Goal: Task Accomplishment & Management: Use online tool/utility

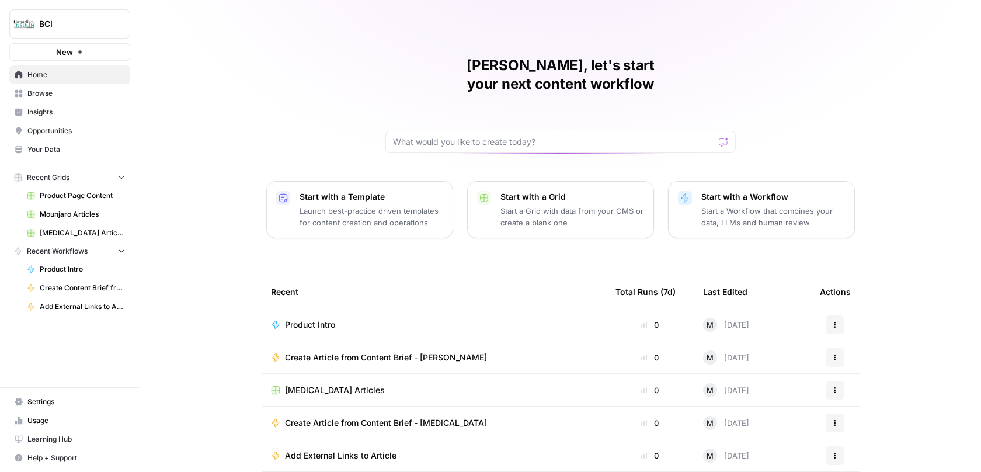
click at [90, 194] on span "Product Page Content" at bounding box center [82, 195] width 85 height 11
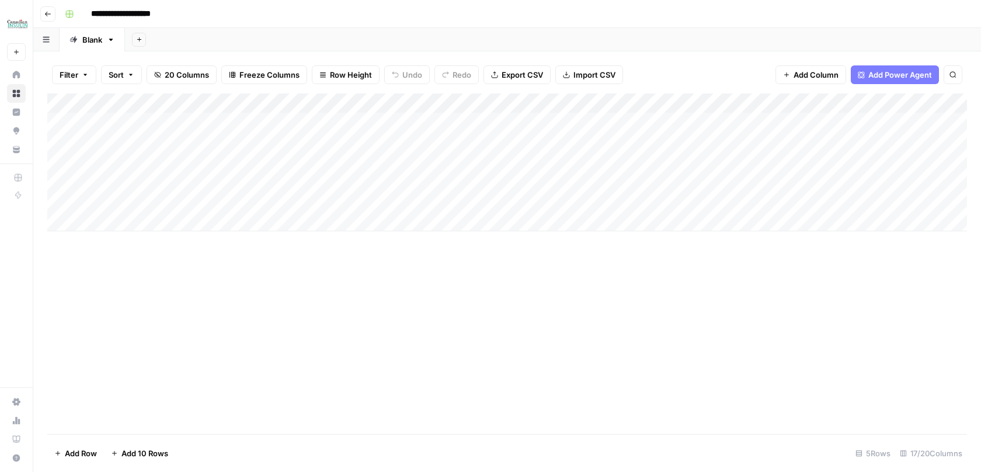
click at [373, 106] on div "Add Column" at bounding box center [507, 162] width 920 height 138
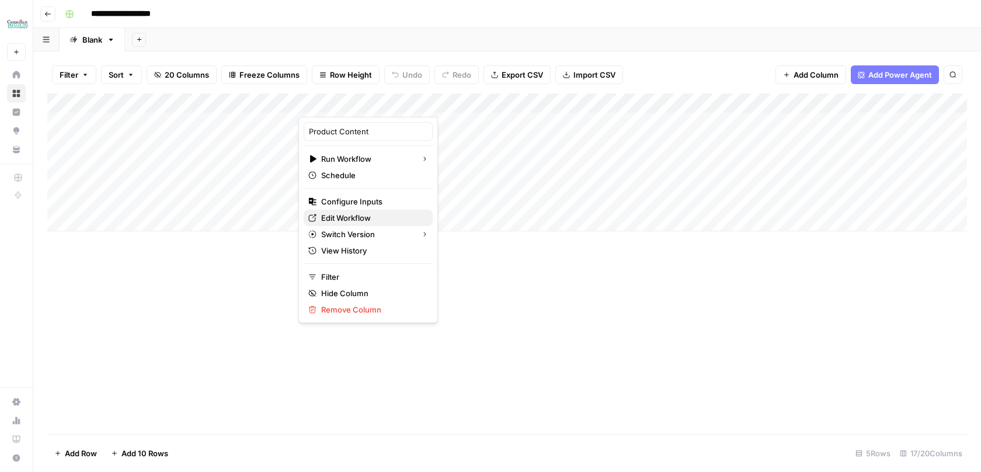
click at [353, 218] on span "Edit Workflow" at bounding box center [372, 218] width 102 height 12
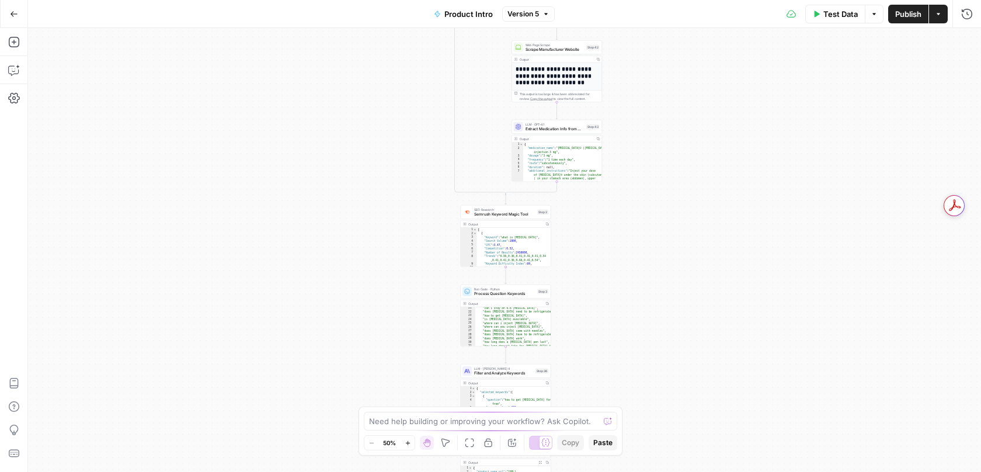
scroll to position [169, 0]
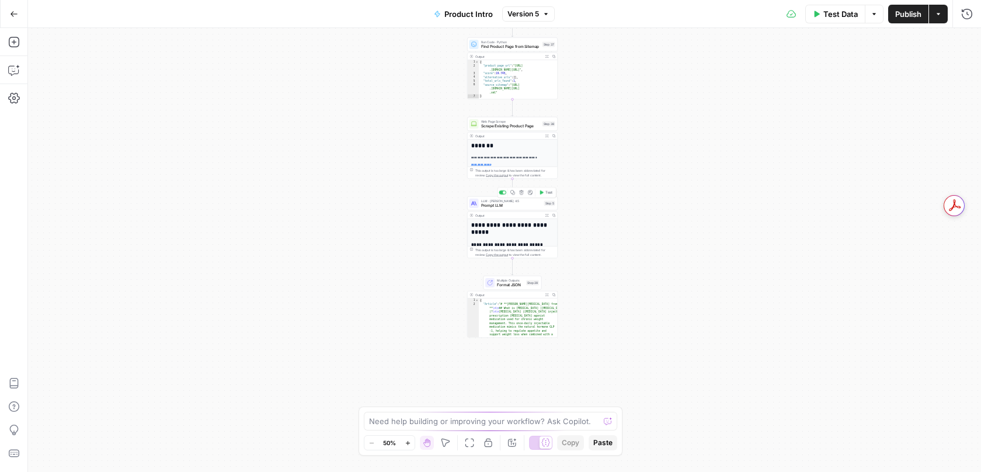
click at [496, 200] on span "LLM · [PERSON_NAME] 4.5" at bounding box center [511, 201] width 61 height 5
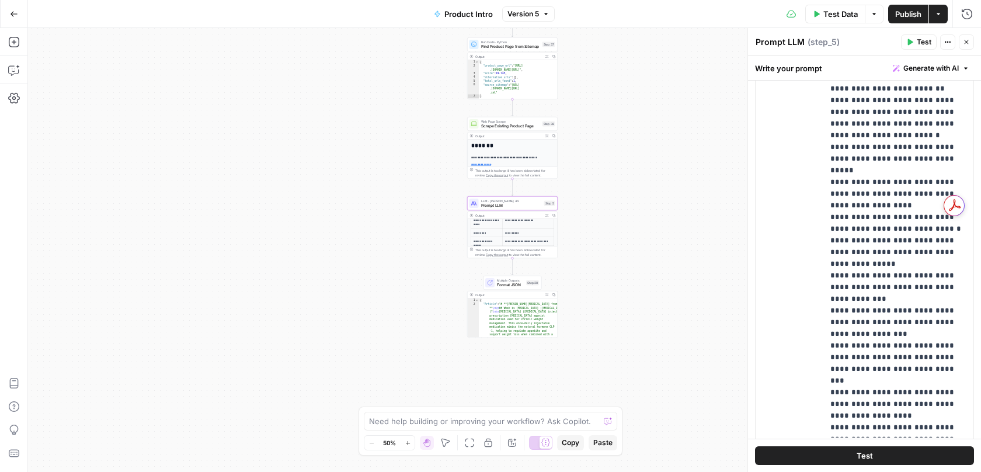
scroll to position [231, 0]
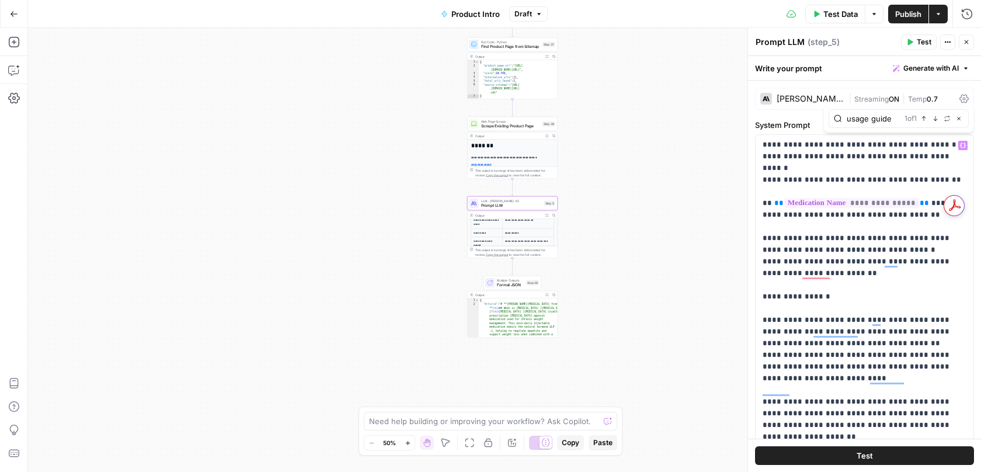
type input "usage guide"
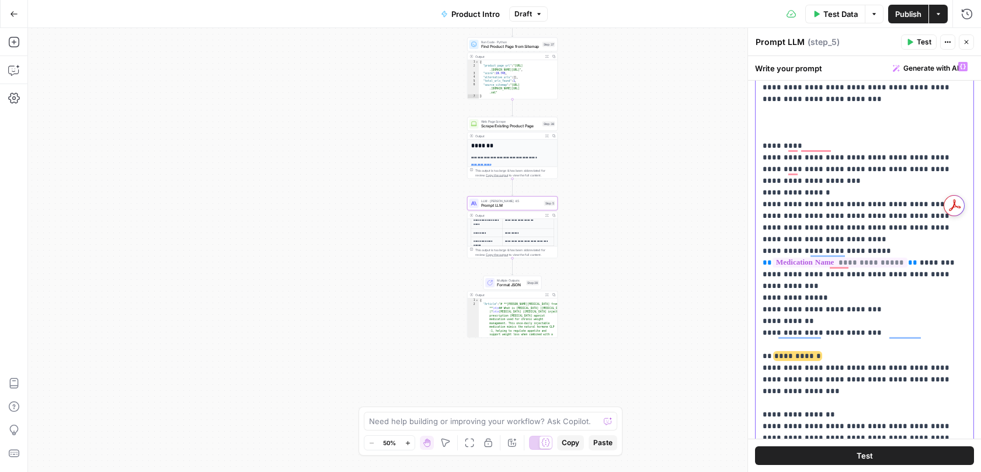
click at [849, 213] on p "**********" at bounding box center [865, 157] width 204 height 3633
click at [957, 220] on p "**********" at bounding box center [865, 157] width 204 height 3633
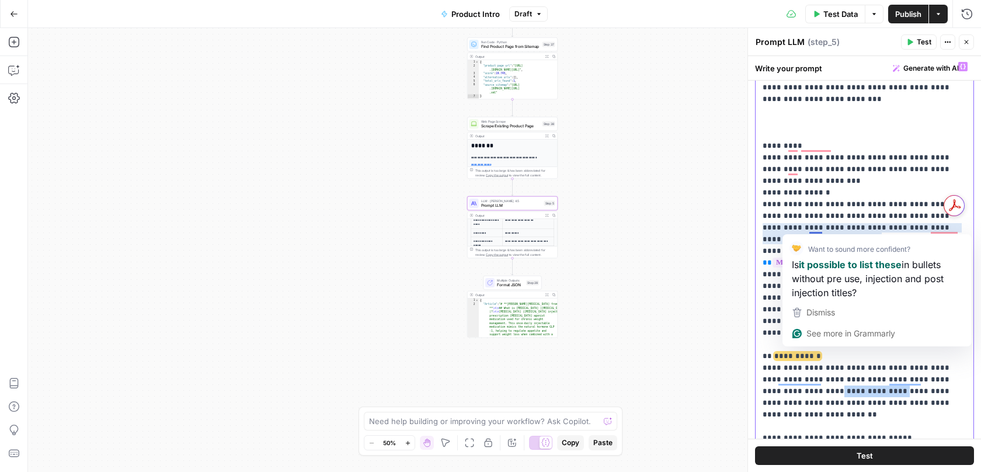
drag, startPoint x: 811, startPoint y: 229, endPoint x: 742, endPoint y: 229, distance: 68.3
click at [748, 229] on div "**********" at bounding box center [865, 250] width 234 height 444
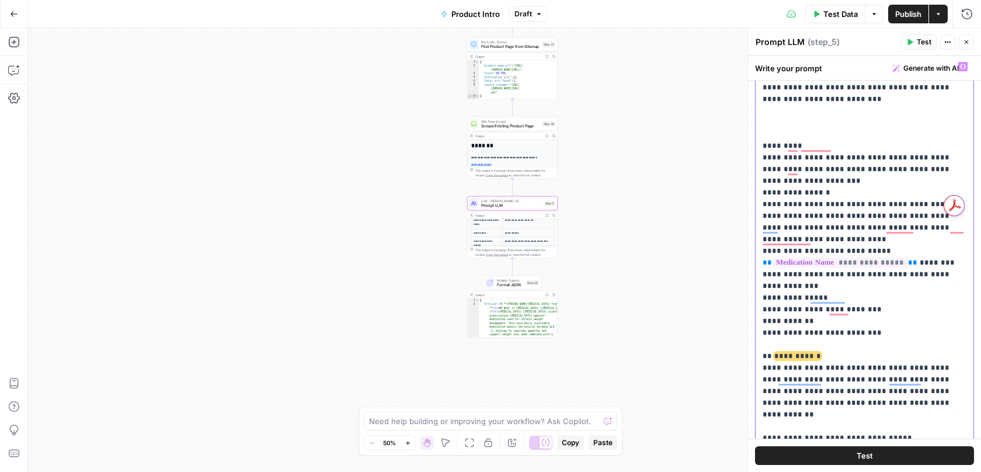
click at [787, 230] on p "**********" at bounding box center [865, 180] width 204 height 3679
click at [847, 239] on p "**********" at bounding box center [865, 180] width 204 height 3679
click at [387, 428] on div "Need help building or improving your workflow? Ask Copilot." at bounding box center [490, 421] width 253 height 19
paste textarea "Is it possible to control spacing with Aerops? Like to have it start new senten…"
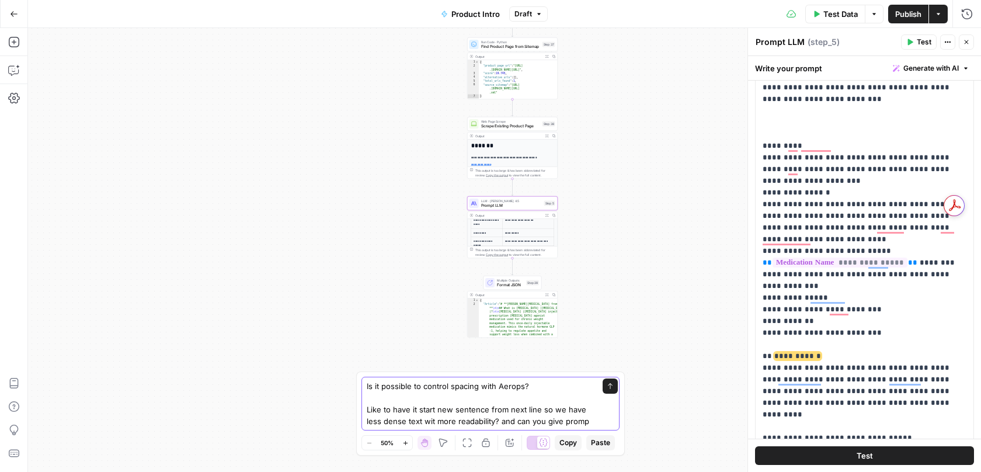
type textarea "Is it possible to control spacing with Aerops? Like to have it start new senten…"
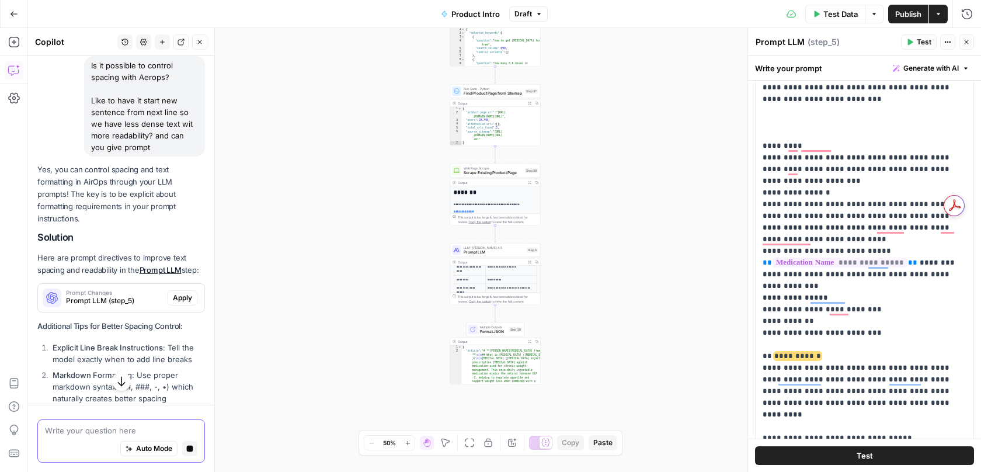
scroll to position [194, 0]
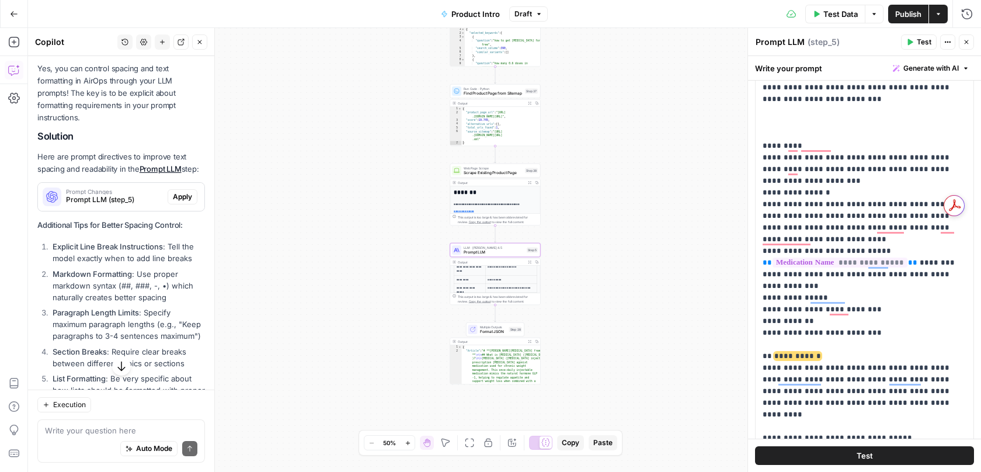
click at [123, 194] on span "Prompt LLM (step_5)" at bounding box center [114, 199] width 97 height 11
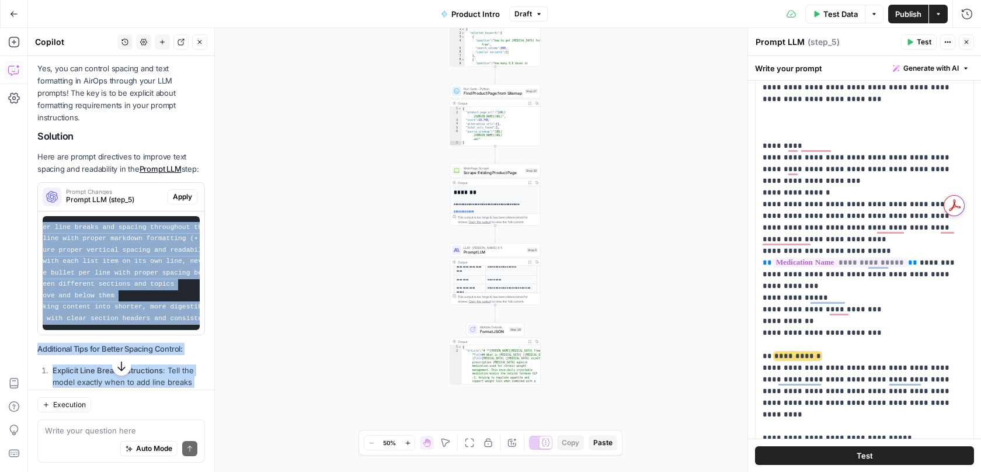
scroll to position [0, 438]
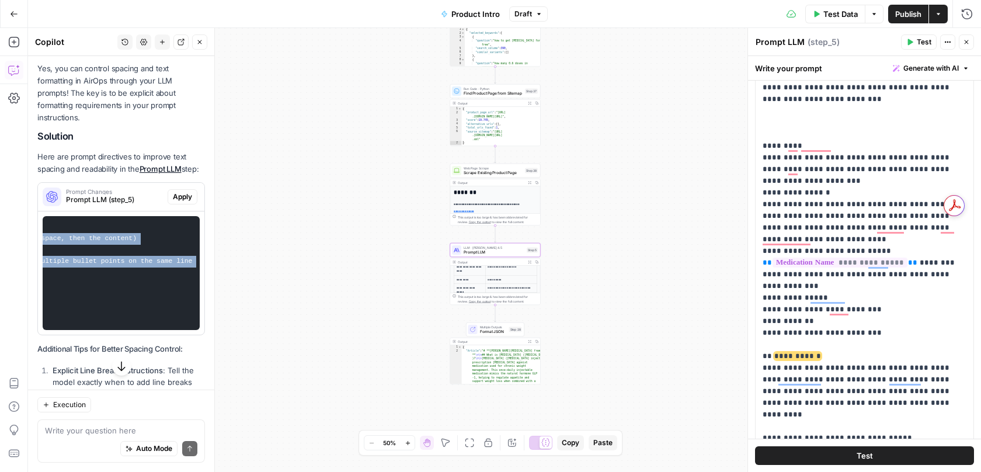
drag, startPoint x: 50, startPoint y: 217, endPoint x: 125, endPoint y: 308, distance: 118.3
click at [125, 308] on pre "- Add explicit formatting instructions requiring proper line breaks and spacing…" at bounding box center [121, 273] width 157 height 114
copy code "- Add explicit formatting instructions requiring proper line breaks and spacing…"
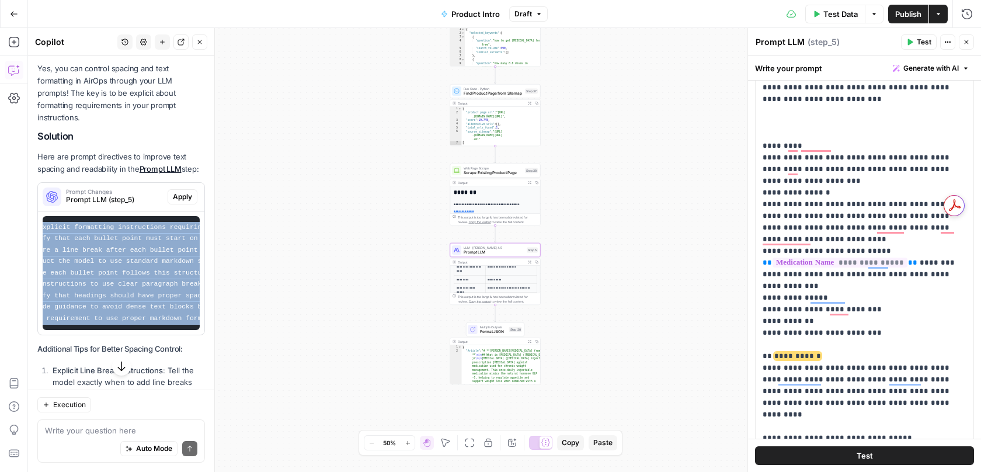
scroll to position [0, 0]
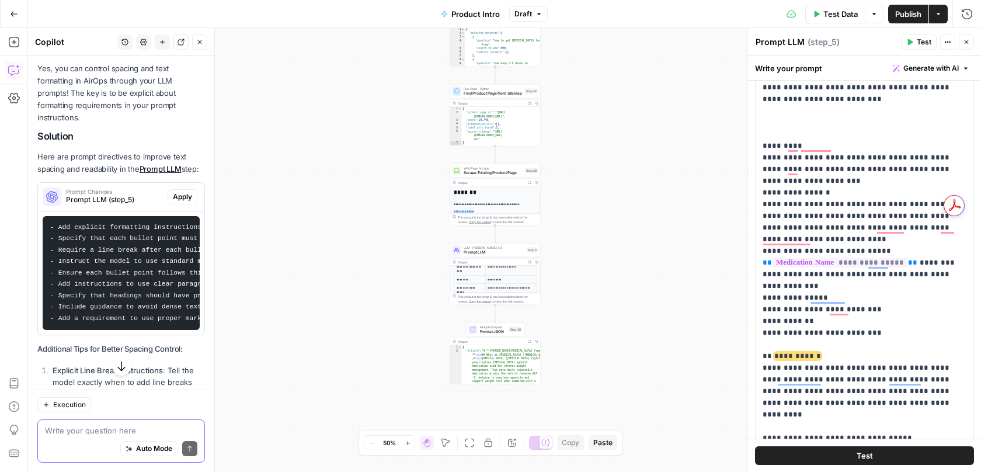
click at [102, 432] on textarea at bounding box center [121, 431] width 152 height 12
paste textarea "- Add explicit formatting instructions requiring proper line breaks and spacing…"
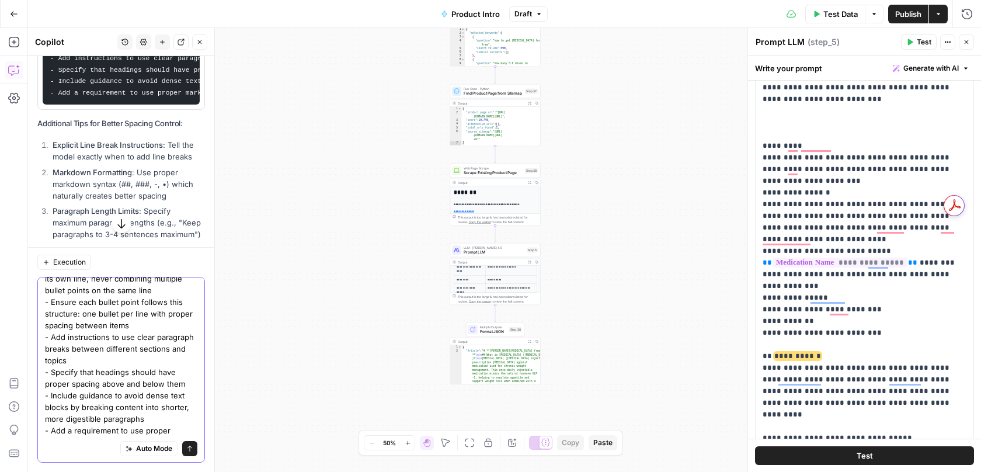
scroll to position [173, 0]
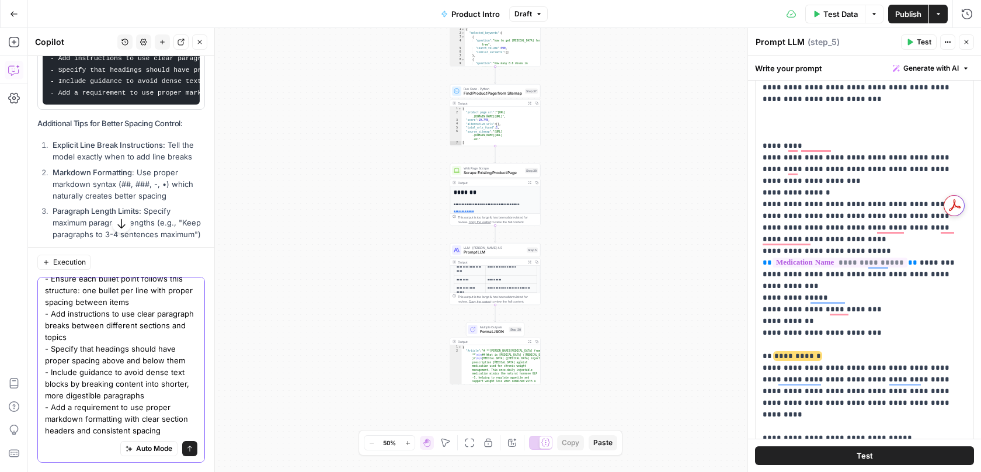
click at [74, 422] on textarea "- Add explicit formatting instructions requiring proper line breaks and spacing…" at bounding box center [121, 272] width 152 height 327
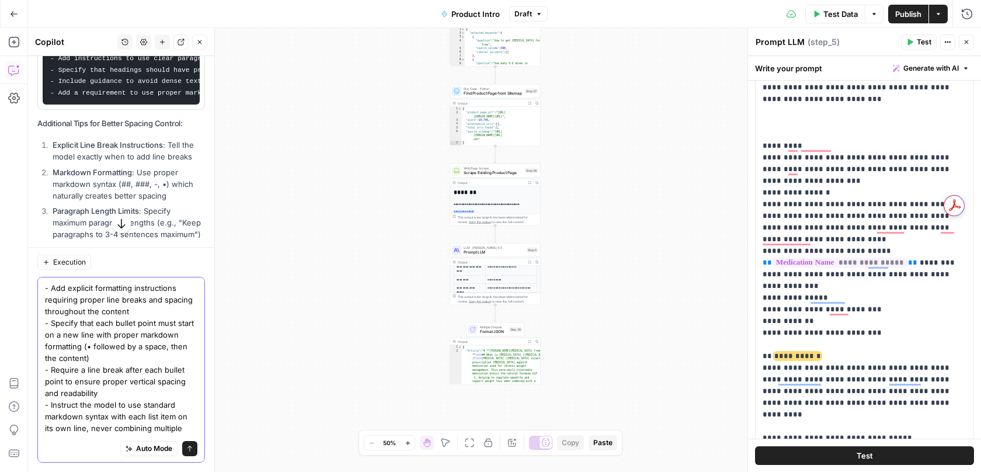
click at [116, 315] on textarea "- Add explicit formatting instructions requiring proper line breaks and spacing…" at bounding box center [121, 445] width 152 height 327
click at [137, 383] on textarea "- Add explicit formatting instructions requiring proper line breaks and spacing…" at bounding box center [121, 445] width 152 height 327
click at [92, 286] on textarea "- Add explicit formatting instructions requiring proper line breaks and spacing…" at bounding box center [121, 445] width 152 height 327
drag, startPoint x: 51, startPoint y: 287, endPoint x: 151, endPoint y: 287, distance: 99.3
click at [151, 287] on textarea "- Add explicit formatting instructions requiring proper line breaks and spacing…" at bounding box center [121, 445] width 152 height 327
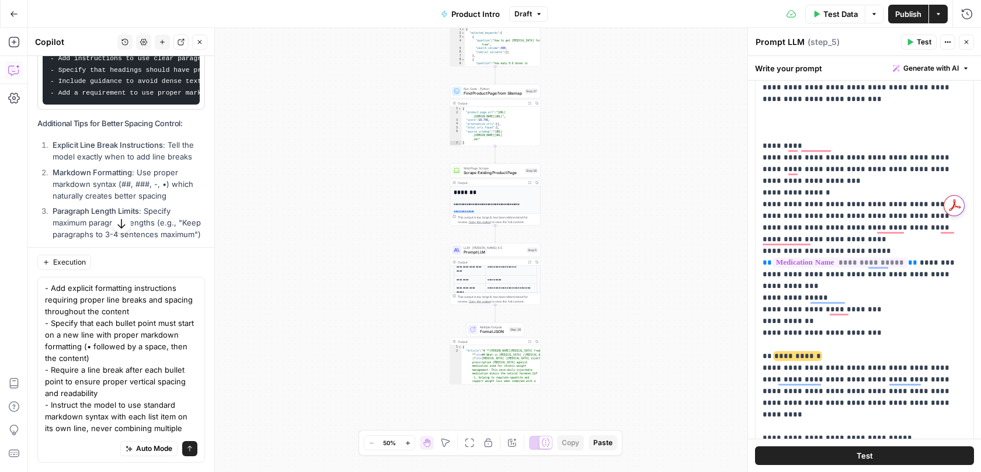
scroll to position [145, 0]
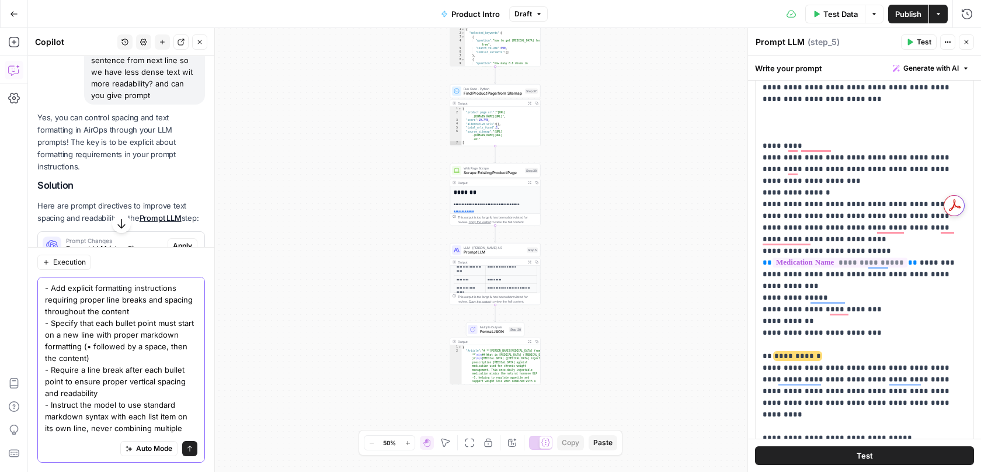
click at [133, 384] on textarea "- Add explicit formatting instructions requiring proper line breaks and spacing…" at bounding box center [121, 445] width 152 height 327
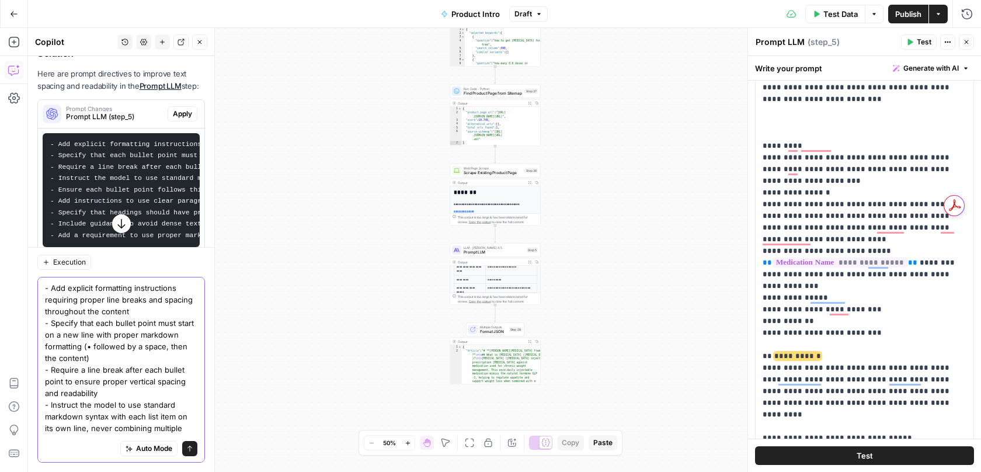
scroll to position [305, 0]
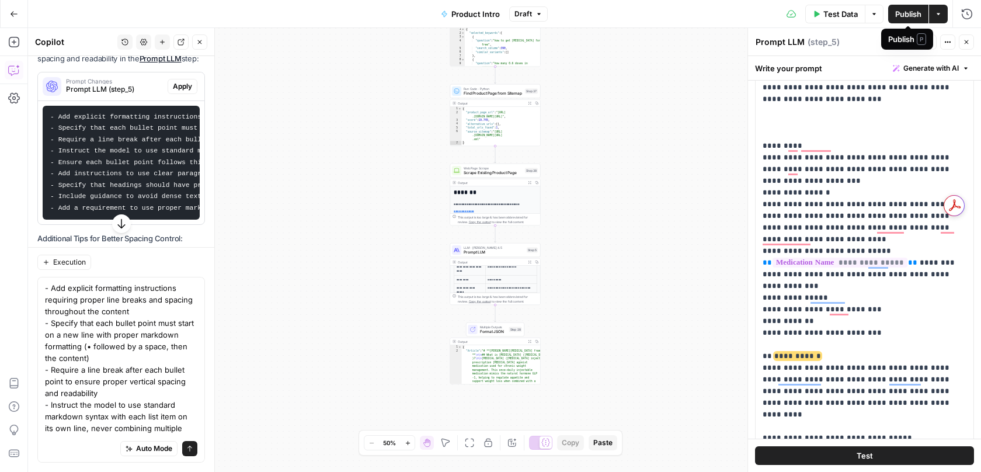
click at [912, 17] on span "Publish" at bounding box center [908, 14] width 26 height 12
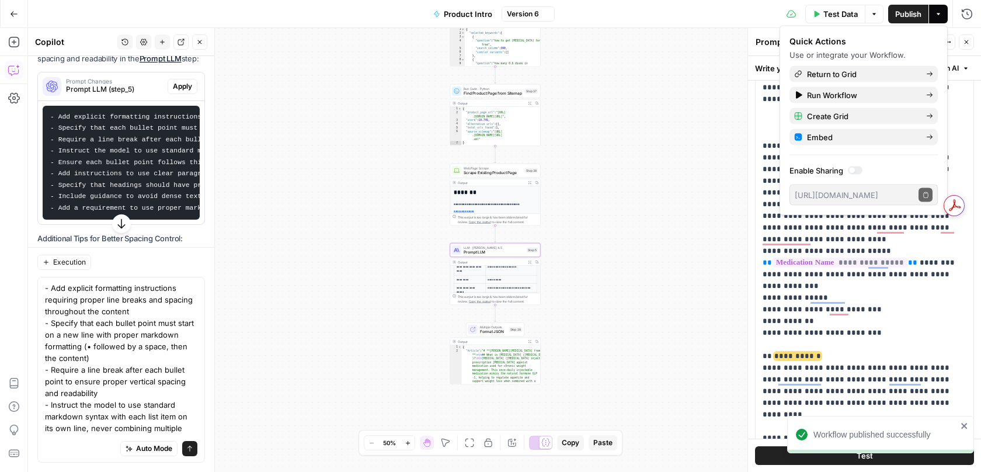
click at [180, 81] on span "Apply" at bounding box center [182, 86] width 19 height 11
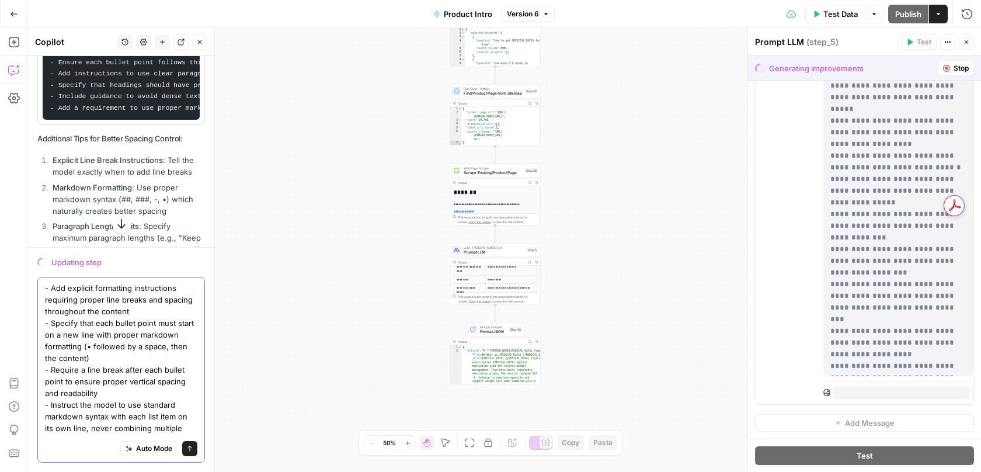
scroll to position [395, 0]
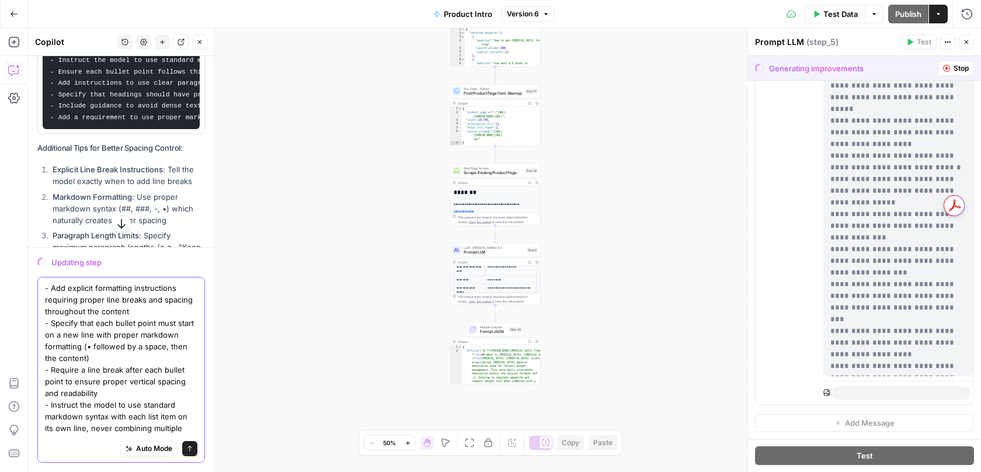
click at [127, 331] on textarea "- Add explicit formatting instructions requiring proper line breaks and spacing…" at bounding box center [121, 445] width 152 height 327
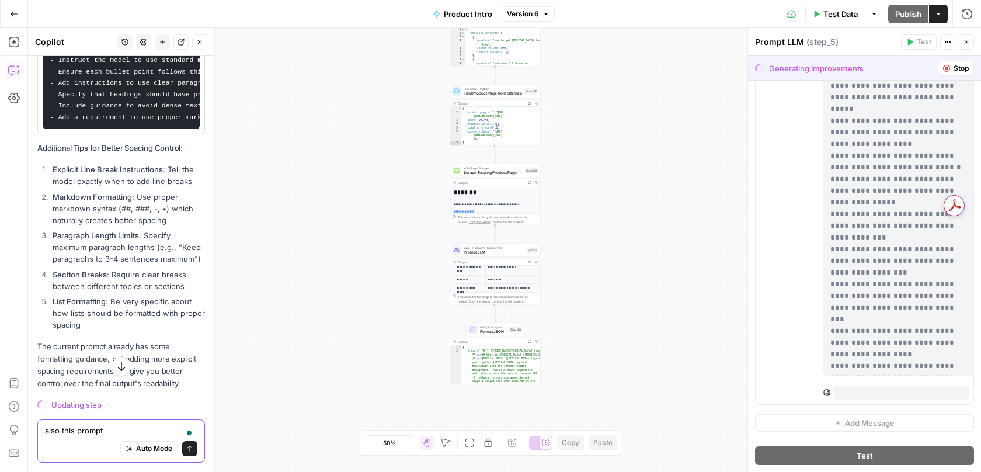
paste textarea "no more than 15 words in a sentence; and no more than 2-3 sentences per paragra…"
type textarea "also this prompt no more than 15 words in a sentence; and no more than 2-3 sent…"
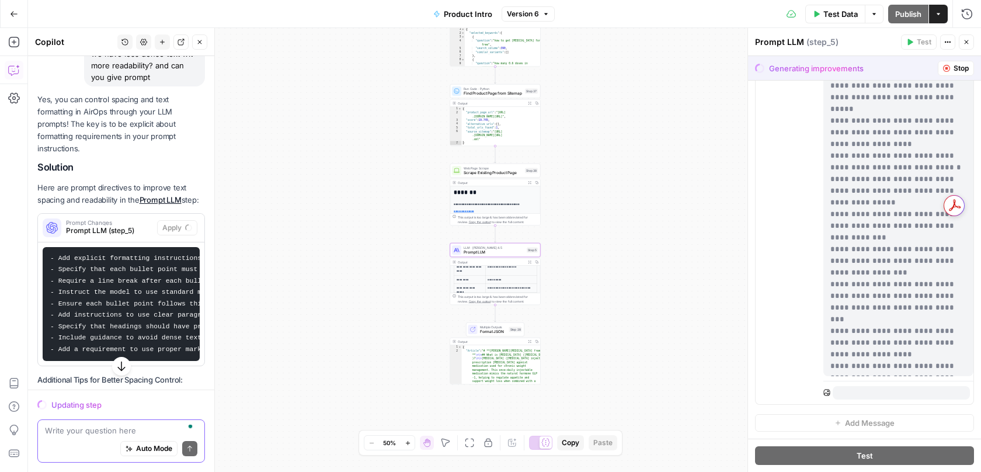
scroll to position [148, 0]
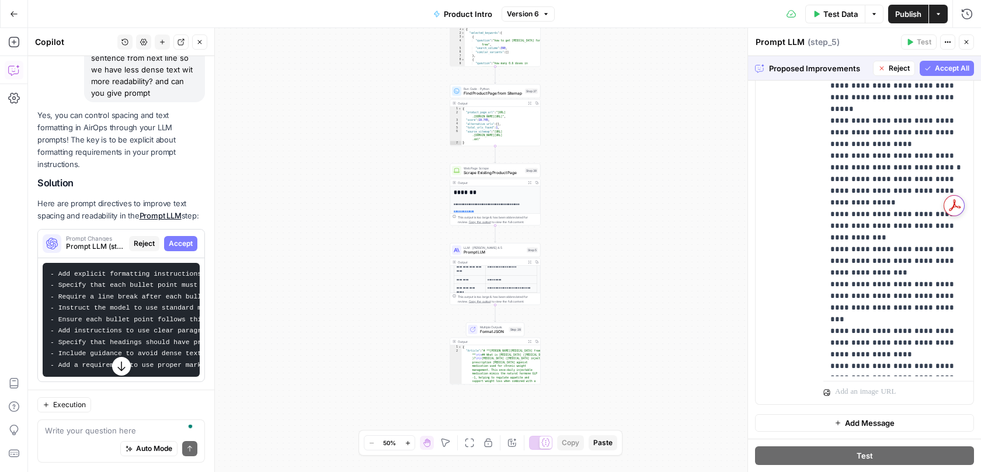
click at [941, 71] on span "Accept All" at bounding box center [952, 68] width 34 height 11
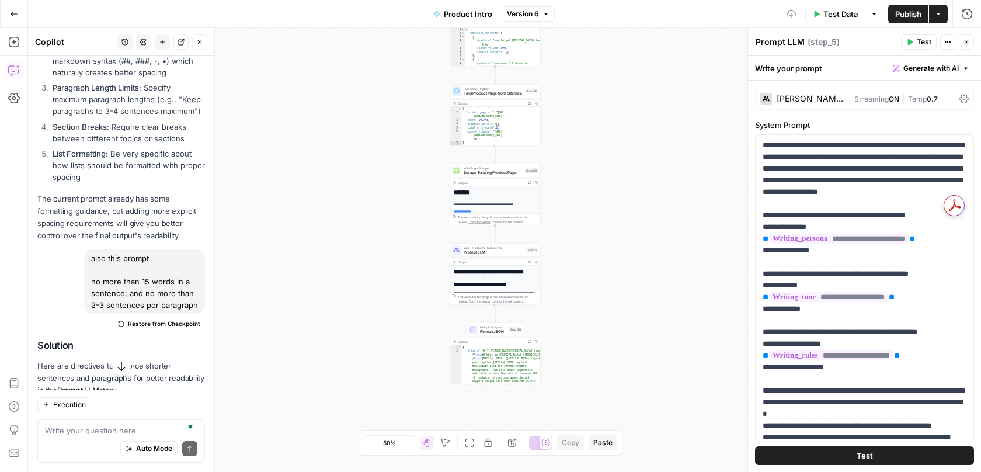
scroll to position [703, 0]
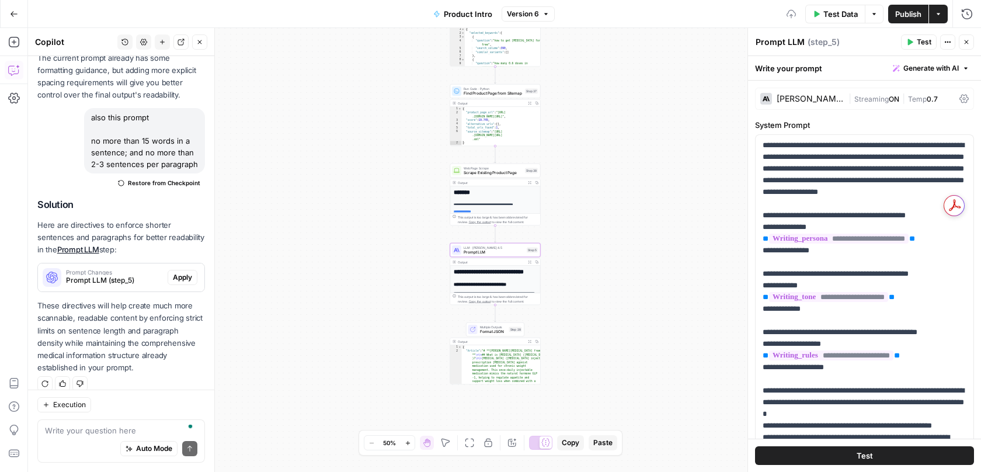
click at [112, 275] on span "Prompt LLM (step_5)" at bounding box center [114, 280] width 97 height 11
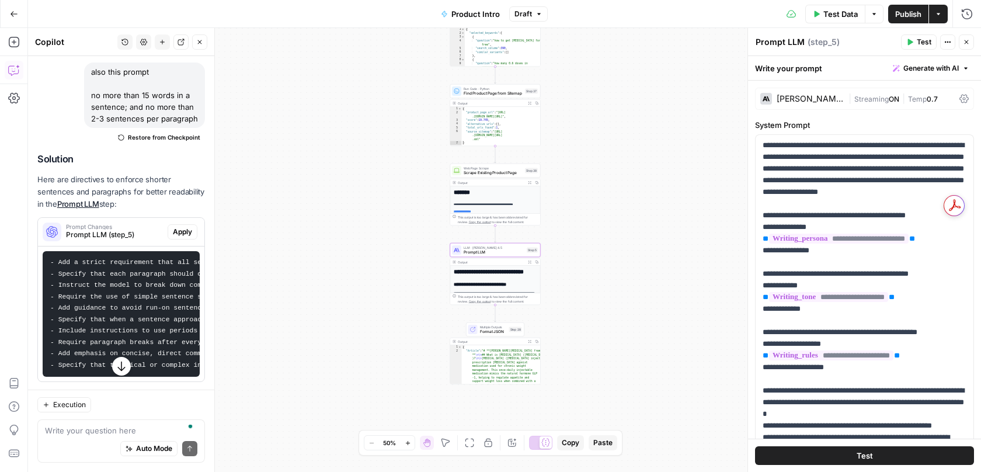
scroll to position [750, 0]
drag, startPoint x: 117, startPoint y: 314, endPoint x: 187, endPoint y: 316, distance: 70.7
click at [187, 316] on code "- Add a strict requirement that all sentences must be no more than 15 words in …" at bounding box center [328, 312] width 557 height 110
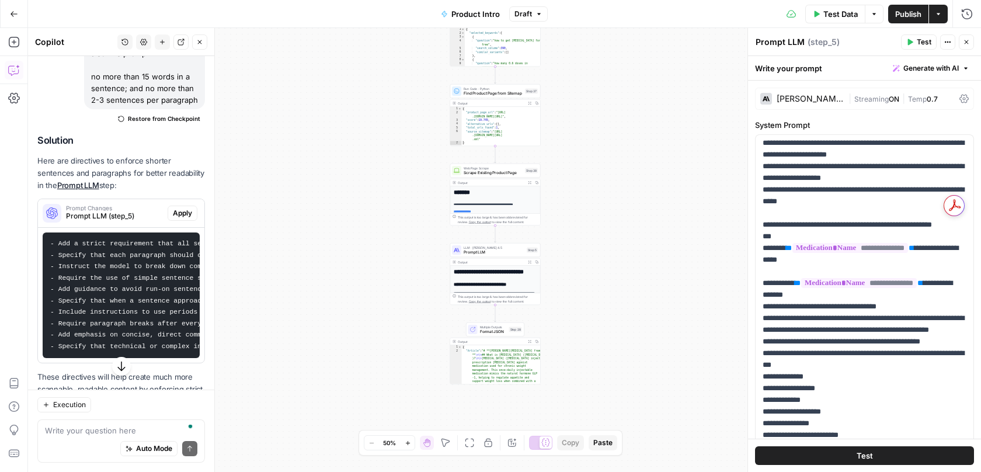
scroll to position [800, 0]
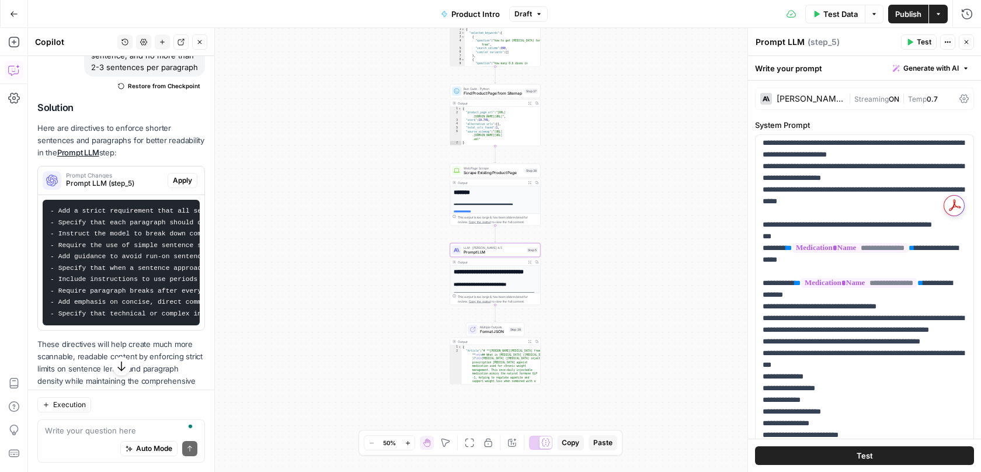
click at [190, 175] on span "Apply" at bounding box center [182, 180] width 19 height 11
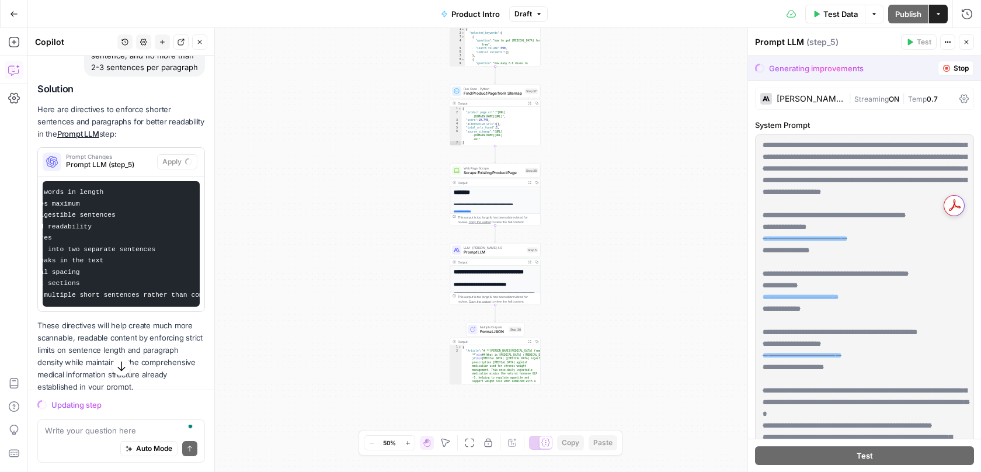
scroll to position [0, 418]
drag, startPoint x: 50, startPoint y: 182, endPoint x: 196, endPoint y: 284, distance: 178.7
click at [197, 284] on pre "- Add a strict requirement that all sentences must be no more than 15 words in …" at bounding box center [121, 244] width 157 height 126
copy code "- Add a strict requirement that all sentences must be no more than 15 words in …"
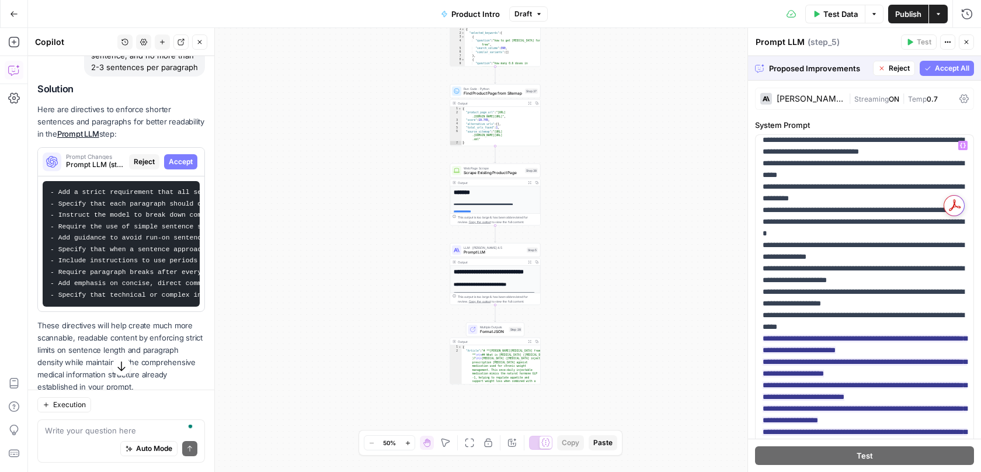
scroll to position [892, 0]
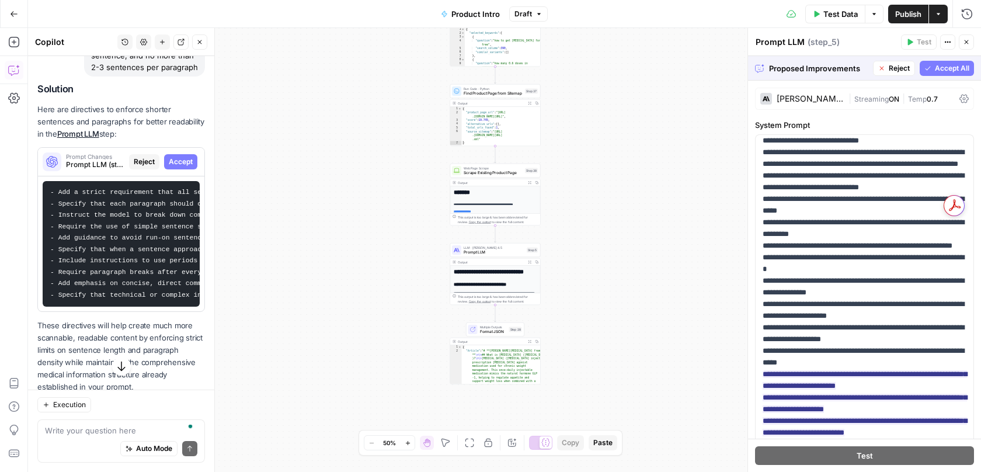
click at [936, 72] on span "Accept All" at bounding box center [952, 68] width 34 height 11
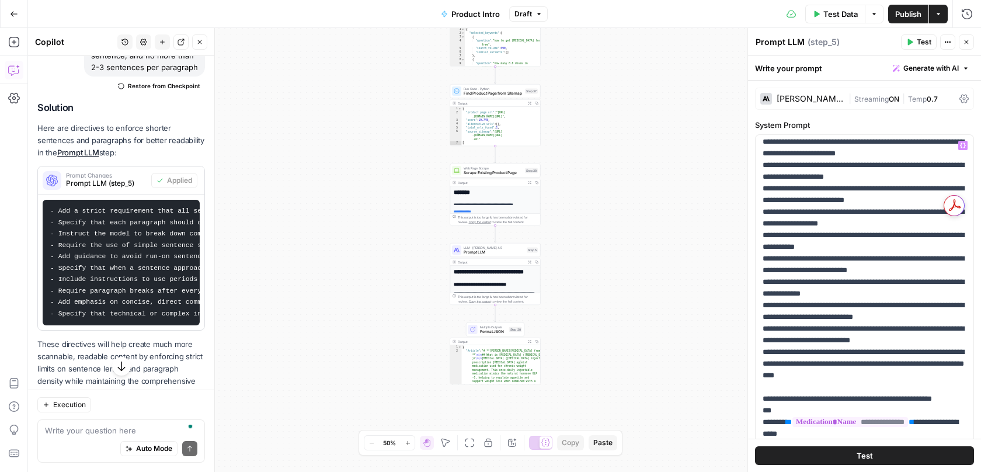
scroll to position [925, 0]
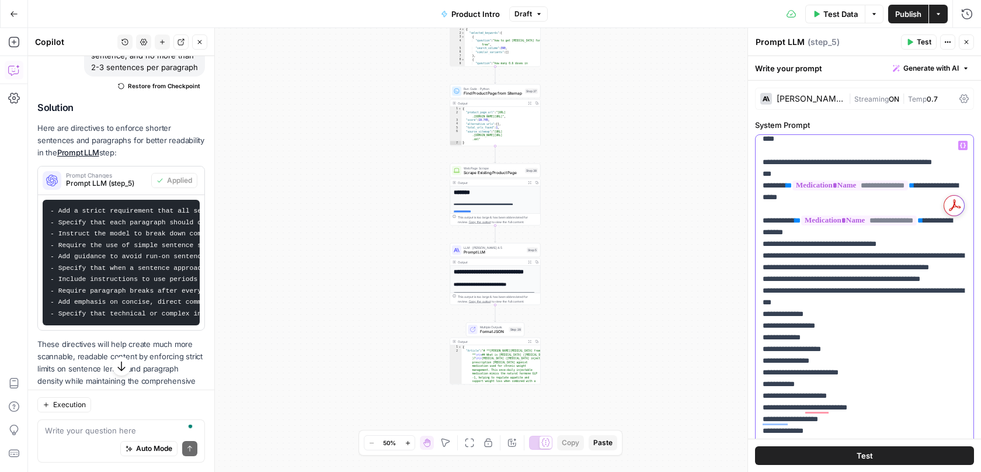
scroll to position [1128, 0]
click at [904, 13] on span "Publish" at bounding box center [908, 14] width 26 height 12
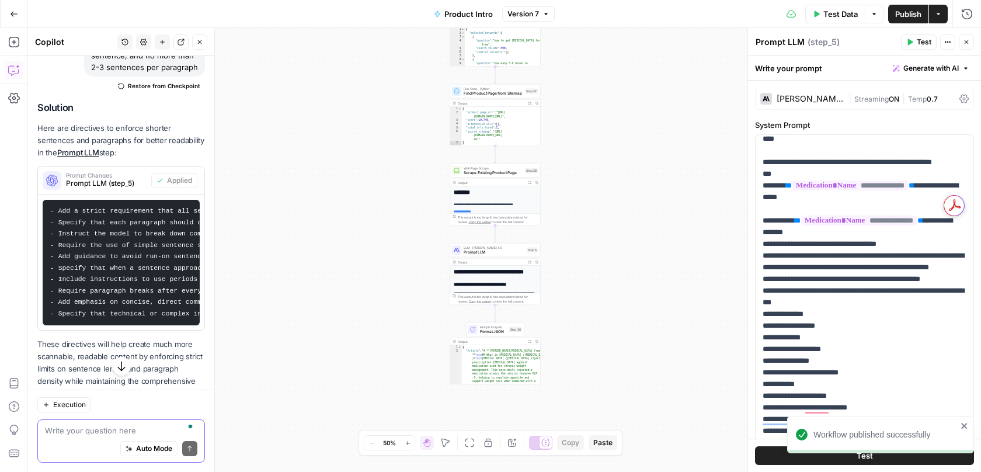
click at [150, 431] on textarea "To enrich screen reader interactions, please activate Accessibility in Grammarl…" at bounding box center [121, 431] width 152 height 12
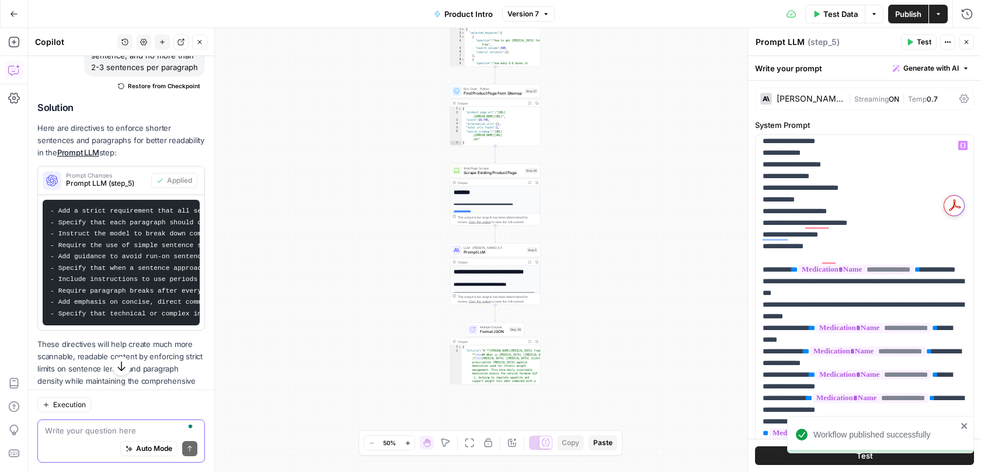
scroll to position [1316, 0]
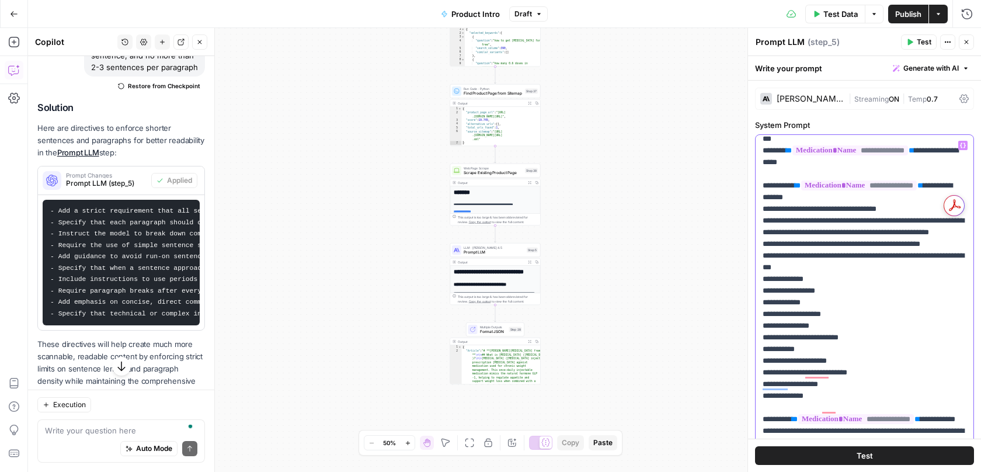
paste div "To enrich screen reader interactions, please activate Accessibility in Grammarl…"
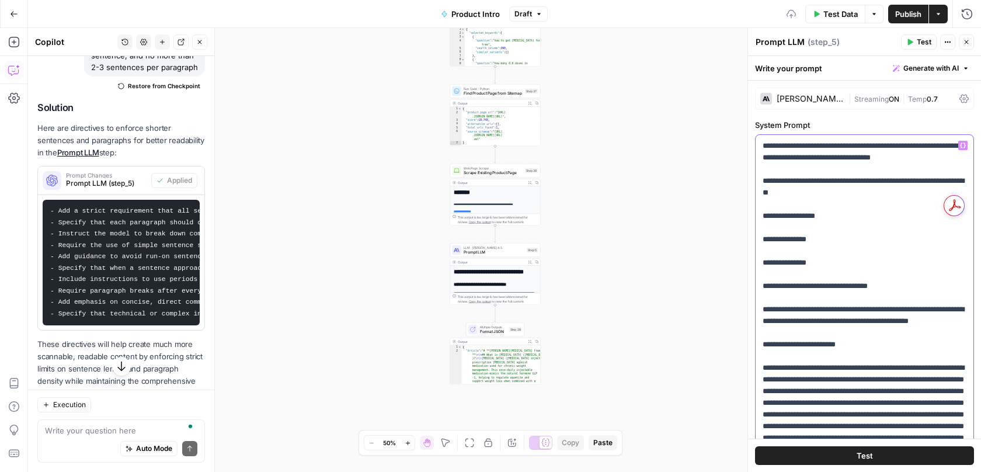
click at [762, 207] on div "**********" at bounding box center [865, 373] width 218 height 476
click at [756, 194] on div "**********" at bounding box center [865, 373] width 218 height 476
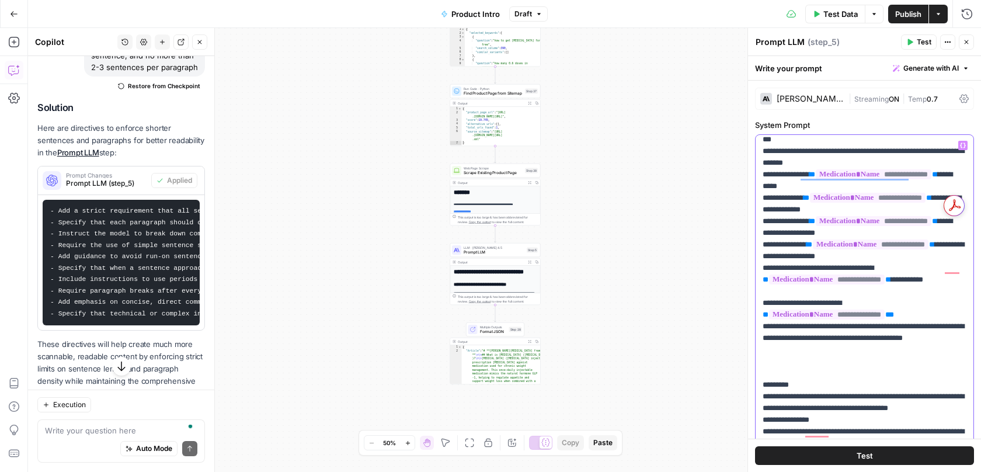
click at [760, 223] on div "**********" at bounding box center [865, 373] width 218 height 476
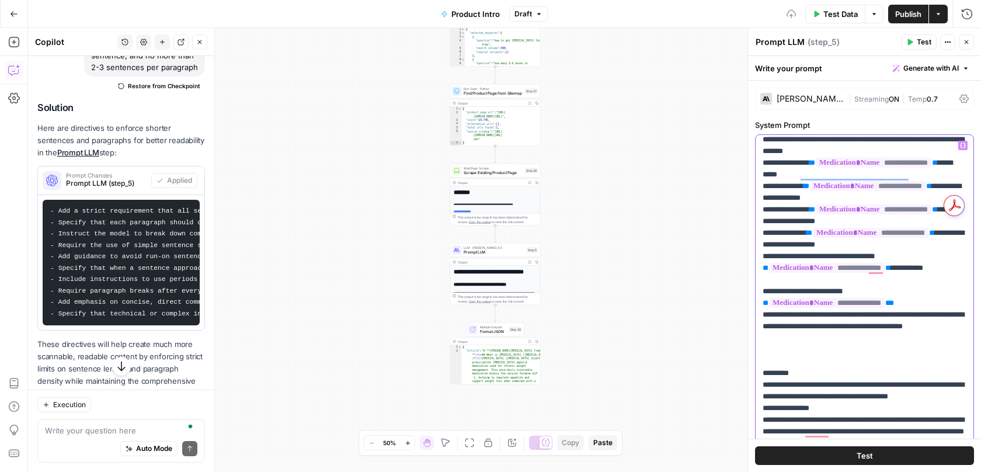
click at [760, 211] on div "**********" at bounding box center [865, 373] width 218 height 476
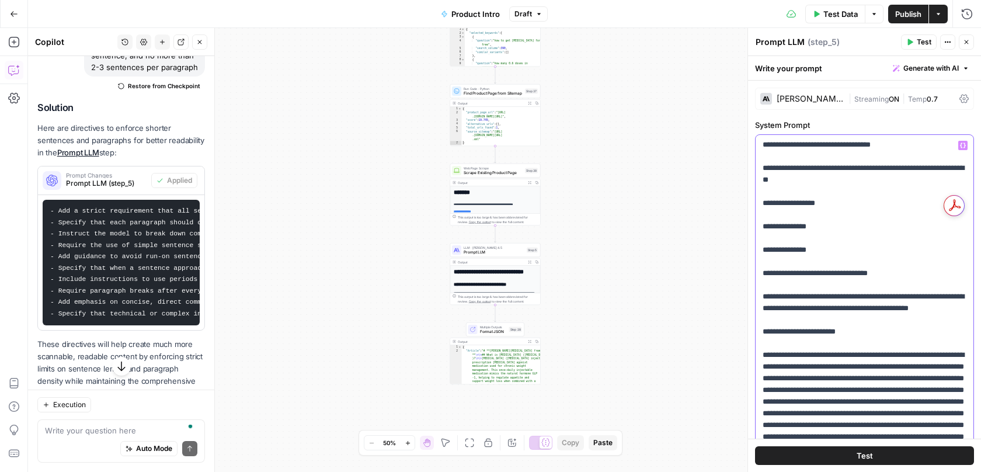
drag, startPoint x: 845, startPoint y: 308, endPoint x: 752, endPoint y: 299, distance: 93.9
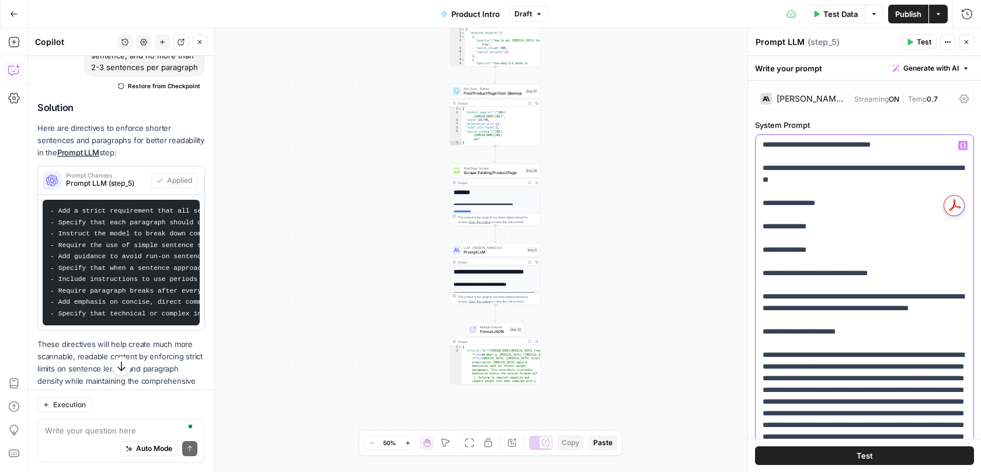
click at [752, 299] on div "**********" at bounding box center [865, 250] width 234 height 444
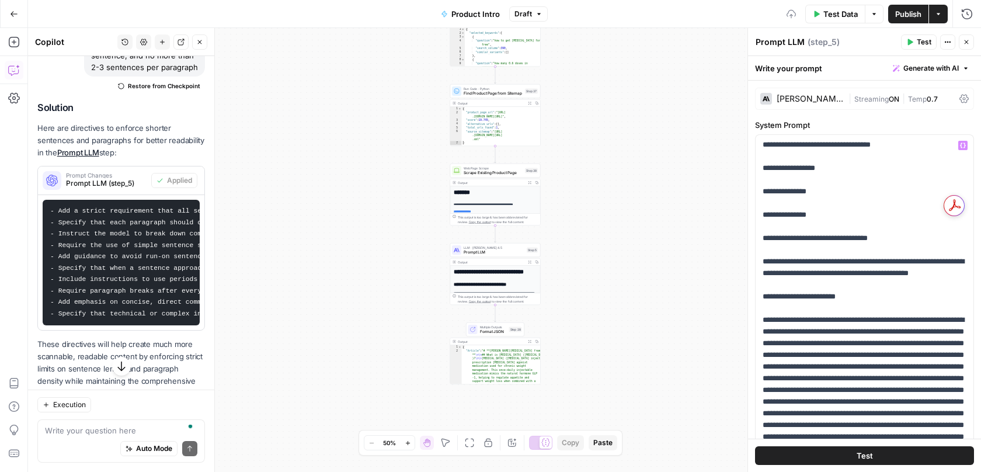
click at [906, 16] on span "Publish" at bounding box center [908, 14] width 26 height 12
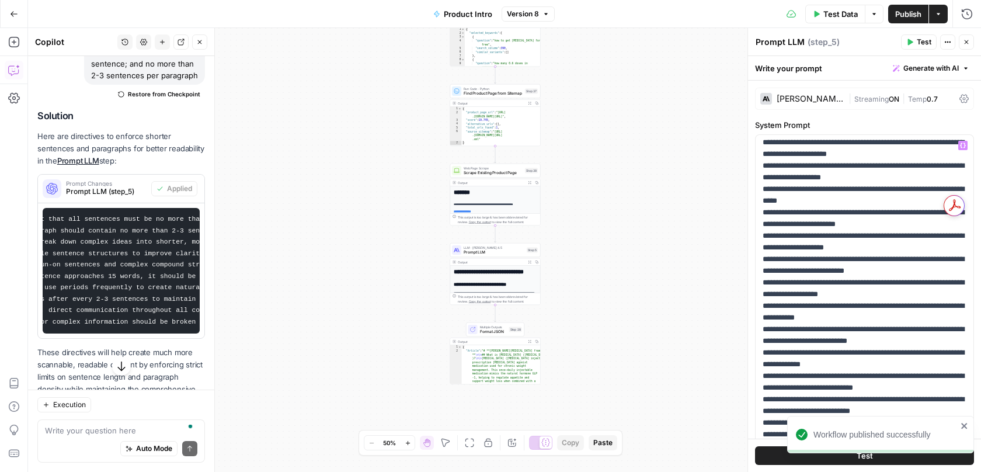
scroll to position [855, 0]
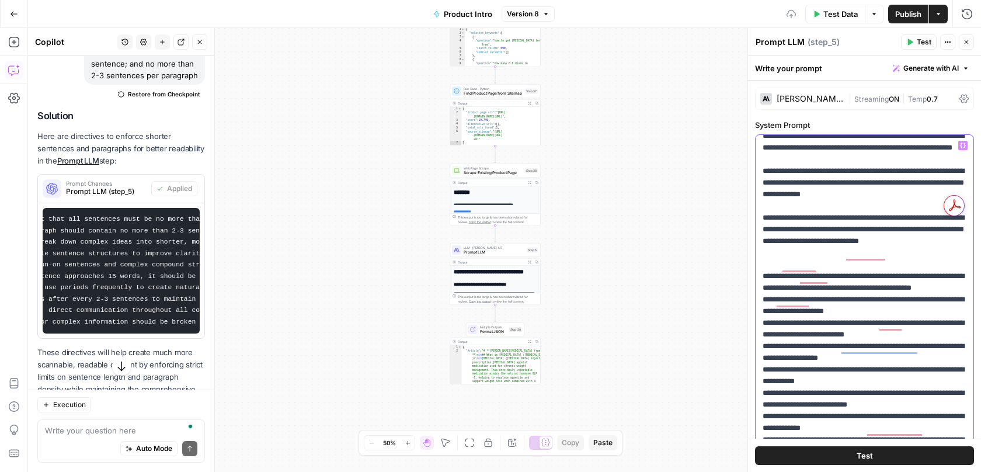
scroll to position [920, 0]
click at [761, 280] on div "**********" at bounding box center [865, 373] width 218 height 476
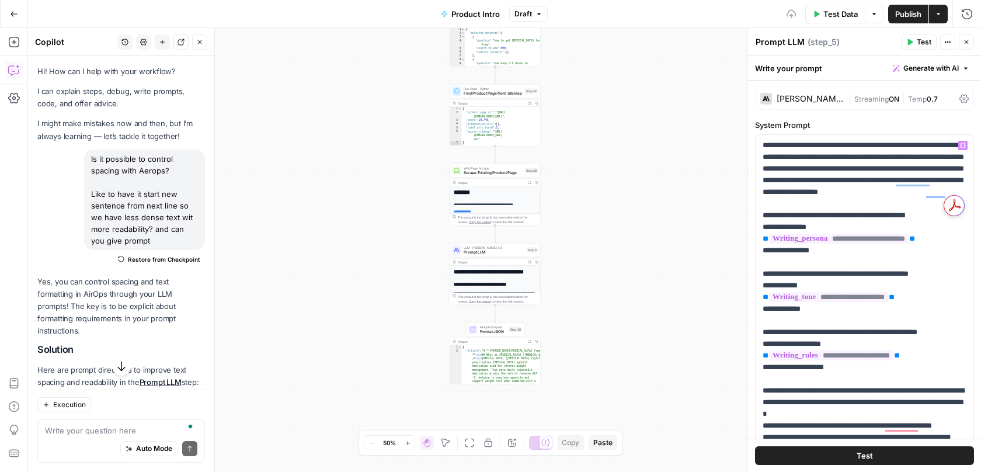
scroll to position [920, 0]
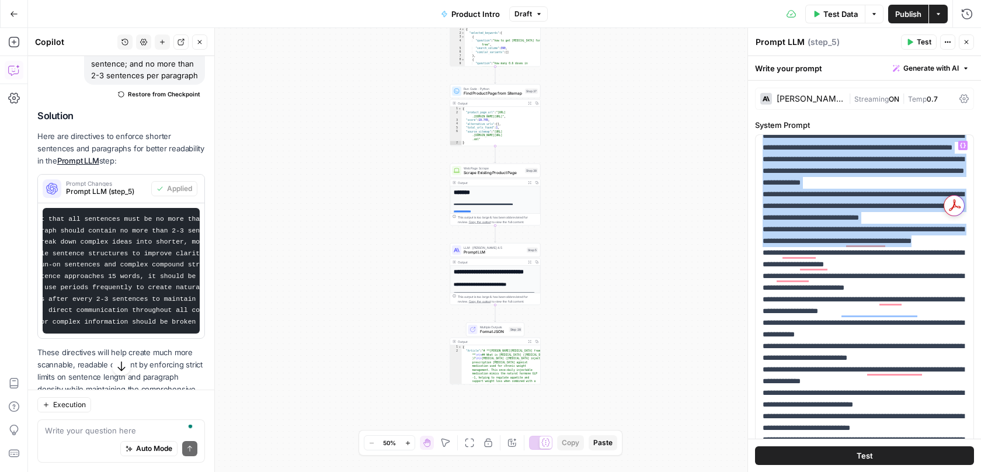
drag, startPoint x: 833, startPoint y: 384, endPoint x: 759, endPoint y: 215, distance: 184.6
click at [759, 215] on div "**********" at bounding box center [865, 373] width 218 height 476
copy p "**********"
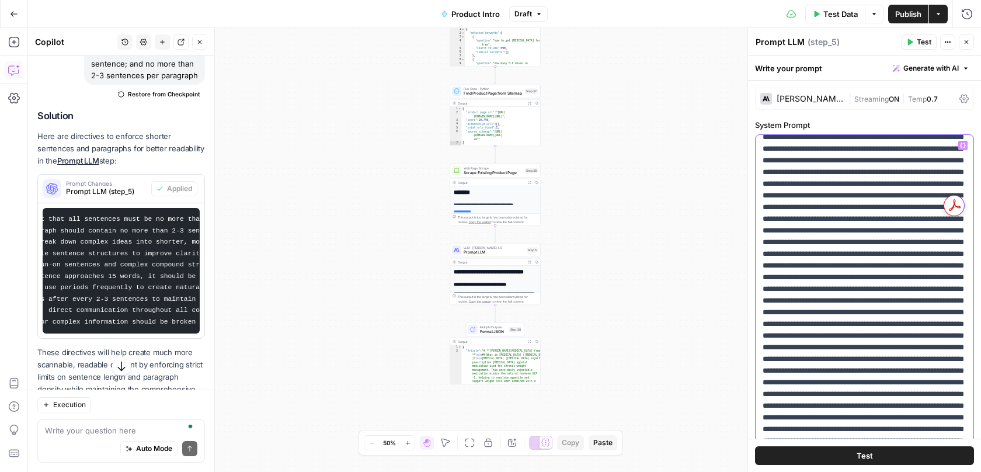
scroll to position [1759, 0]
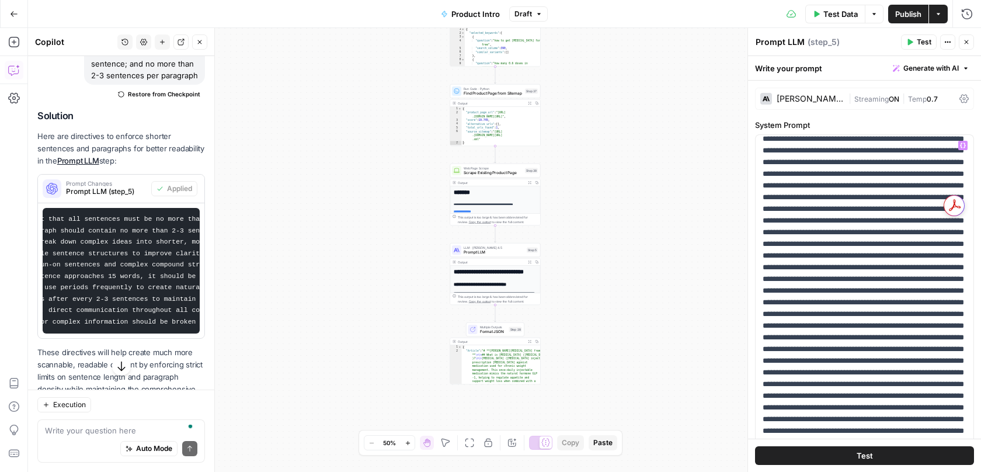
click at [888, 14] on button "Publish" at bounding box center [908, 14] width 40 height 19
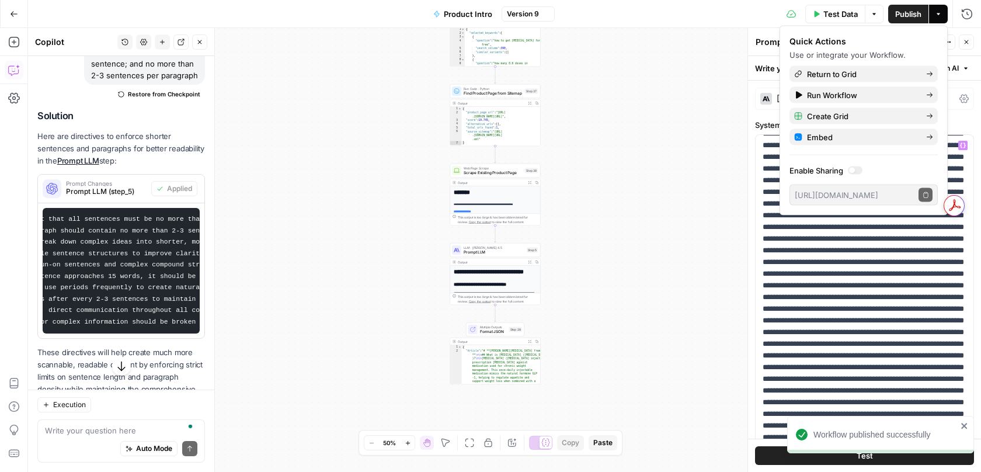
scroll to position [2271, 0]
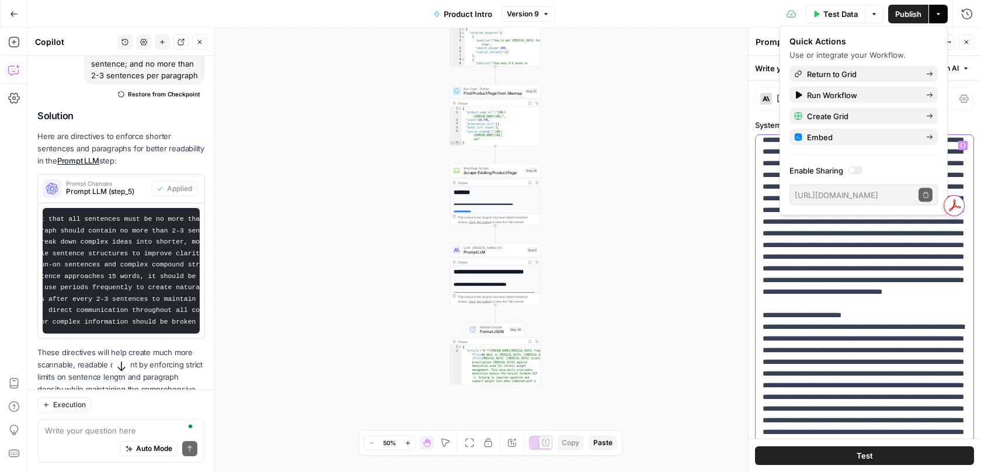
click at [758, 280] on div "**********" at bounding box center [865, 373] width 218 height 476
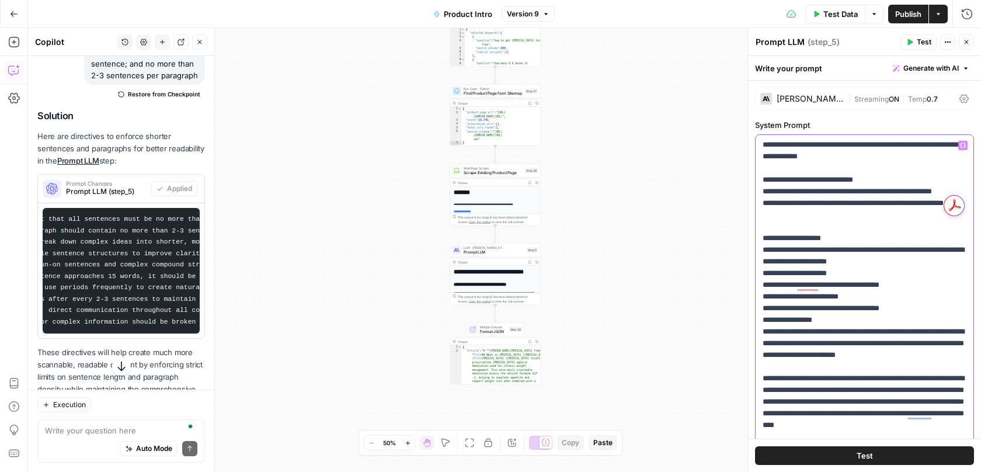
scroll to position [3550, 0]
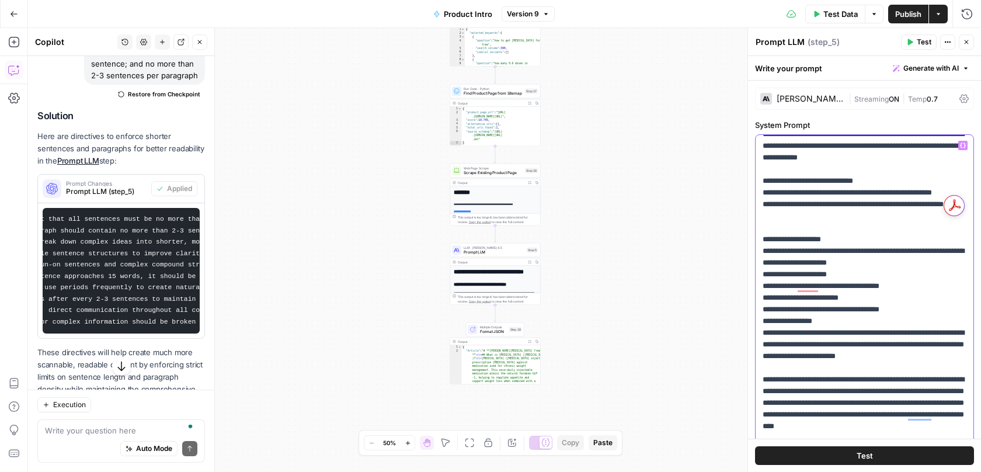
drag, startPoint x: 772, startPoint y: 251, endPoint x: 759, endPoint y: 251, distance: 12.8
click at [759, 251] on div "**********" at bounding box center [865, 373] width 218 height 476
drag, startPoint x: 818, startPoint y: 172, endPoint x: 759, endPoint y: 158, distance: 60.1
click at [759, 158] on div "**********" at bounding box center [865, 373] width 218 height 476
drag, startPoint x: 763, startPoint y: 240, endPoint x: 859, endPoint y: 248, distance: 96.1
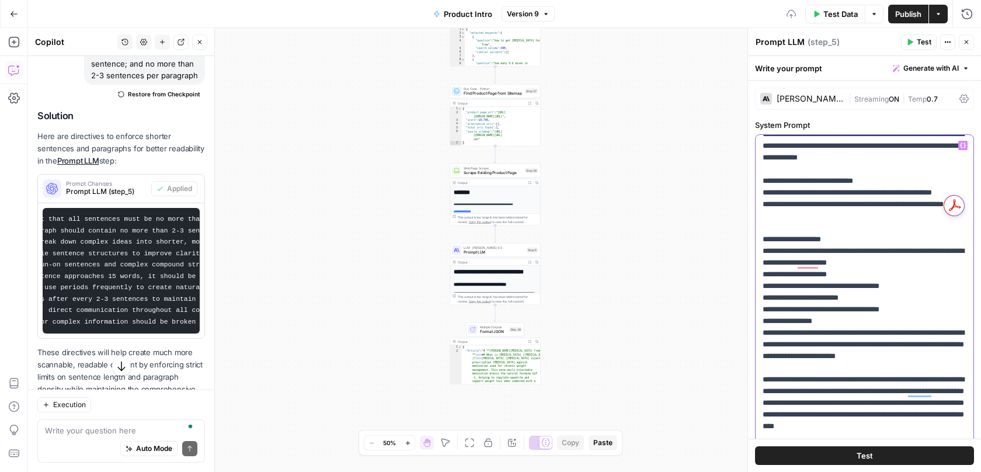
drag, startPoint x: 763, startPoint y: 227, endPoint x: 867, endPoint y: 320, distance: 139.3
drag, startPoint x: 833, startPoint y: 296, endPoint x: 803, endPoint y: 293, distance: 30.6
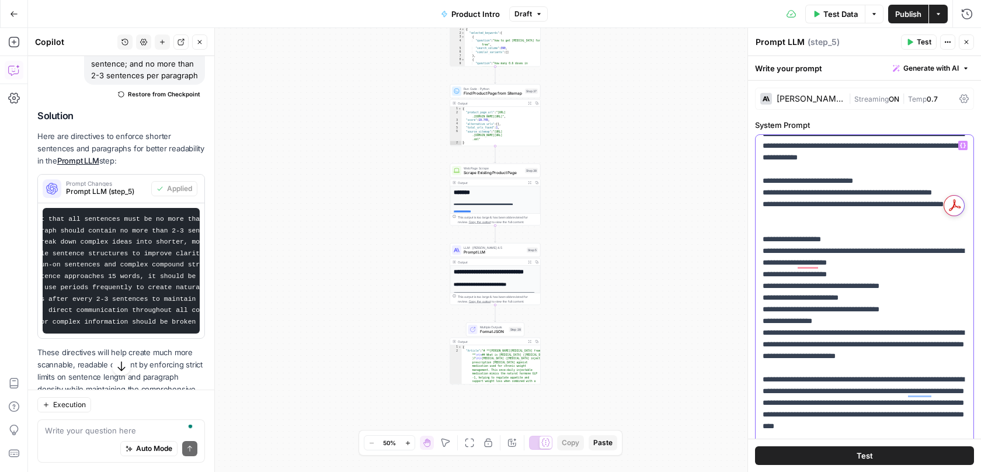
drag, startPoint x: 819, startPoint y: 284, endPoint x: 763, endPoint y: 261, distance: 60.2
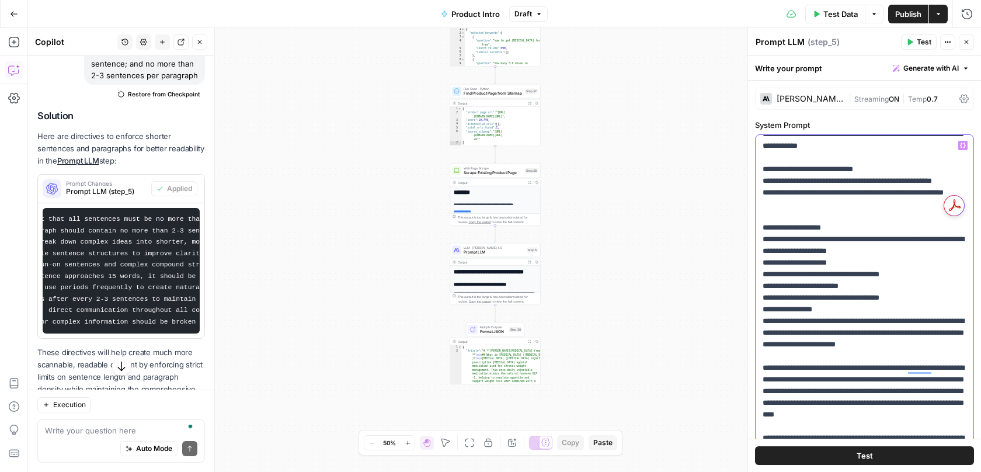
drag, startPoint x: 776, startPoint y: 262, endPoint x: 757, endPoint y: 231, distance: 36.7
click at [757, 231] on div "**********" at bounding box center [865, 373] width 218 height 476
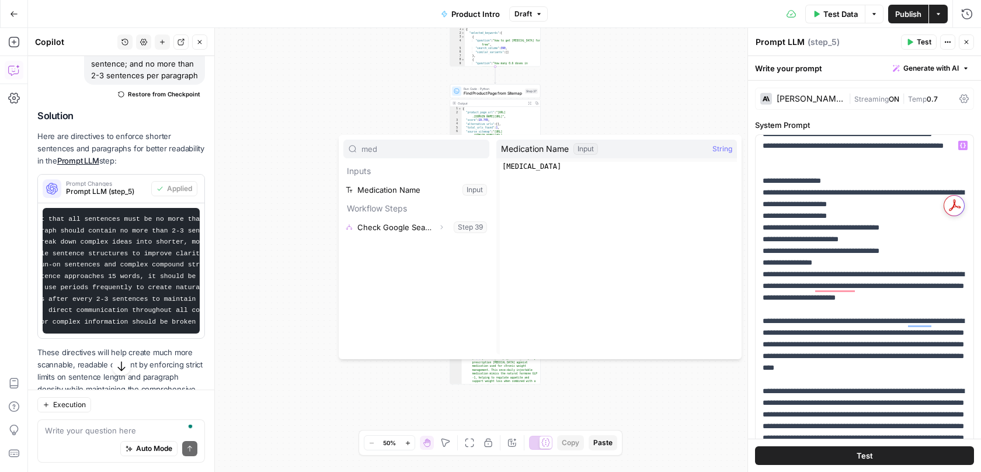
type input "med"
click at [373, 192] on button "Select variable Medication Name" at bounding box center [416, 189] width 146 height 19
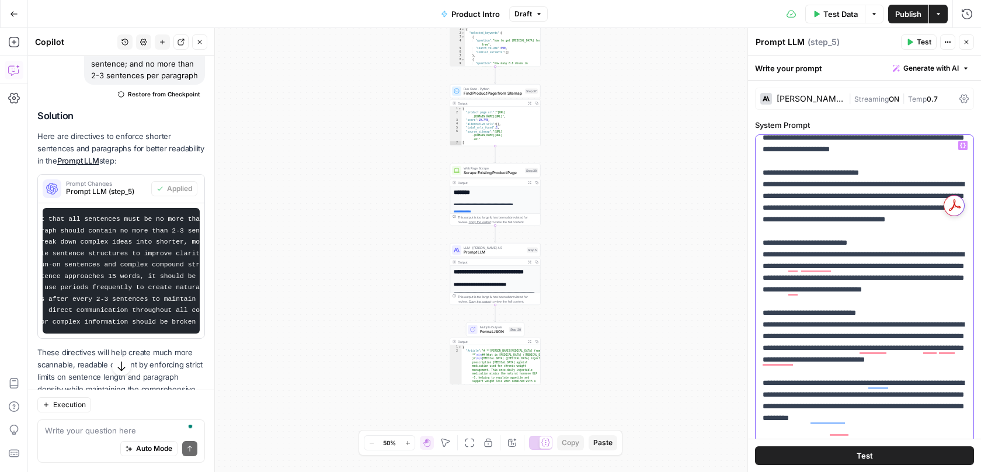
scroll to position [3886, 0]
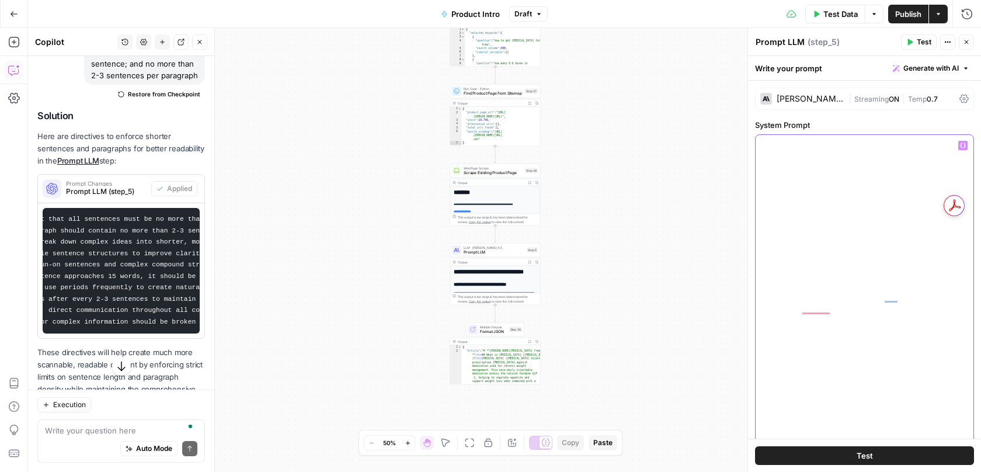
drag, startPoint x: 761, startPoint y: 182, endPoint x: 850, endPoint y: 253, distance: 114.2
click at [850, 253] on div "**********" at bounding box center [865, 373] width 218 height 476
click at [906, 16] on span "Publish" at bounding box center [908, 14] width 26 height 12
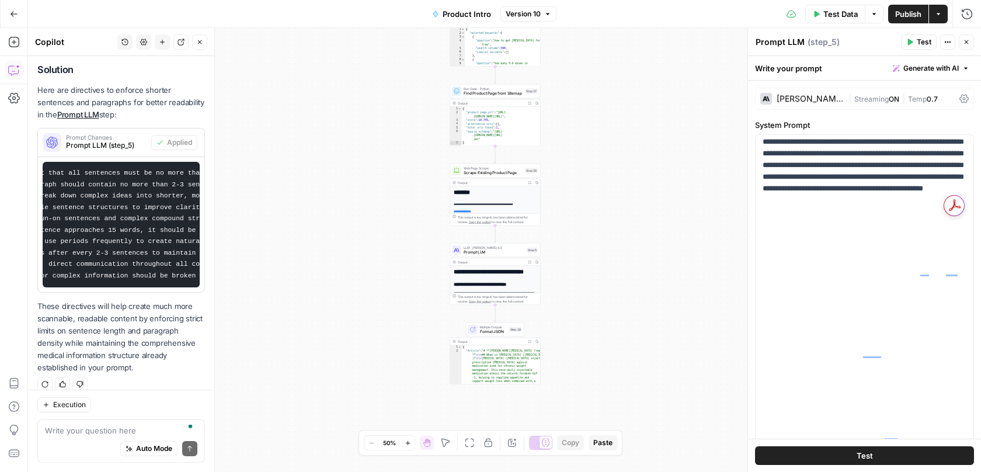
scroll to position [4903, 0]
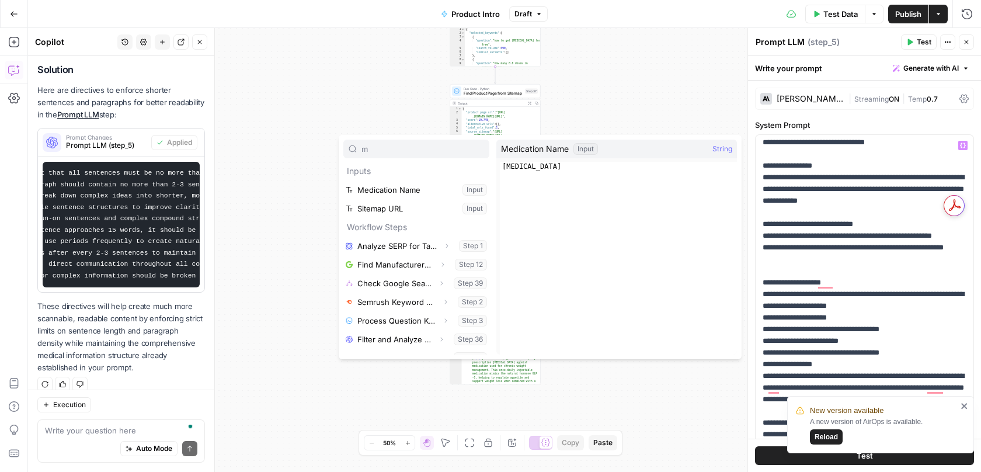
type input "m"
click at [372, 189] on button "Select variable Medication Name" at bounding box center [416, 189] width 146 height 19
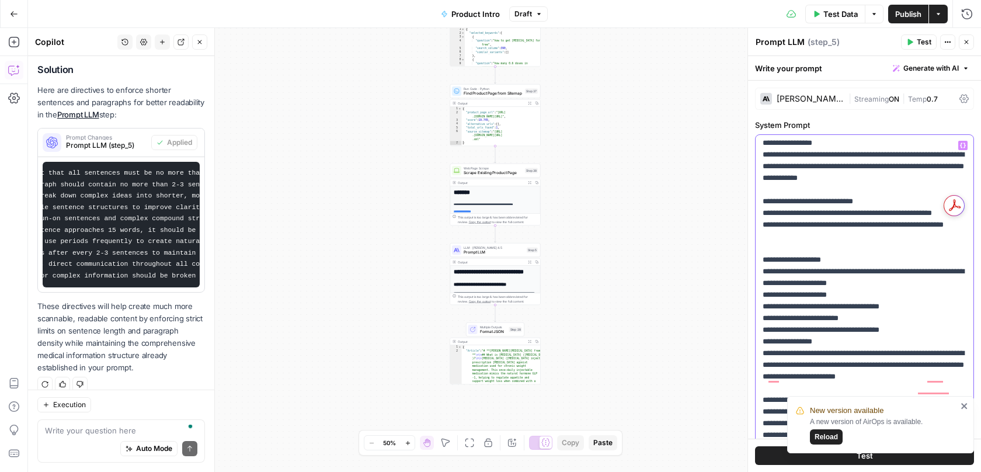
drag, startPoint x: 763, startPoint y: 176, endPoint x: 810, endPoint y: 421, distance: 249.1
click at [810, 421] on body "New version available A new version of AirOps is available. Reload BCI New Home…" at bounding box center [490, 236] width 981 height 472
click at [898, 19] on span "Publish" at bounding box center [908, 14] width 26 height 12
click at [967, 406] on icon "close" at bounding box center [965, 405] width 8 height 9
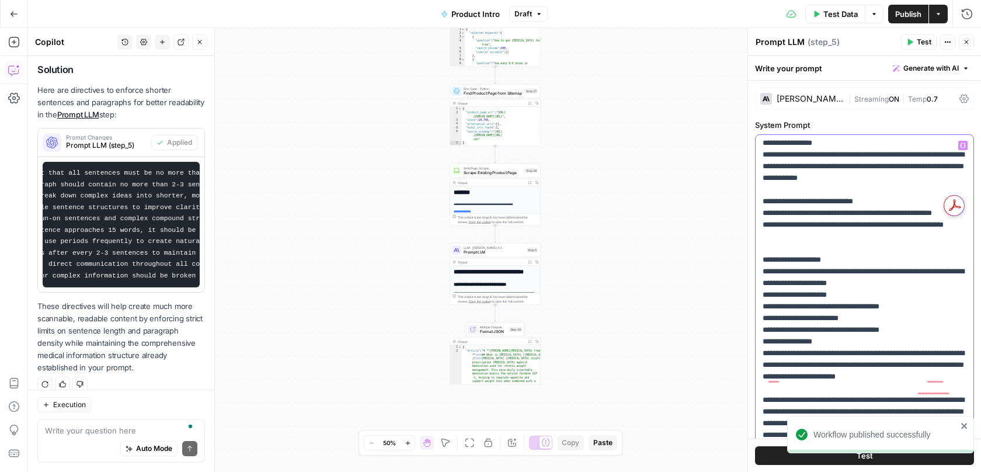
click at [962, 429] on icon "close" at bounding box center [965, 425] width 8 height 9
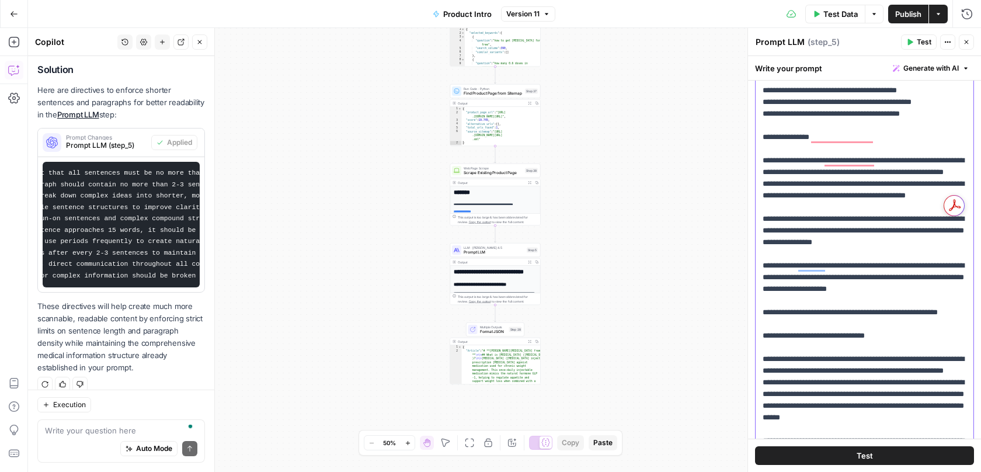
drag, startPoint x: 763, startPoint y: 178, endPoint x: 800, endPoint y: 100, distance: 86.2
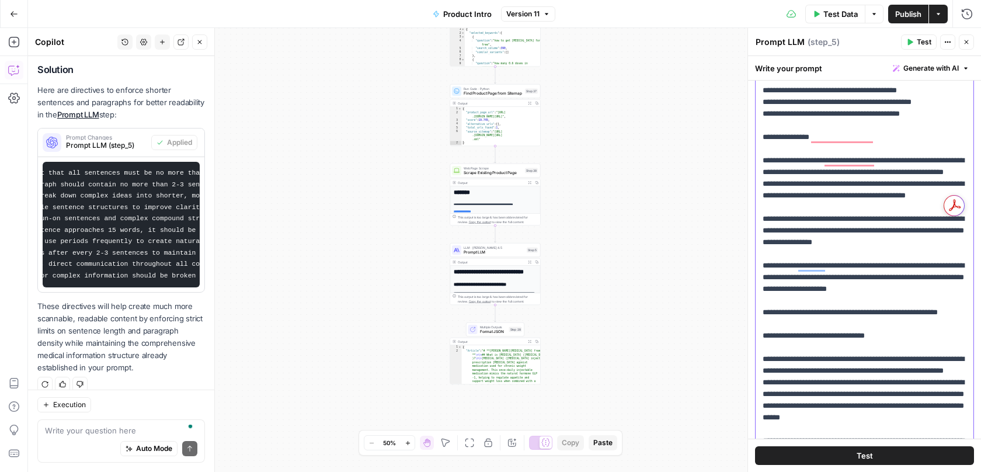
drag, startPoint x: 763, startPoint y: 124, endPoint x: 968, endPoint y: 331, distance: 290.7
click at [968, 331] on div "**********" at bounding box center [865, 234] width 218 height 476
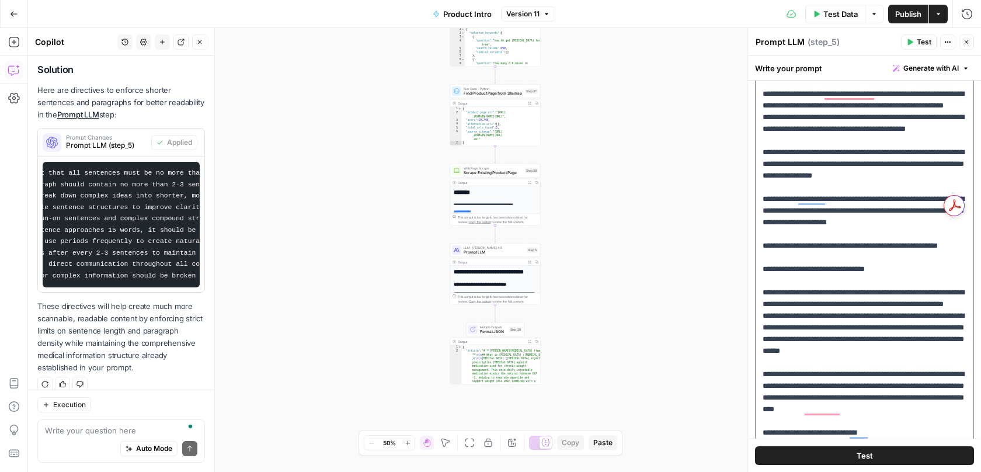
drag, startPoint x: 899, startPoint y: 355, endPoint x: 760, endPoint y: 120, distance: 273.1
click at [760, 120] on div "**********" at bounding box center [865, 234] width 218 height 476
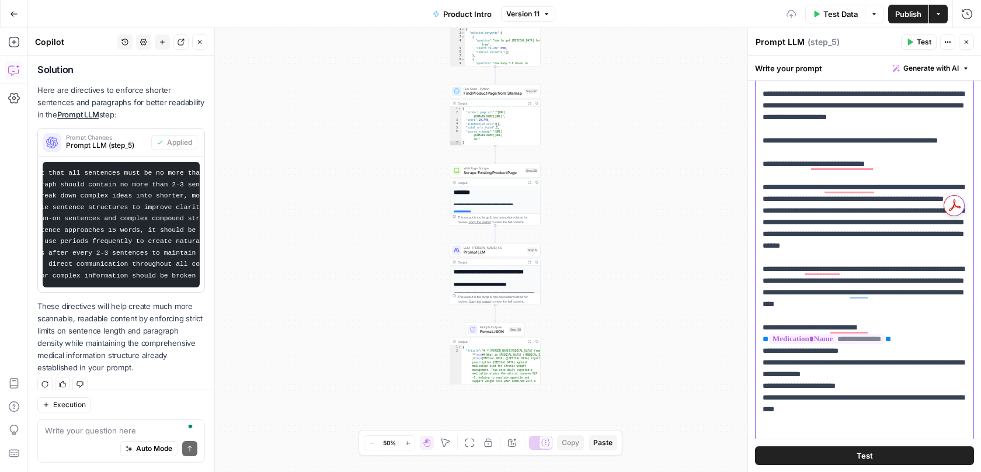
drag, startPoint x: 764, startPoint y: 164, endPoint x: 875, endPoint y: 189, distance: 113.8
drag, startPoint x: 761, startPoint y: 150, endPoint x: 923, endPoint y: 186, distance: 165.8
click at [923, 186] on div "**********" at bounding box center [865, 234] width 218 height 476
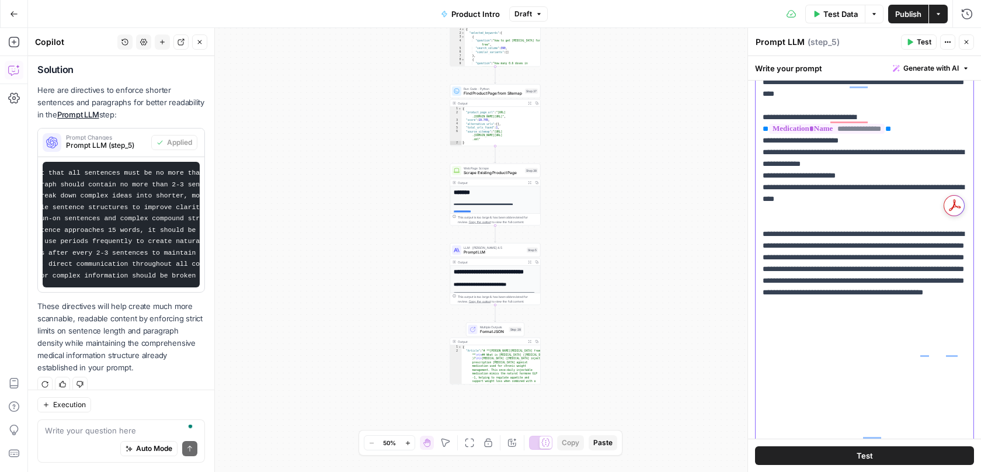
drag, startPoint x: 763, startPoint y: 259, endPoint x: 871, endPoint y: 281, distance: 110.3
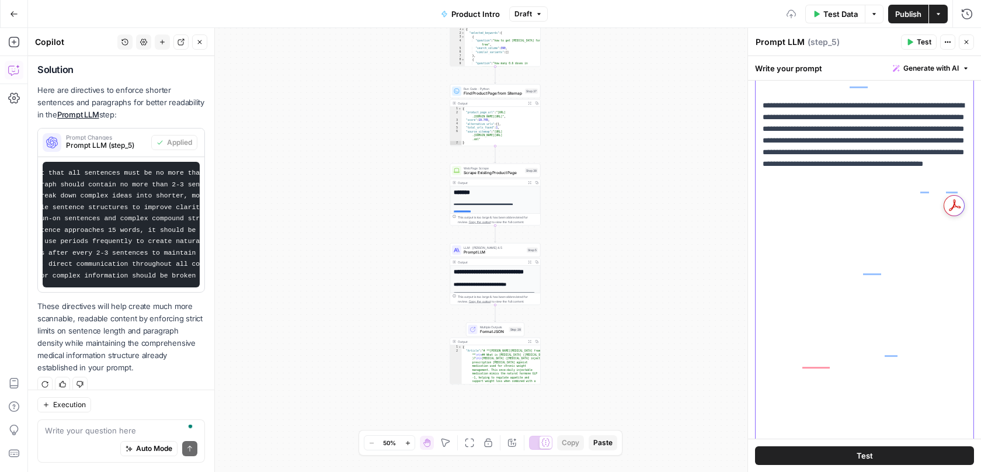
drag, startPoint x: 763, startPoint y: 107, endPoint x: 912, endPoint y: 107, distance: 148.9
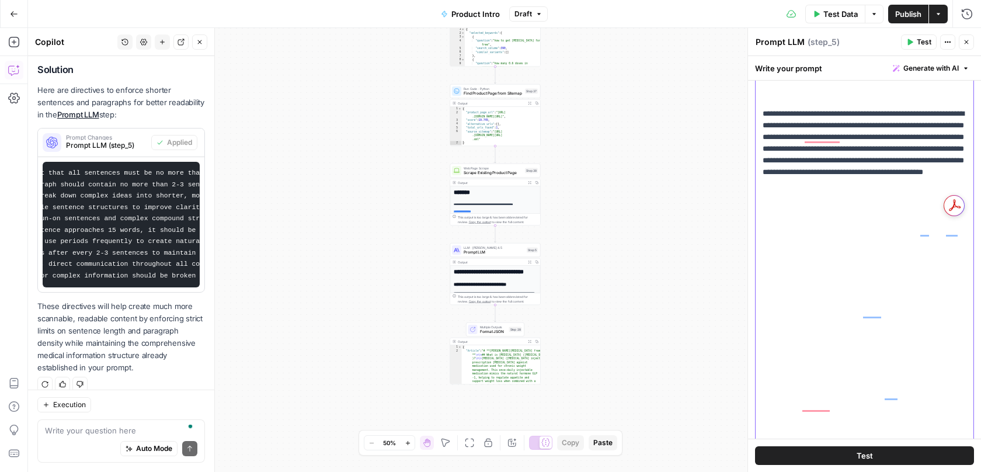
drag, startPoint x: 759, startPoint y: 184, endPoint x: 943, endPoint y: 350, distance: 248.1
click at [943, 350] on div "**********" at bounding box center [865, 234] width 218 height 476
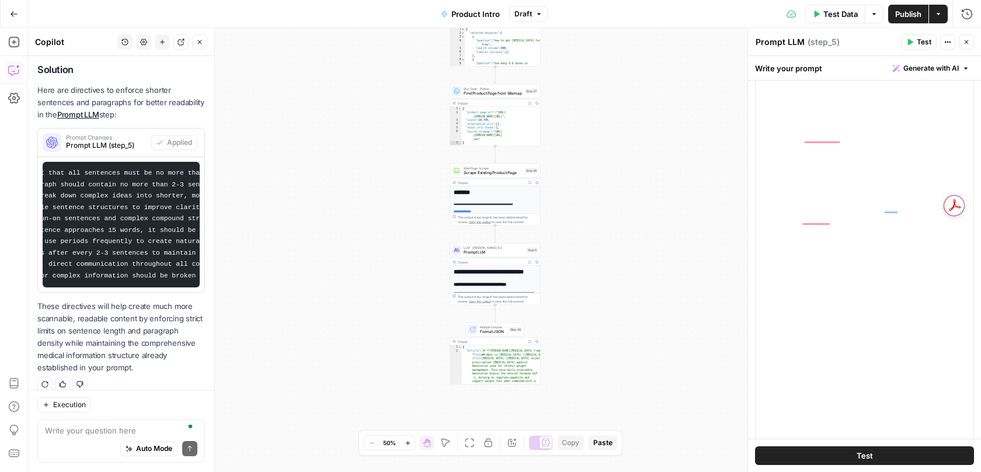
click at [905, 18] on span "Publish" at bounding box center [908, 14] width 26 height 12
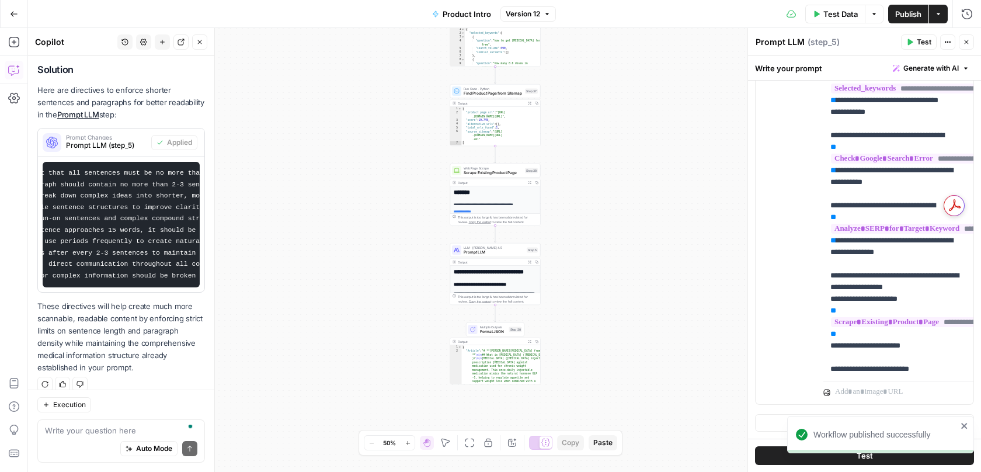
scroll to position [538, 0]
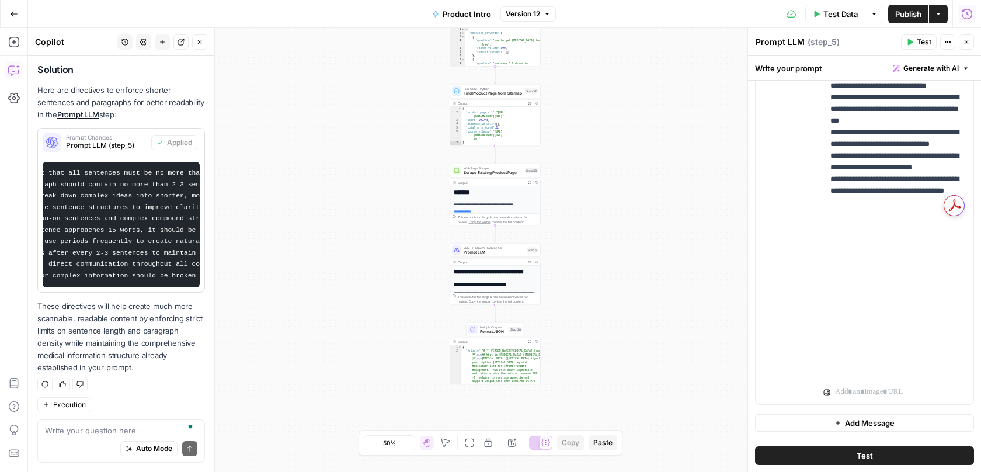
click at [966, 13] on icon "button" at bounding box center [967, 14] width 12 height 12
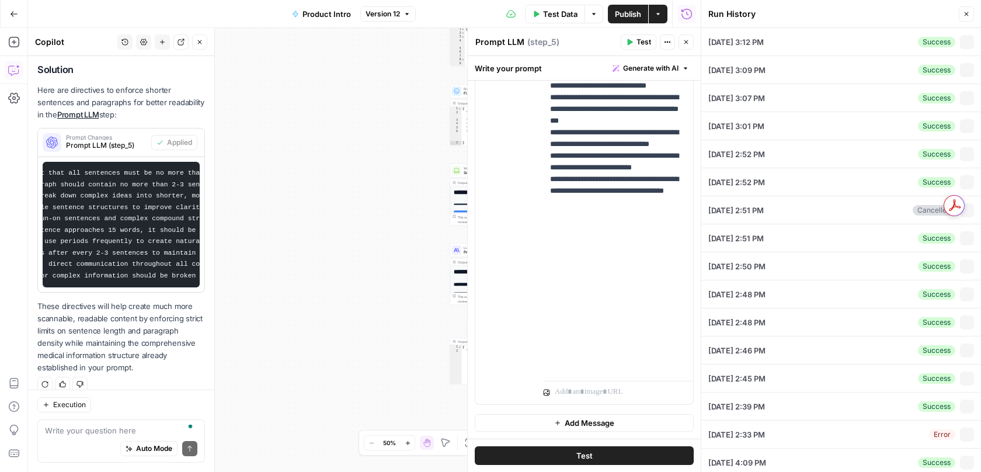
click at [537, 17] on button "Test Data" at bounding box center [555, 14] width 60 height 19
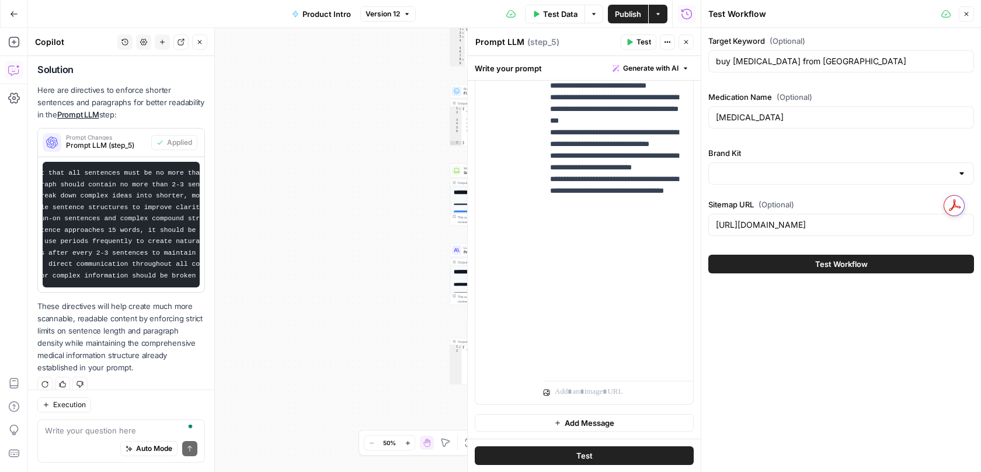
type input "Buy Canadian Insulin"
click at [774, 269] on button "Test Workflow" at bounding box center [841, 264] width 266 height 19
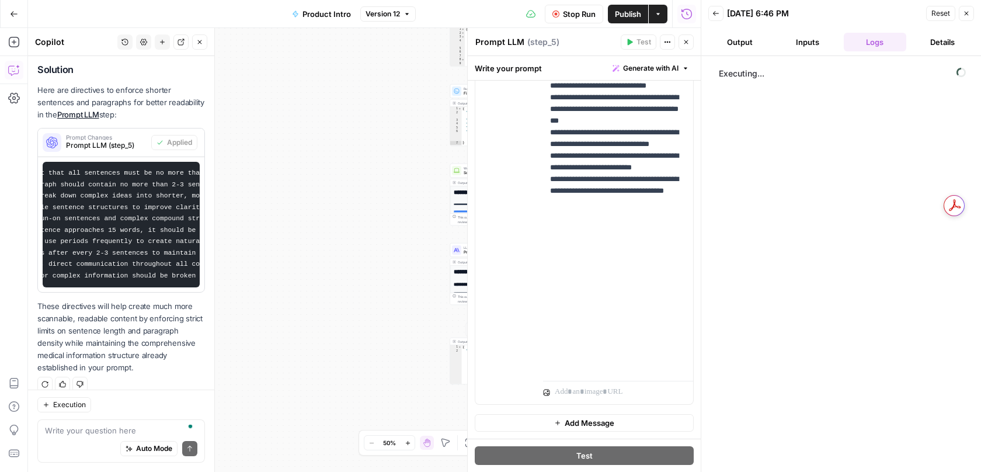
click at [687, 39] on icon "button" at bounding box center [686, 42] width 7 height 7
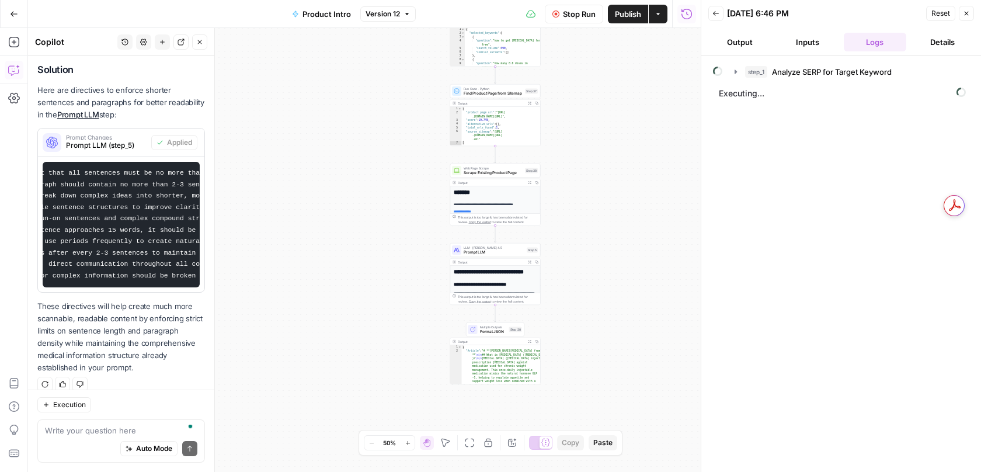
click at [575, 13] on span "Stop Run" at bounding box center [579, 14] width 33 height 12
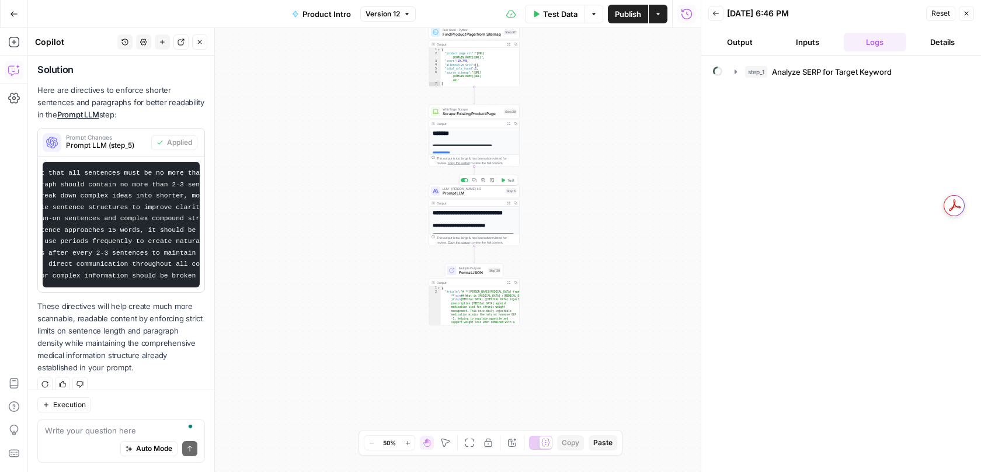
click at [449, 192] on span "Prompt LLM" at bounding box center [473, 193] width 61 height 6
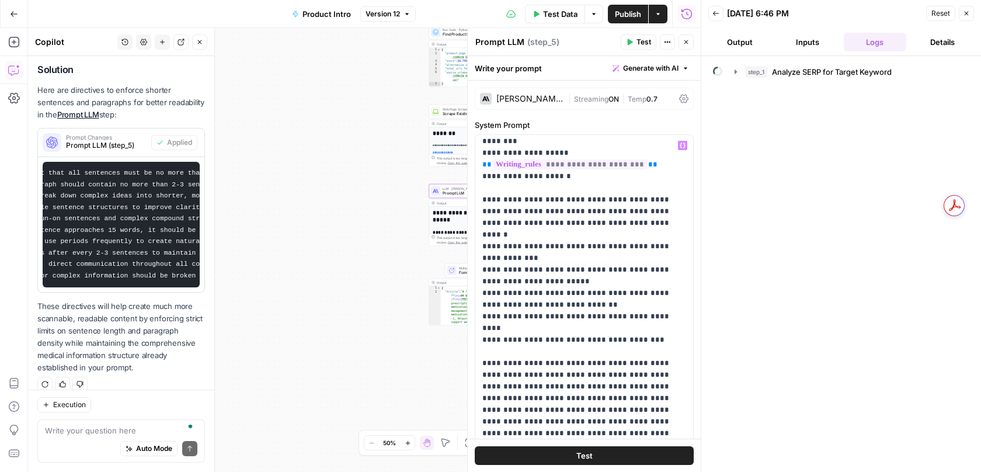
scroll to position [434, 0]
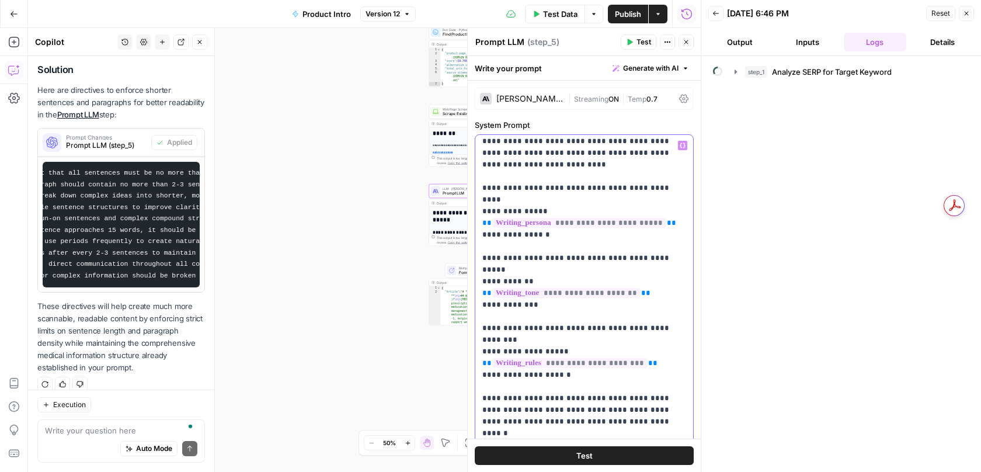
scroll to position [0, 0]
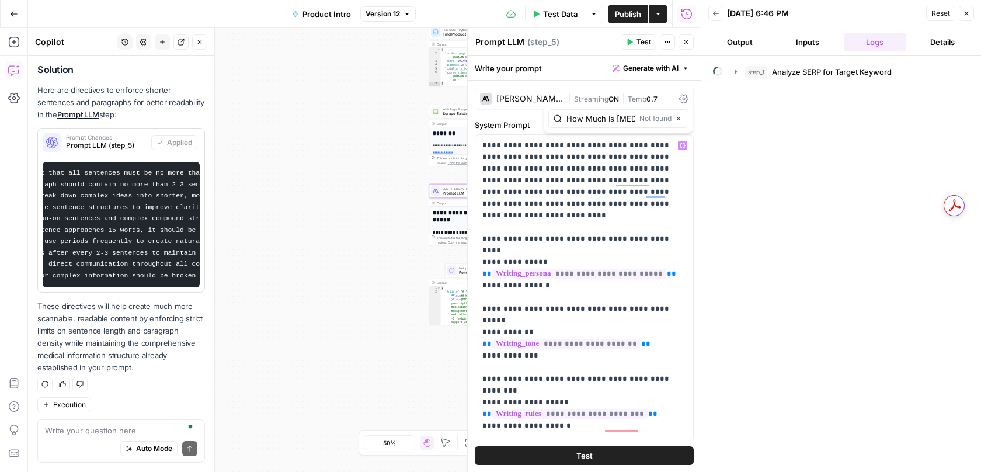
scroll to position [0, 54]
click at [586, 120] on input "How Much Is Saxenda in Canada?" at bounding box center [601, 119] width 68 height 12
type input "How Much Is"
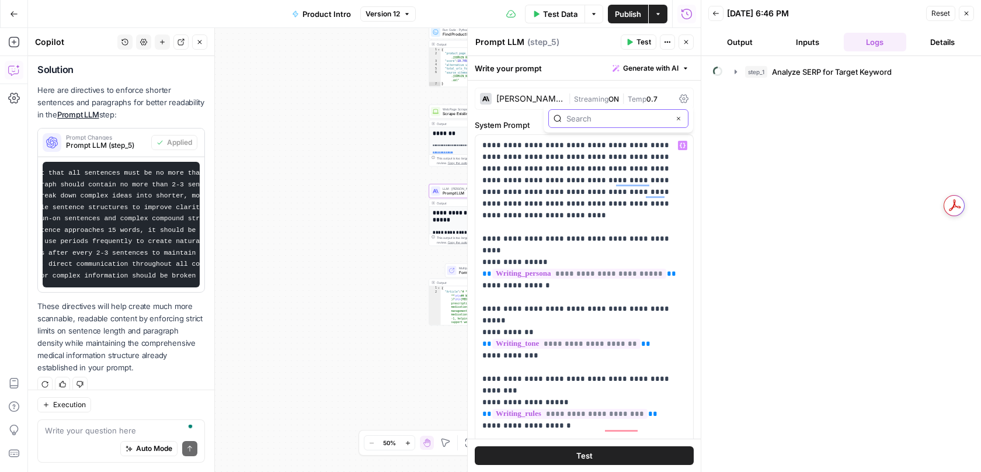
click at [681, 121] on icon "button" at bounding box center [679, 119] width 6 height 6
click at [300, 242] on div "true false Workflow Input Settings Inputs Power Agent Analyze SERP for Target K…" at bounding box center [364, 250] width 673 height 444
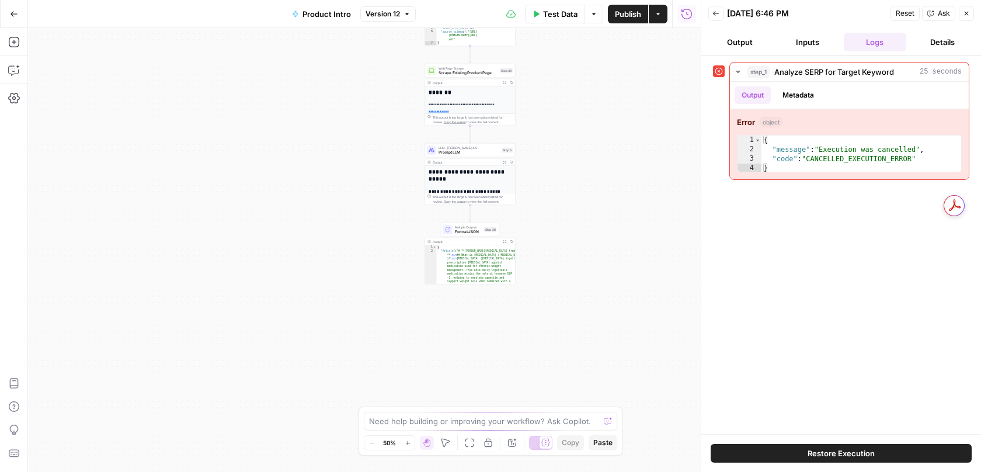
click at [461, 150] on span "Prompt LLM" at bounding box center [469, 153] width 61 height 6
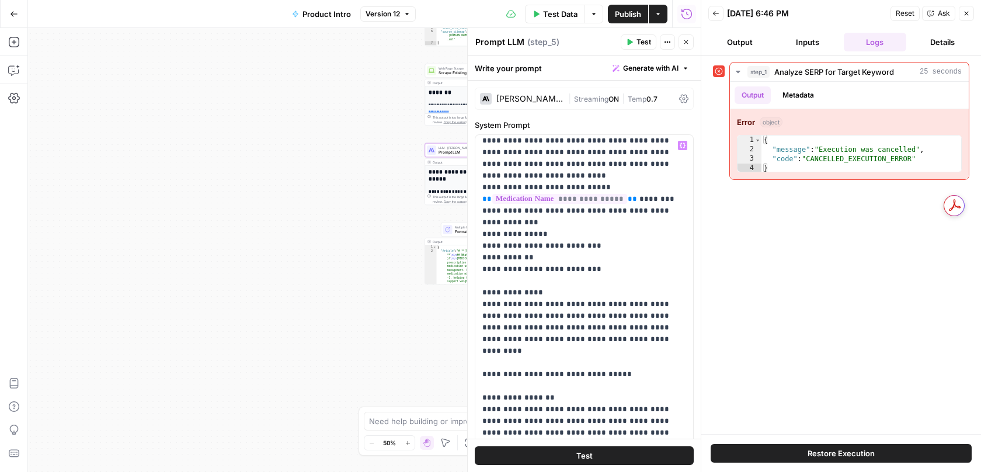
scroll to position [4825, 0]
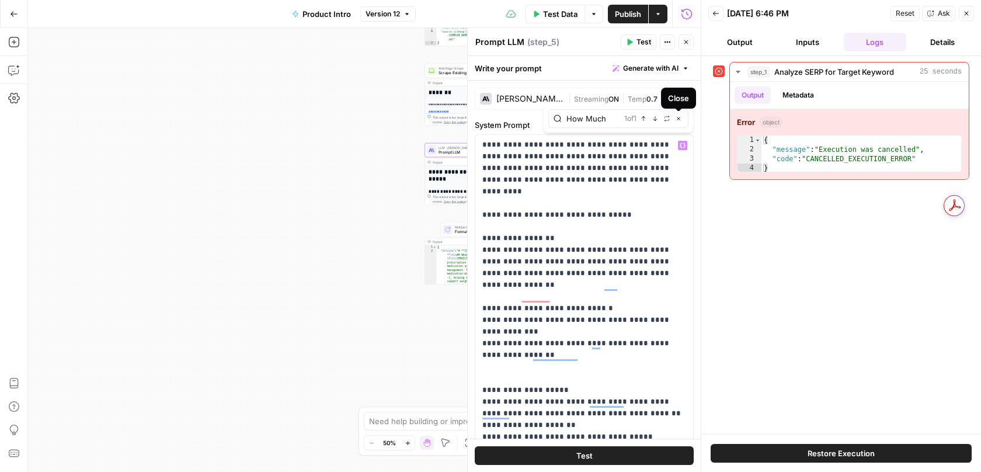
type input "How Much"
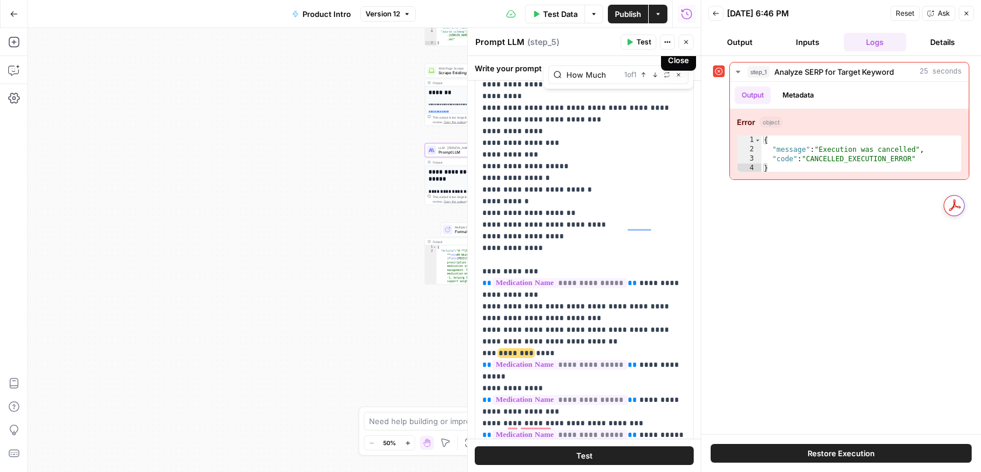
scroll to position [0, 0]
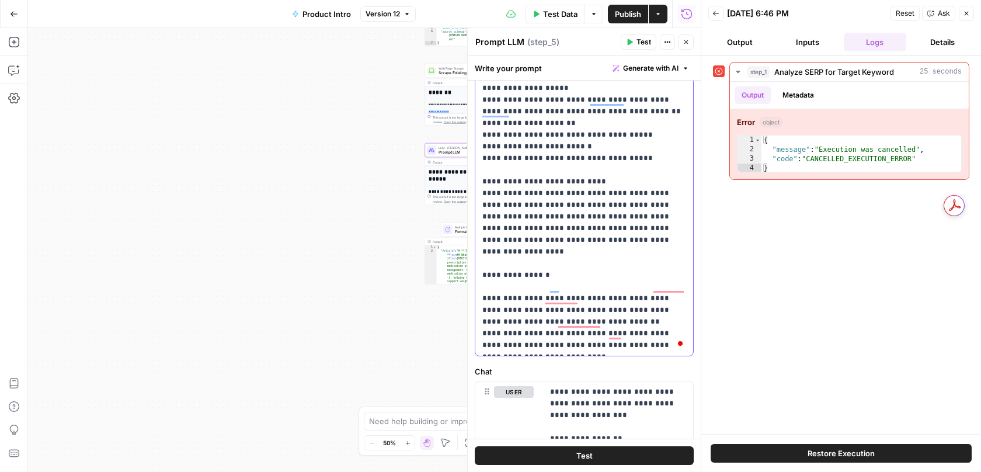
drag, startPoint x: 482, startPoint y: 182, endPoint x: 590, endPoint y: 234, distance: 120.7
copy p "**********"
click at [336, 216] on div "true false Workflow Input Settings Inputs Power Agent Analyze SERP for Target K…" at bounding box center [364, 250] width 673 height 444
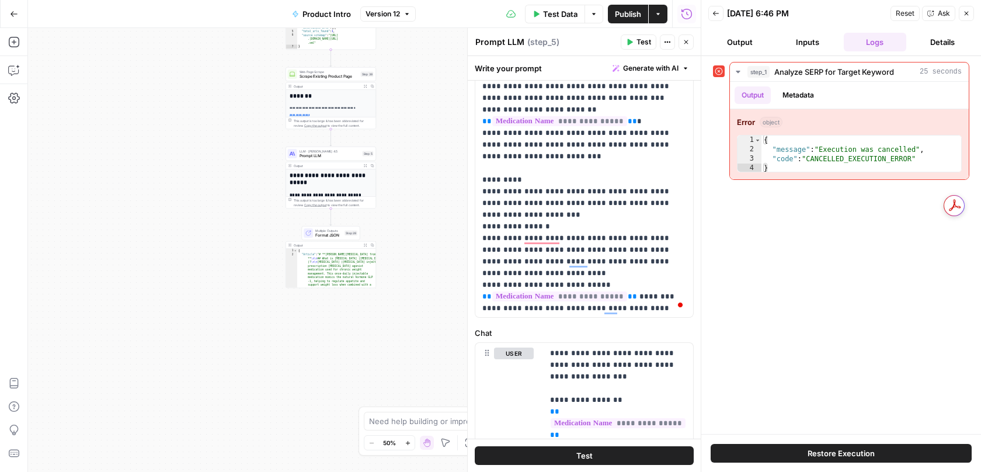
scroll to position [4199, 0]
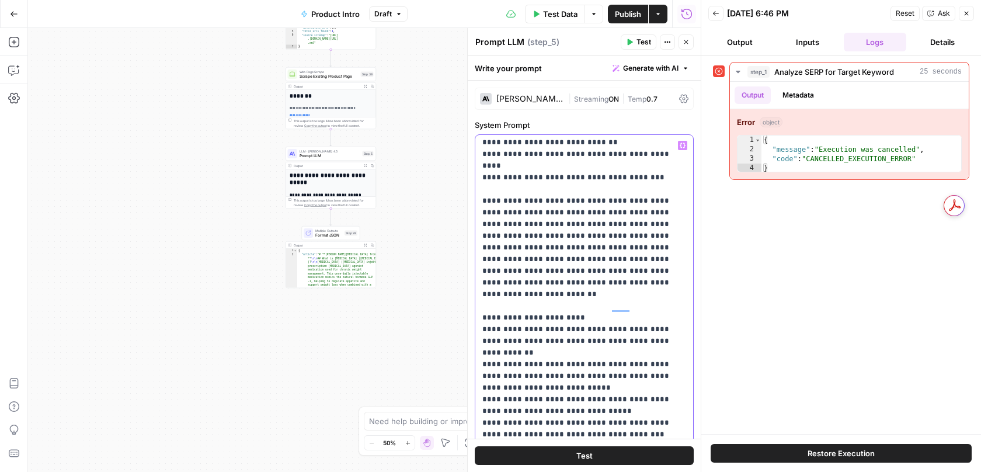
scroll to position [623, 0]
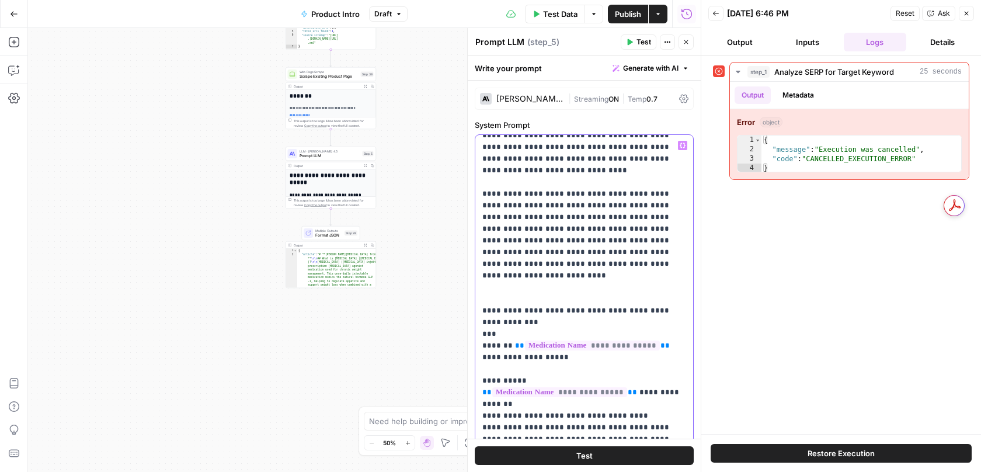
drag, startPoint x: 482, startPoint y: 162, endPoint x: 646, endPoint y: 357, distance: 255.0
click at [616, 8] on span "Publish" at bounding box center [628, 14] width 26 height 12
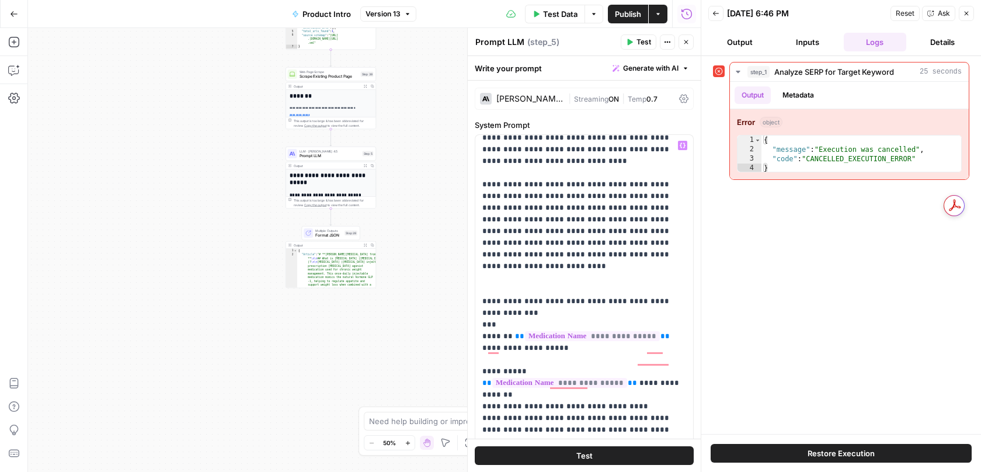
scroll to position [3514, 0]
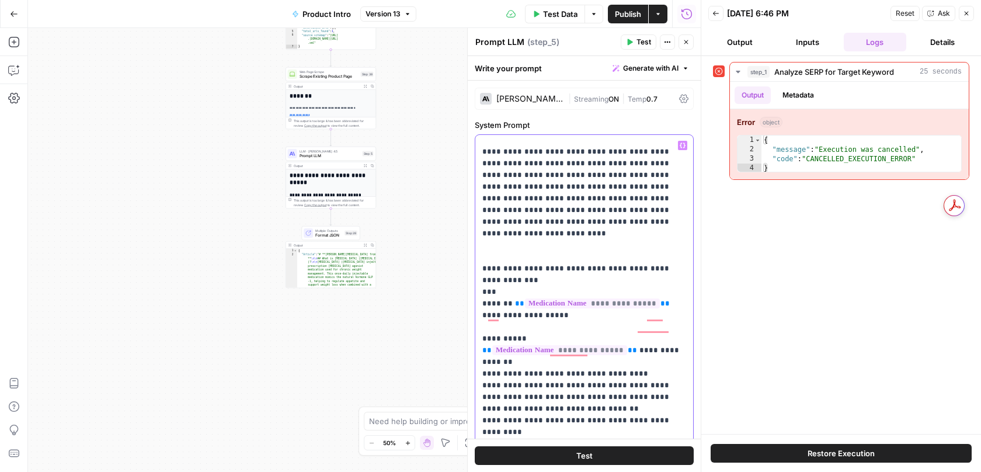
drag, startPoint x: 568, startPoint y: 248, endPoint x: 491, endPoint y: 232, distance: 78.6
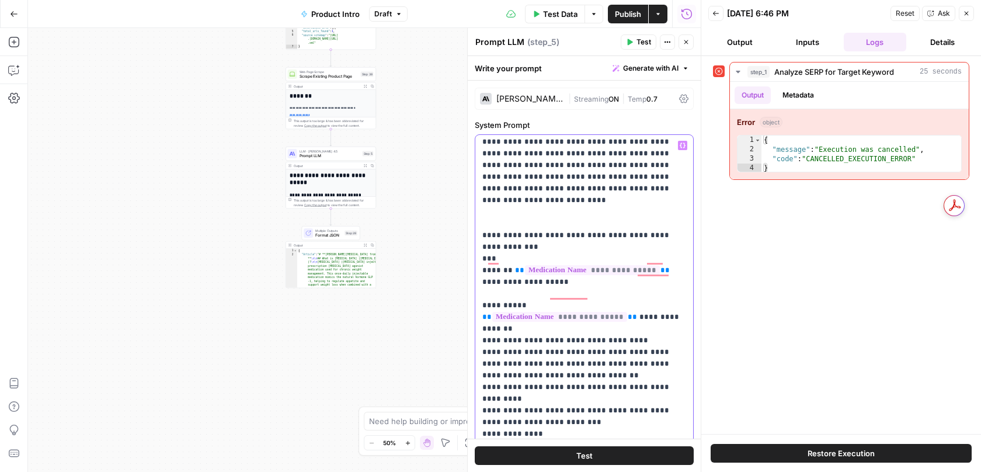
scroll to position [3592, 0]
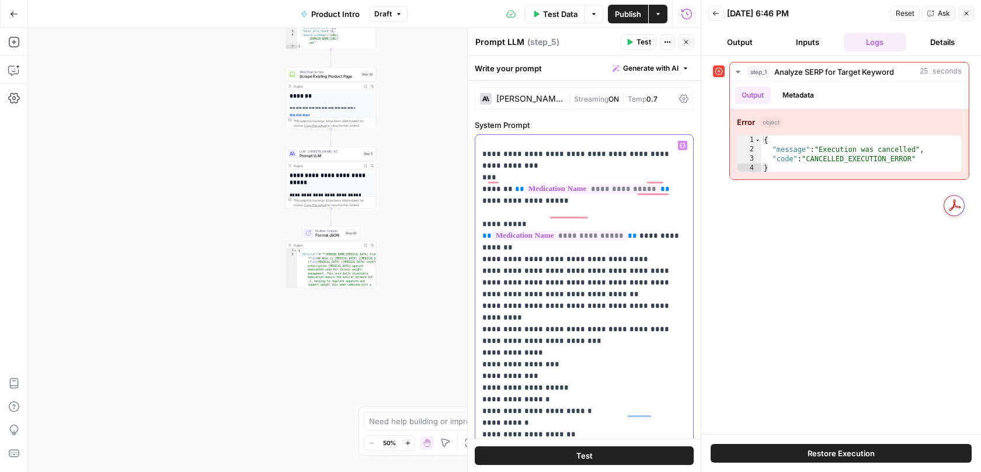
drag, startPoint x: 557, startPoint y: 212, endPoint x: 573, endPoint y: 376, distance: 164.3
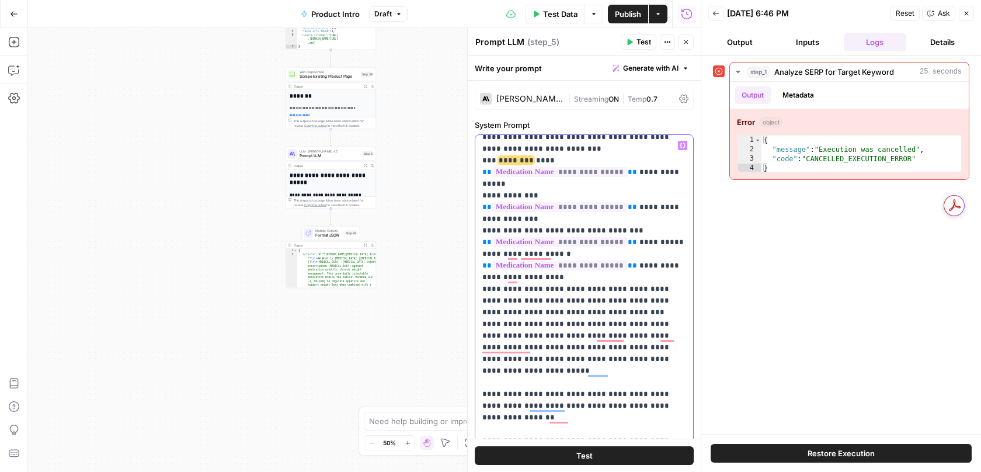
scroll to position [4047, 0]
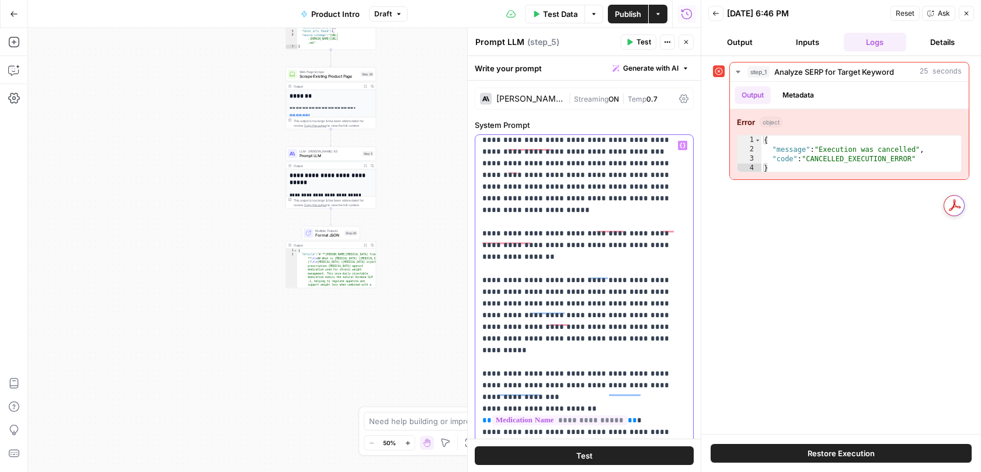
scroll to position [4187, 0]
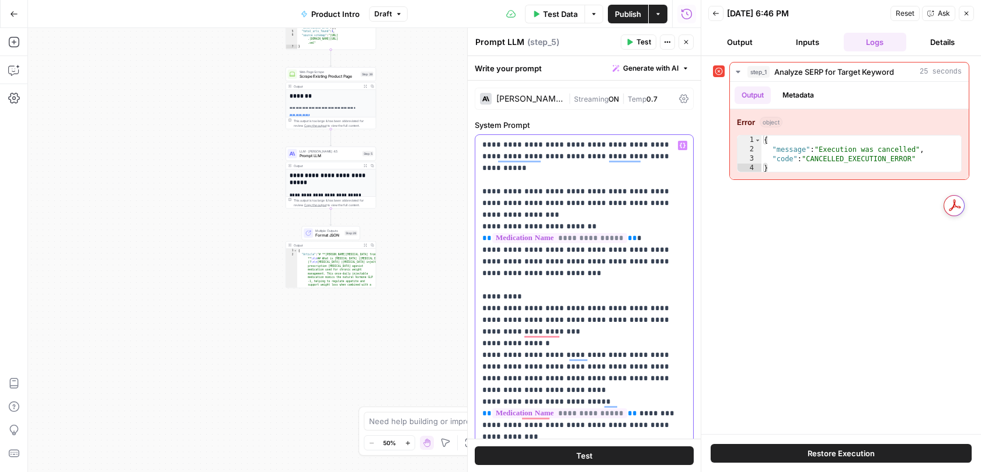
scroll to position [4399, 0]
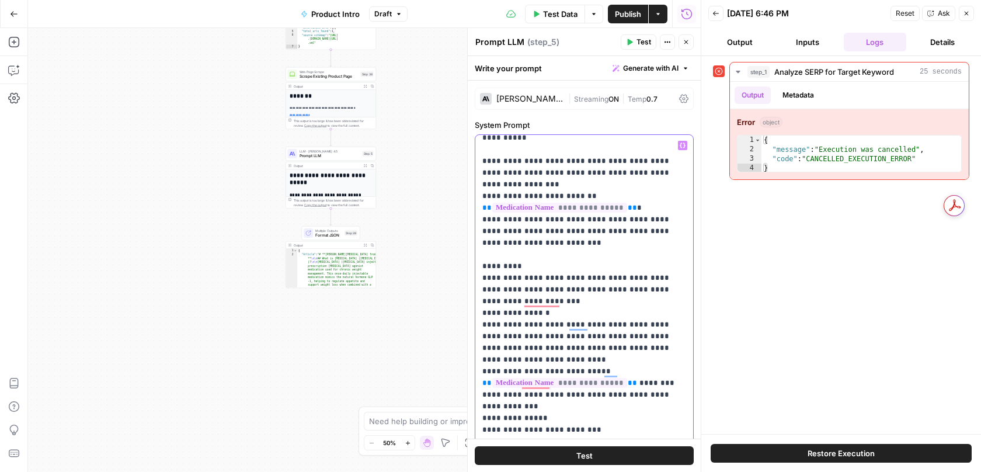
drag, startPoint x: 499, startPoint y: 269, endPoint x: 616, endPoint y: 268, distance: 116.8
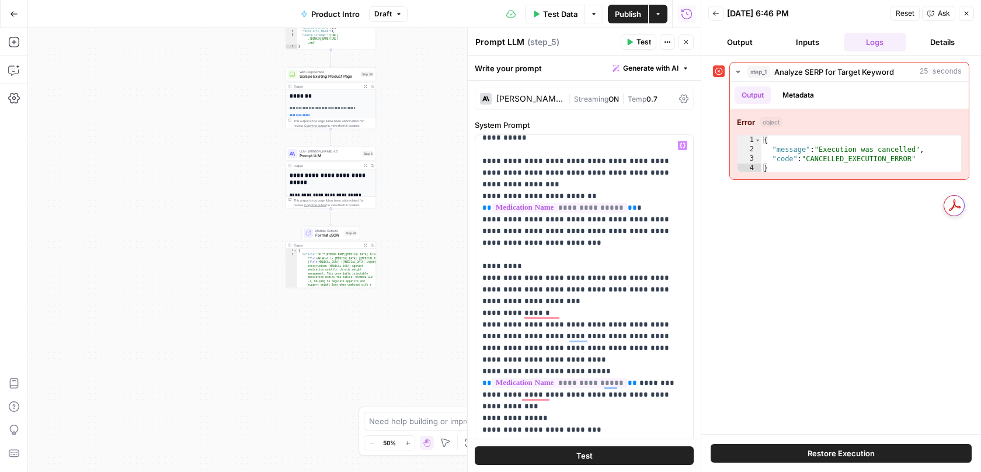
click at [633, 1] on div "Test Data Options Publish Actions Run History" at bounding box center [555, 13] width 294 height 27
click at [624, 12] on span "Publish" at bounding box center [628, 14] width 26 height 12
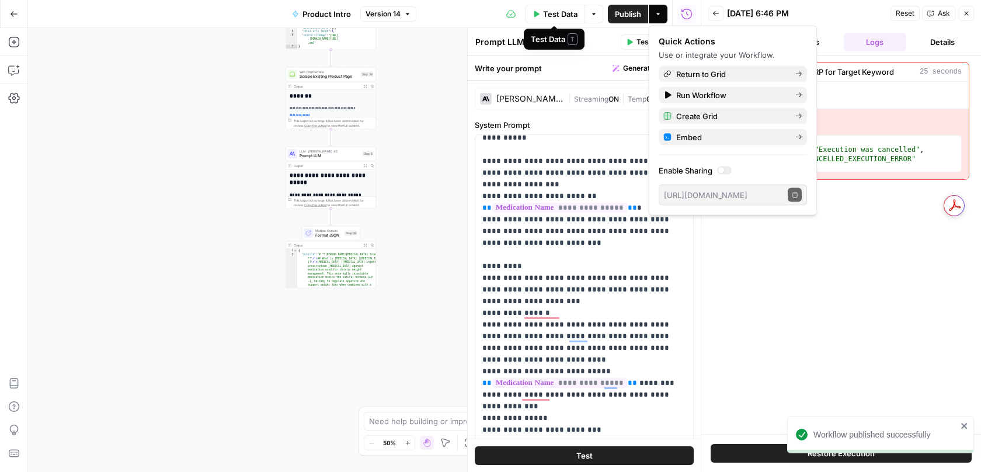
click at [556, 13] on span "Test Data" at bounding box center [560, 14] width 34 height 12
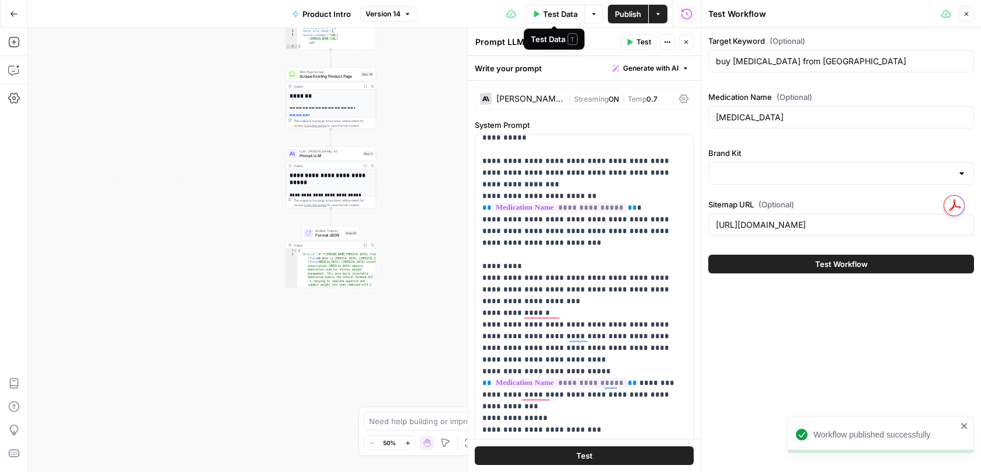
type input "Buy Canadian Insulin"
click at [736, 267] on button "Test Workflow" at bounding box center [841, 264] width 266 height 19
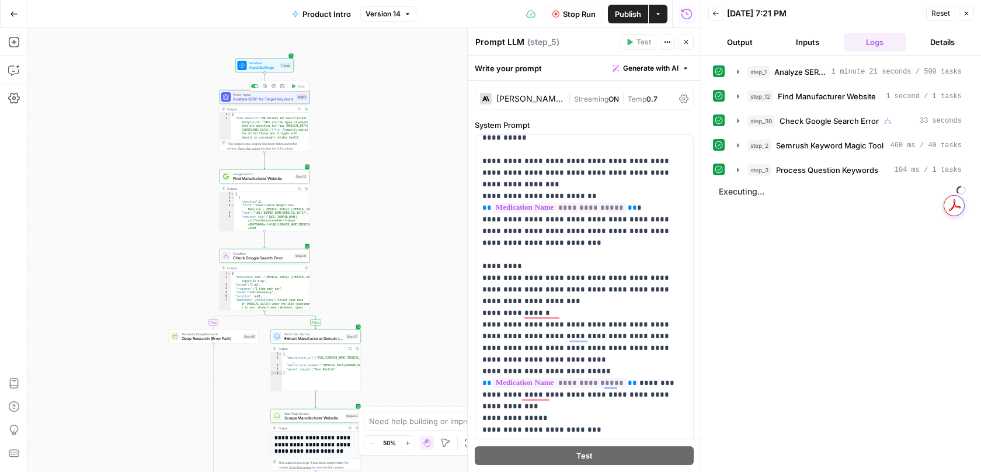
click at [270, 100] on span "Analyze SERP for Target Keyword" at bounding box center [263, 99] width 61 height 6
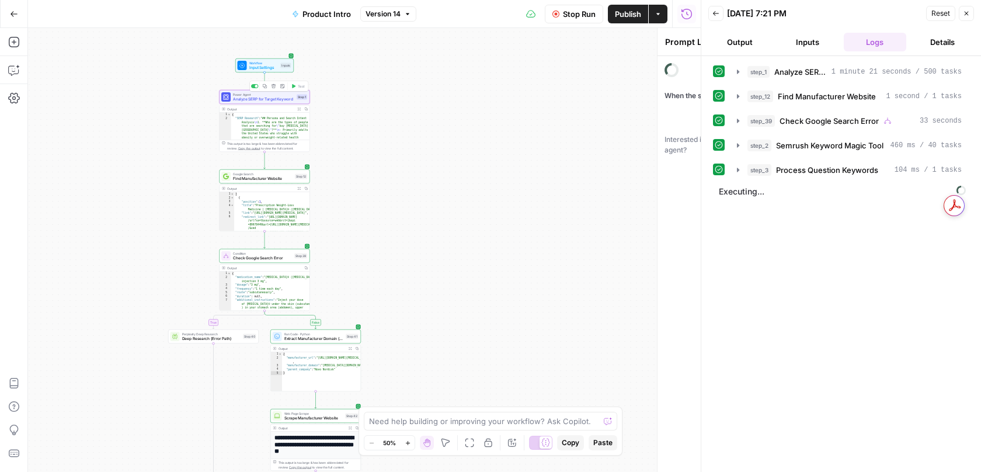
type textarea "Analyze SERP for Target Keyword"
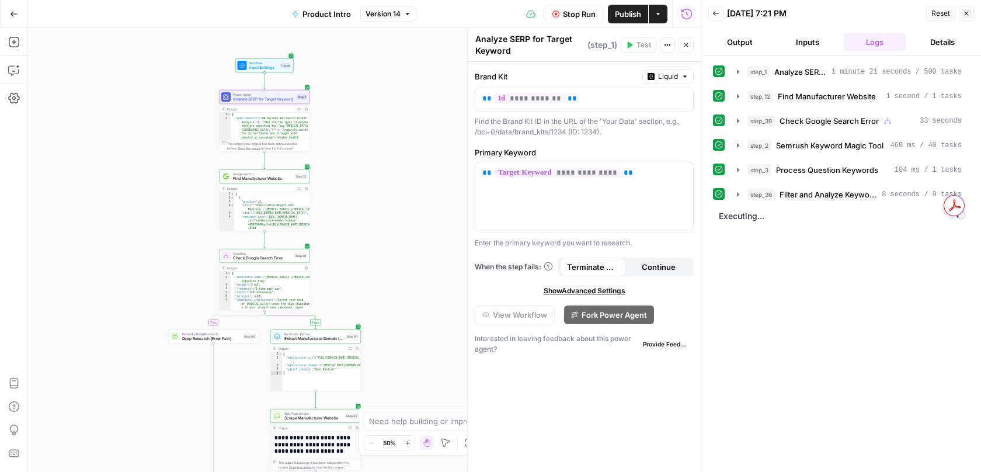
click at [739, 72] on icon "button" at bounding box center [738, 71] width 9 height 9
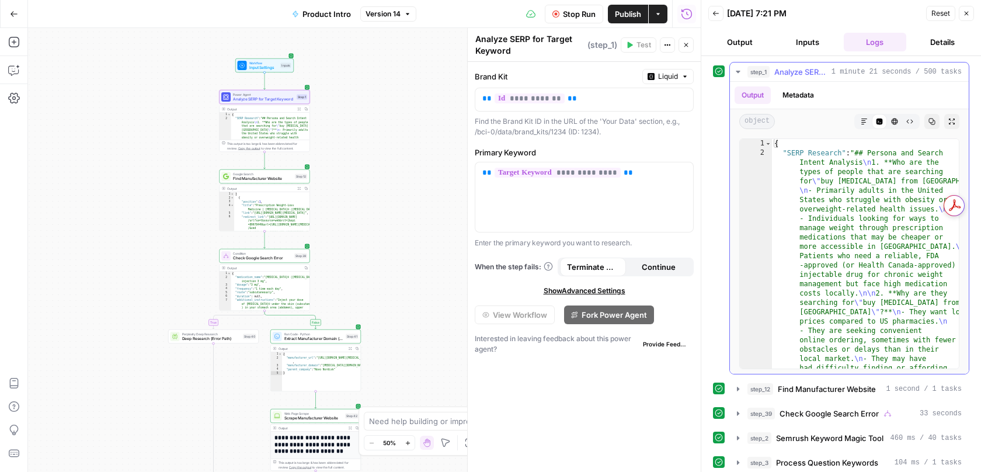
click at [739, 72] on icon "button" at bounding box center [738, 71] width 9 height 9
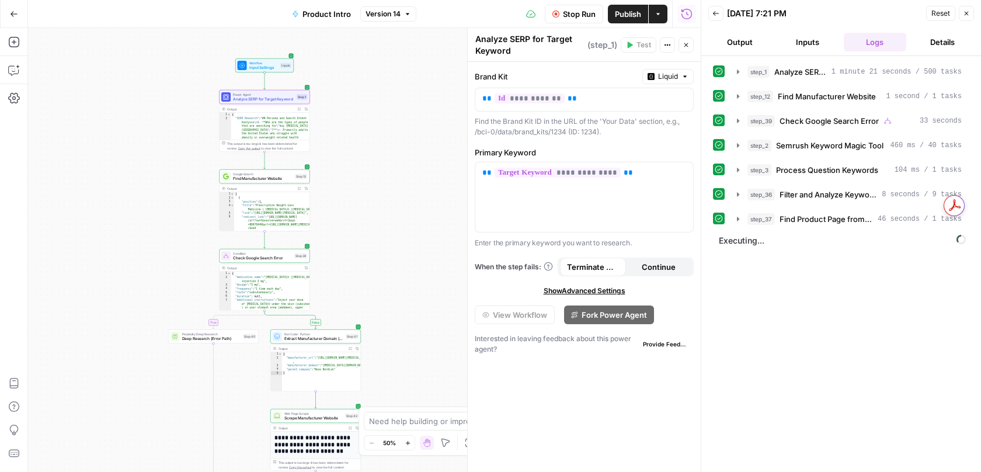
click at [687, 47] on icon "button" at bounding box center [686, 44] width 7 height 7
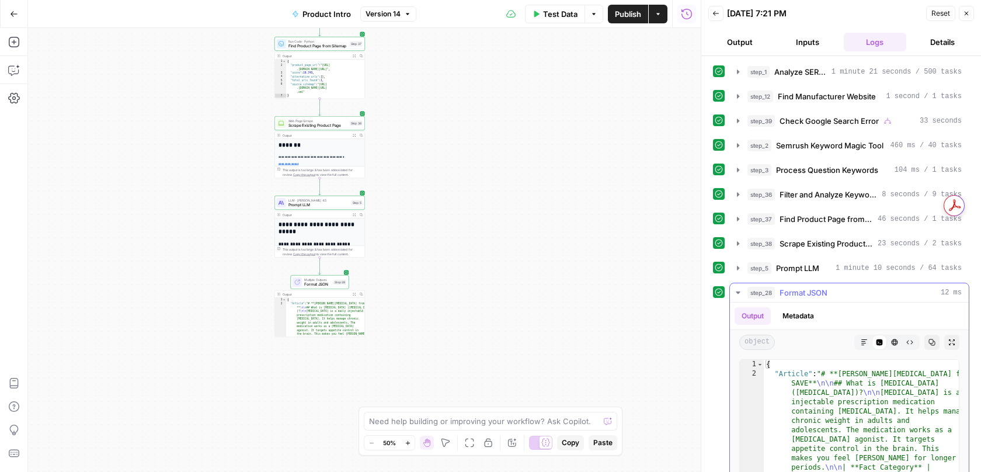
click at [867, 344] on icon "button" at bounding box center [864, 342] width 7 height 7
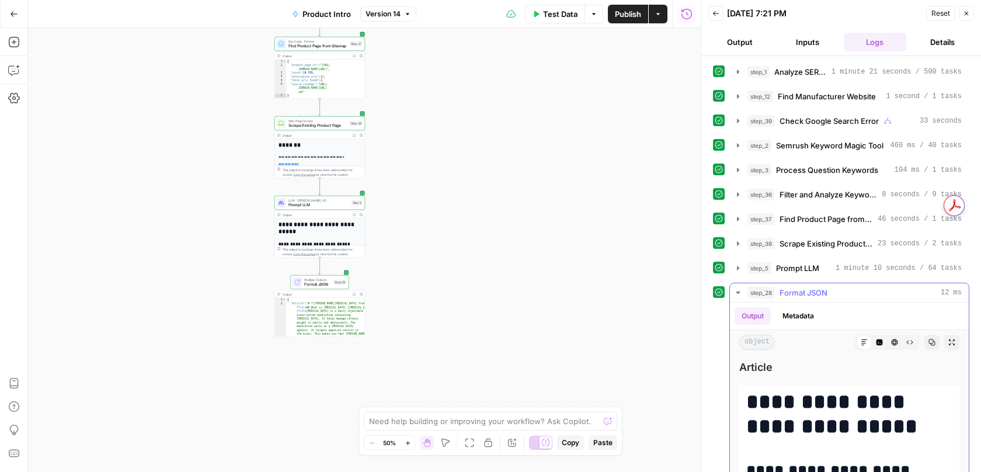
click at [936, 344] on button "Copy" at bounding box center [932, 342] width 15 height 15
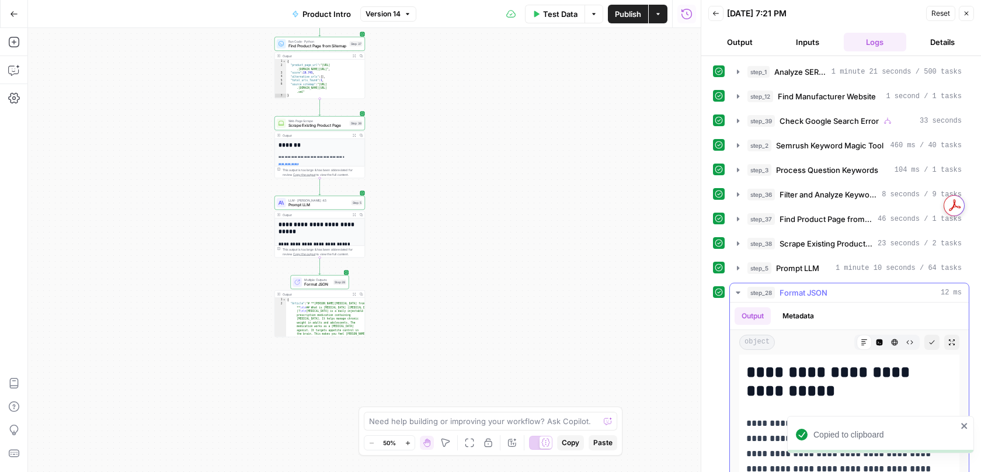
scroll to position [119, 0]
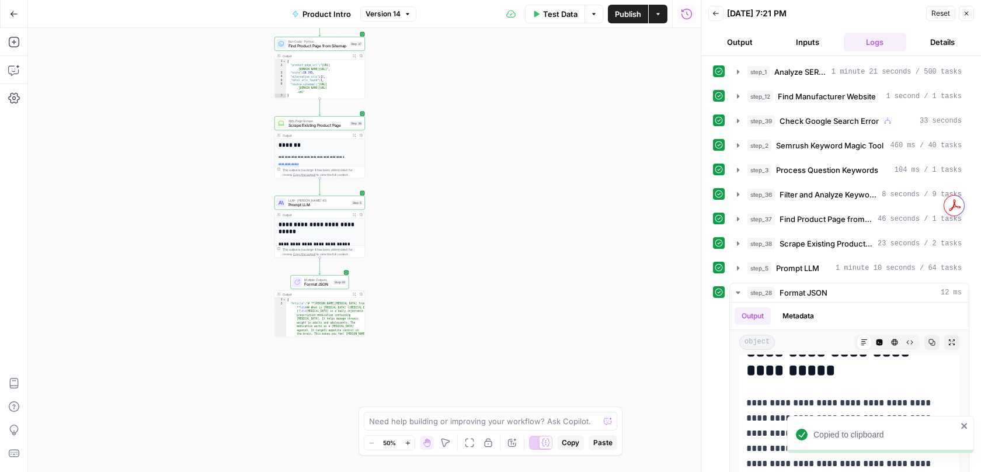
click at [354, 214] on icon "button" at bounding box center [355, 215] width 4 height 4
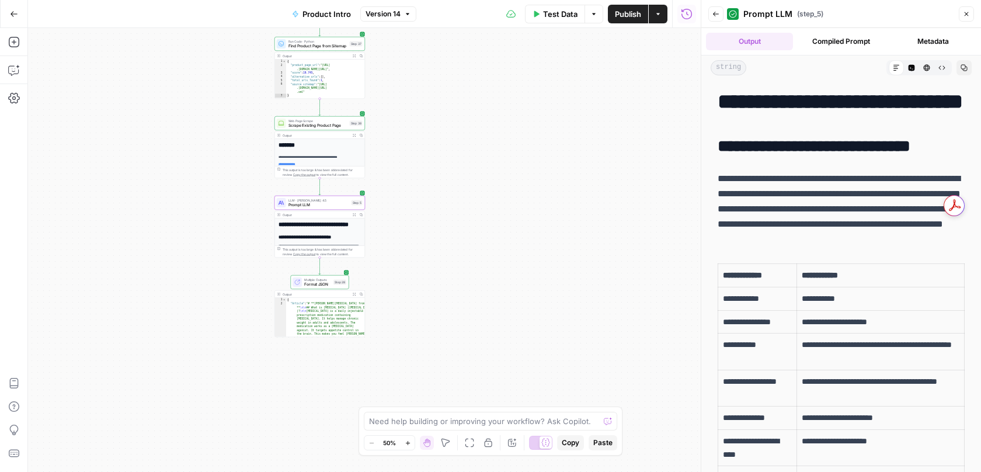
click at [962, 72] on button "Copy" at bounding box center [964, 67] width 15 height 15
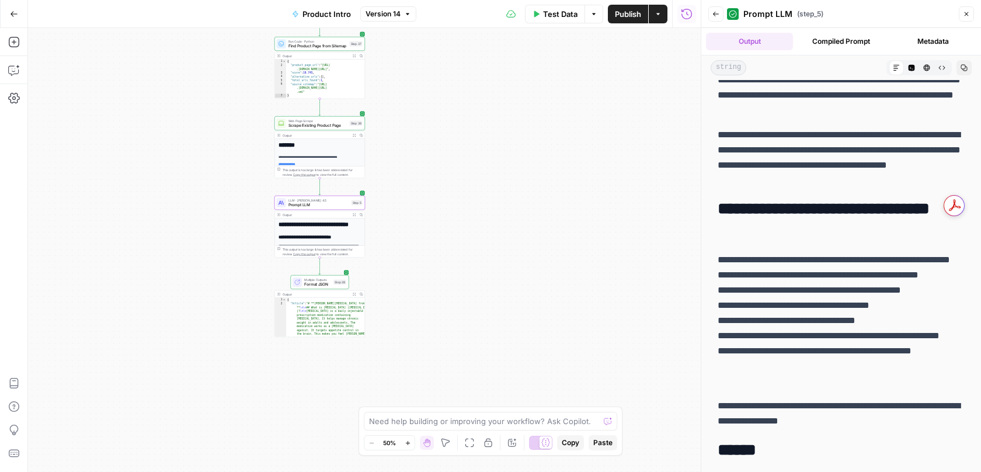
scroll to position [1307, 0]
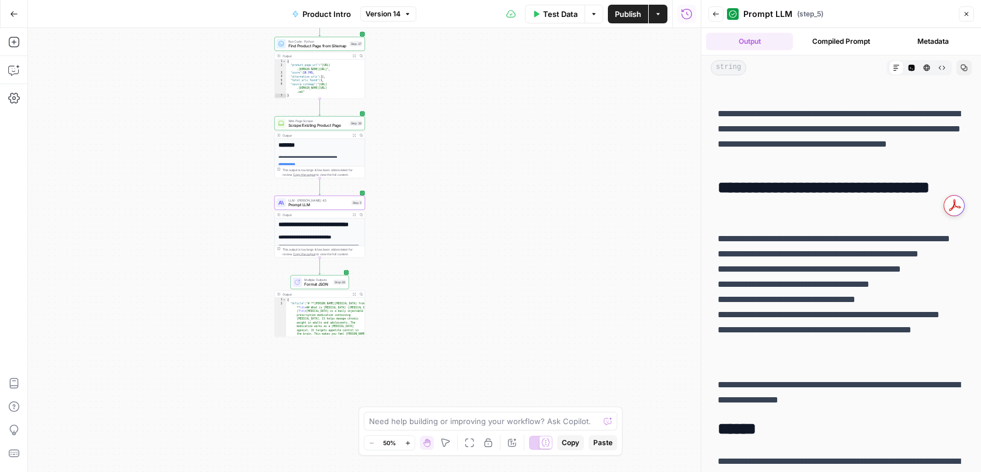
click at [962, 65] on icon "button" at bounding box center [964, 68] width 6 height 6
click at [819, 167] on p "**********" at bounding box center [841, 136] width 247 height 61
click at [741, 280] on p "**********" at bounding box center [841, 299] width 247 height 137
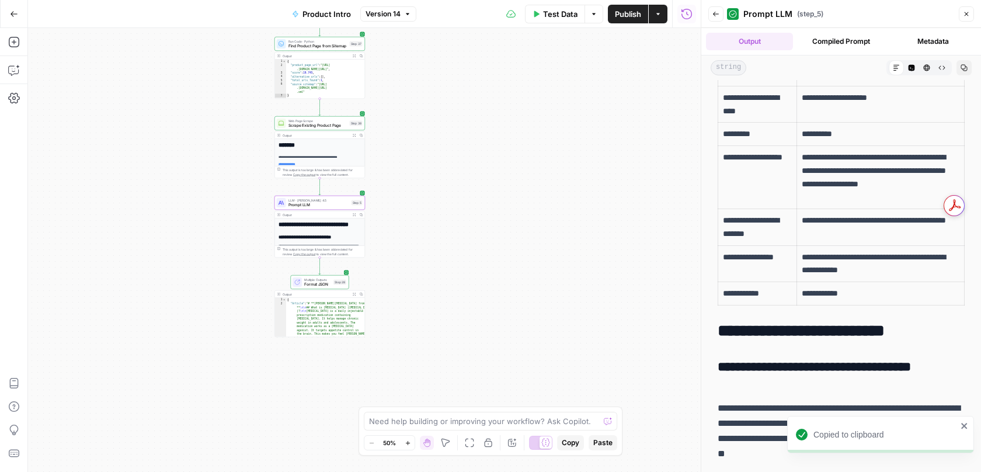
scroll to position [0, 0]
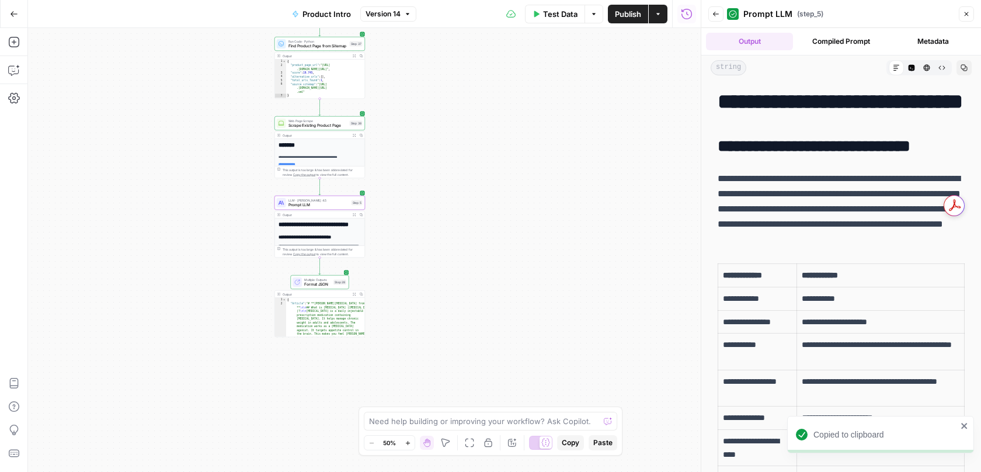
click at [964, 62] on button "Copy" at bounding box center [964, 67] width 15 height 15
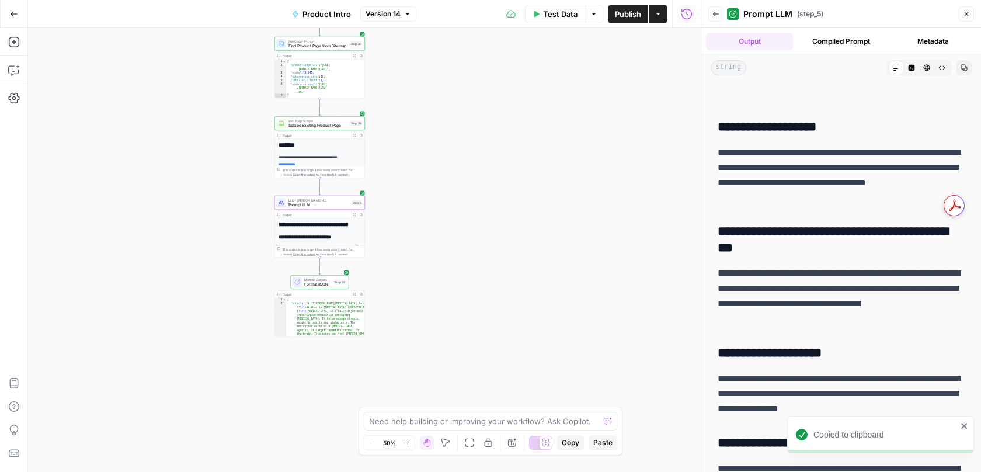
scroll to position [5491, 0]
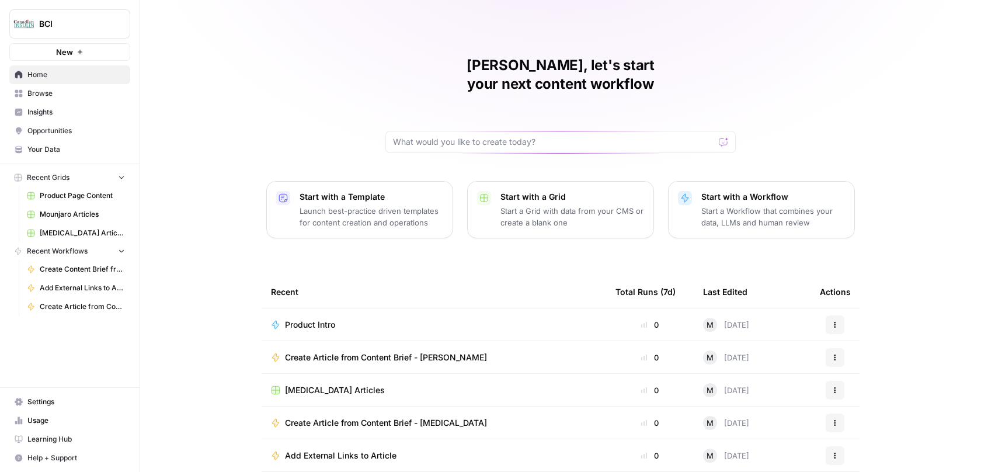
click at [50, 421] on span "Usage" at bounding box center [76, 420] width 98 height 11
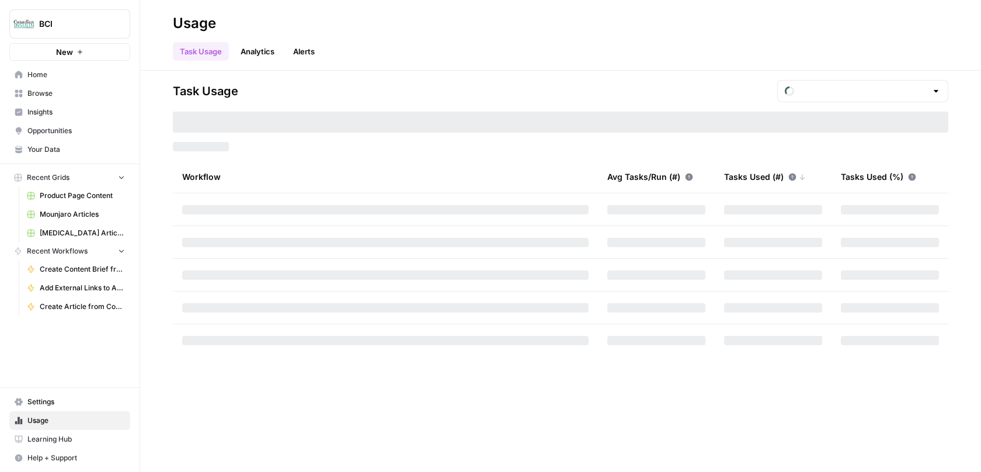
type input "October Included Tasks"
click at [50, 404] on span "Settings" at bounding box center [76, 402] width 98 height 11
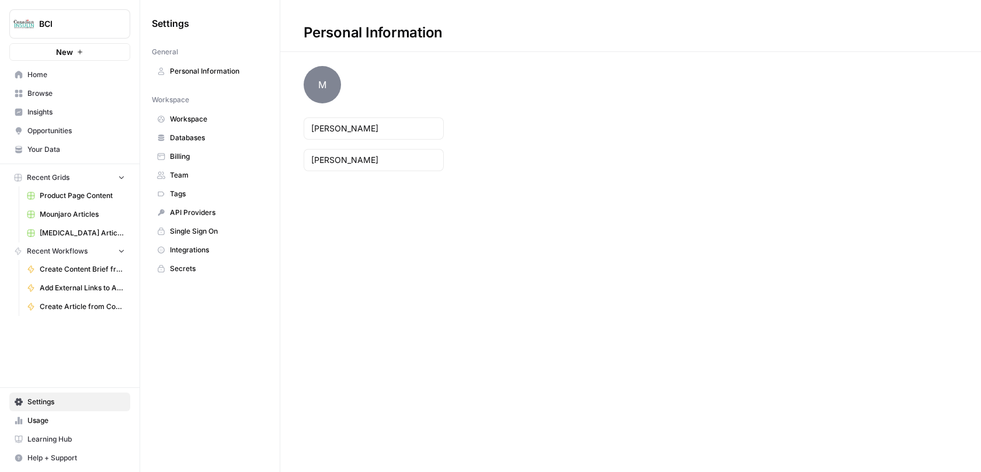
click at [192, 162] on link "Billing" at bounding box center [210, 156] width 116 height 19
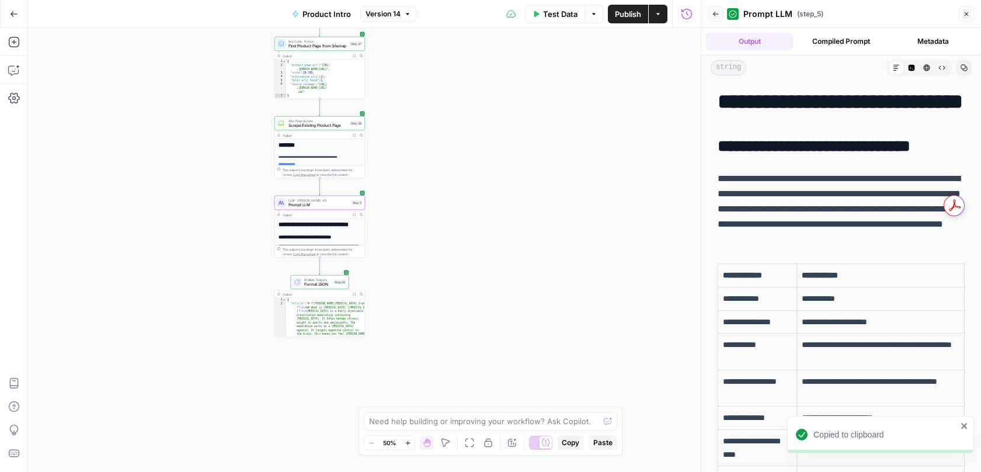
scroll to position [6477, 0]
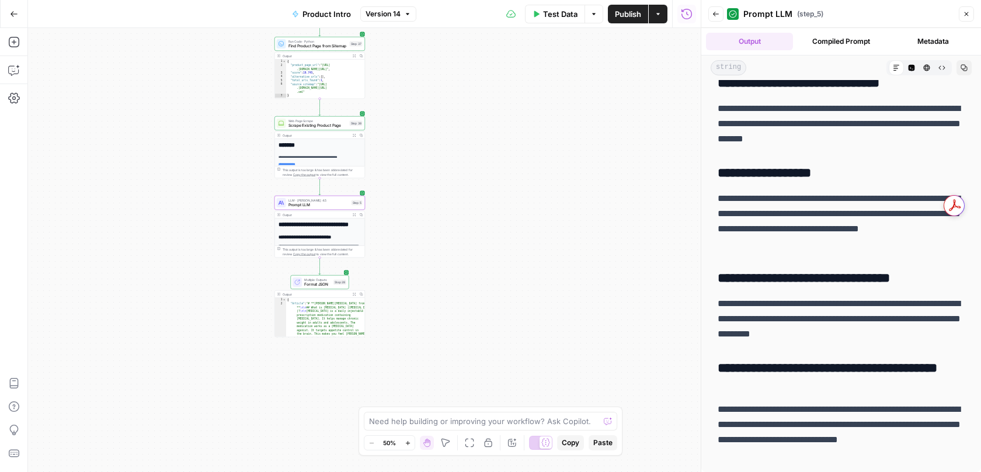
click at [915, 71] on button "Code Editor" at bounding box center [911, 67] width 15 height 15
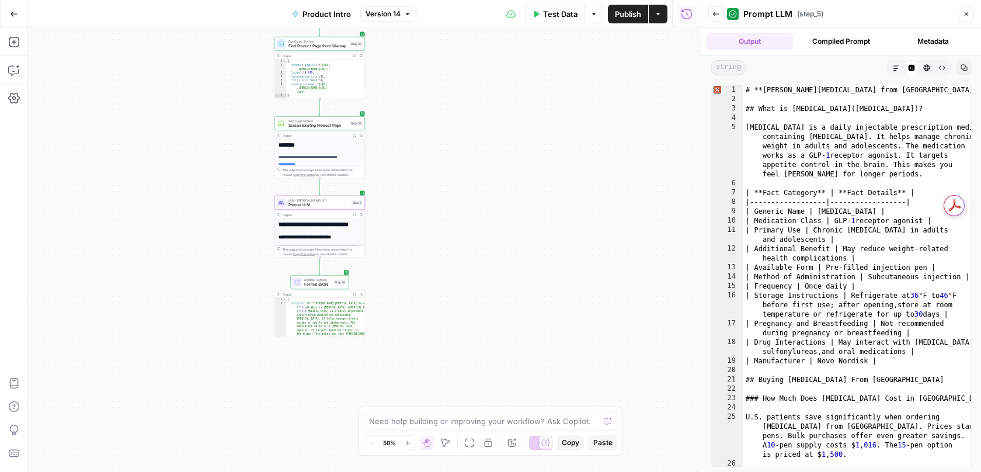
click at [922, 70] on button "HTML Viewer" at bounding box center [926, 67] width 15 height 15
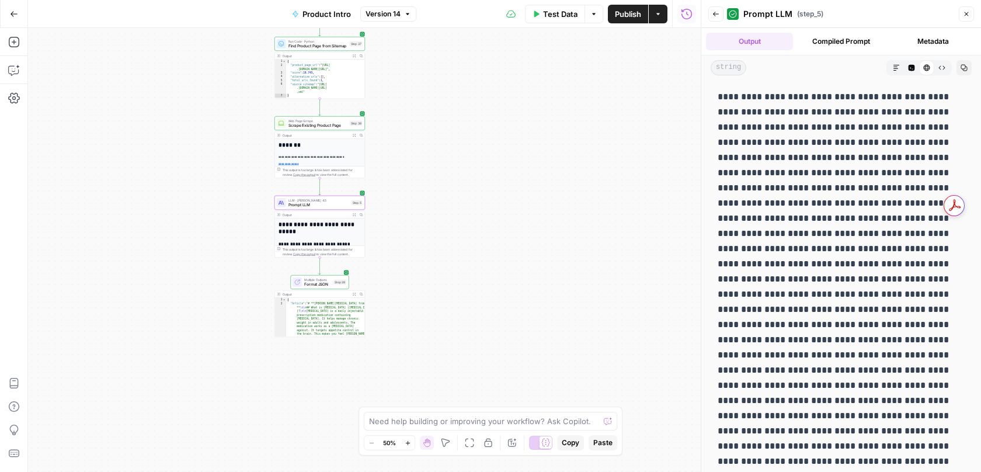
click at [943, 66] on icon "button" at bounding box center [942, 68] width 6 height 4
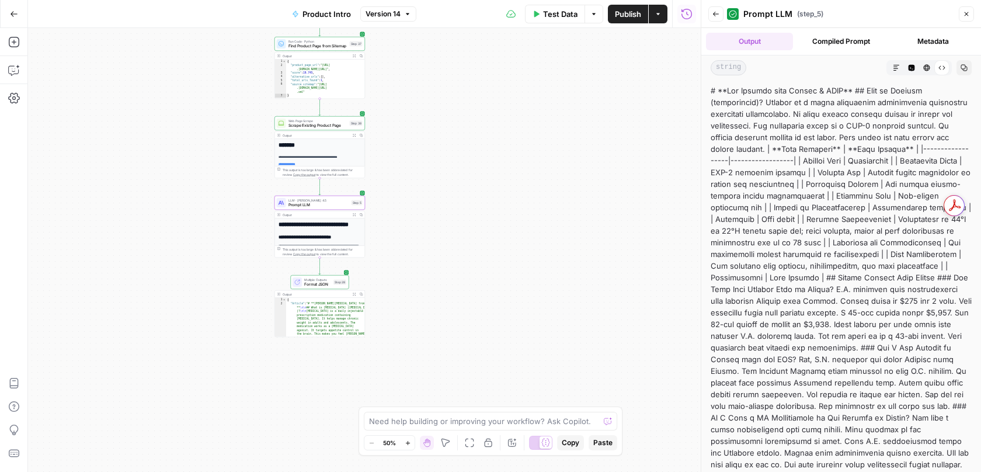
click at [963, 65] on icon "button" at bounding box center [964, 67] width 7 height 7
click at [896, 67] on icon "button" at bounding box center [896, 67] width 7 height 7
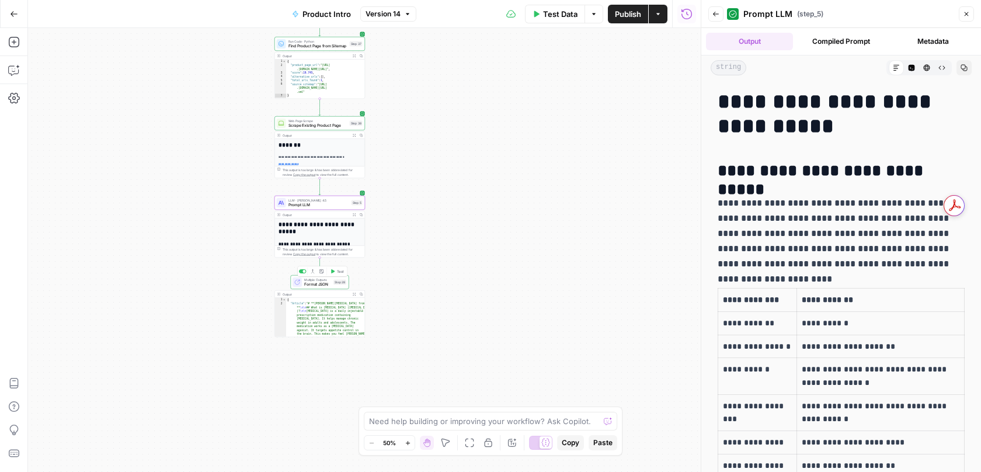
click at [326, 279] on span "Multiple Outputs" at bounding box center [317, 279] width 27 height 5
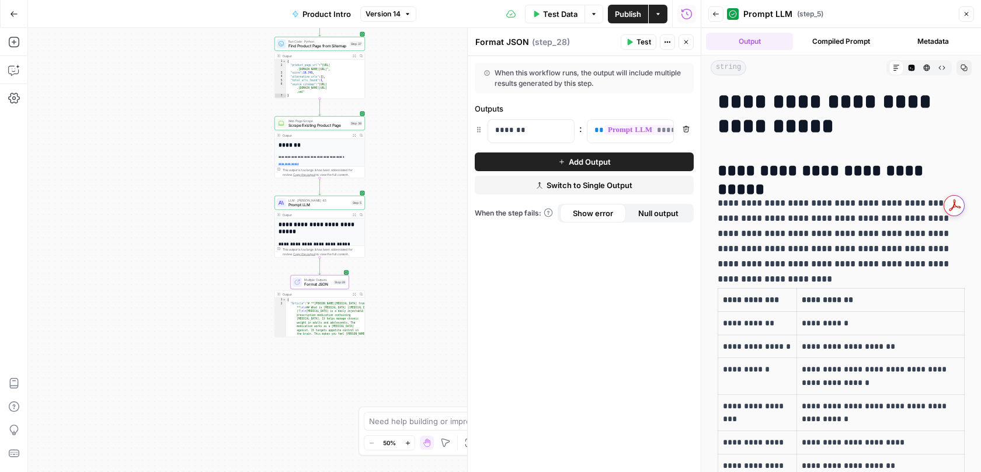
click at [353, 294] on icon "button" at bounding box center [354, 294] width 3 height 3
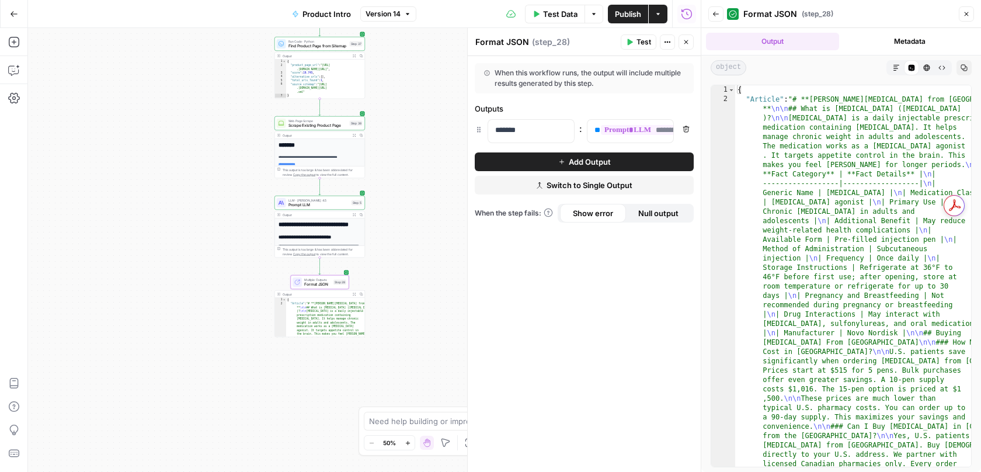
click at [894, 66] on icon "button" at bounding box center [896, 67] width 7 height 7
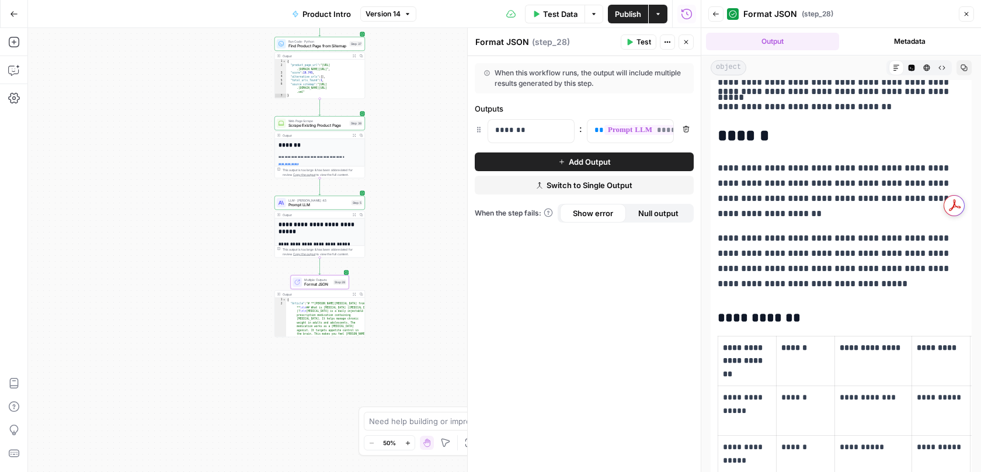
scroll to position [1680, 0]
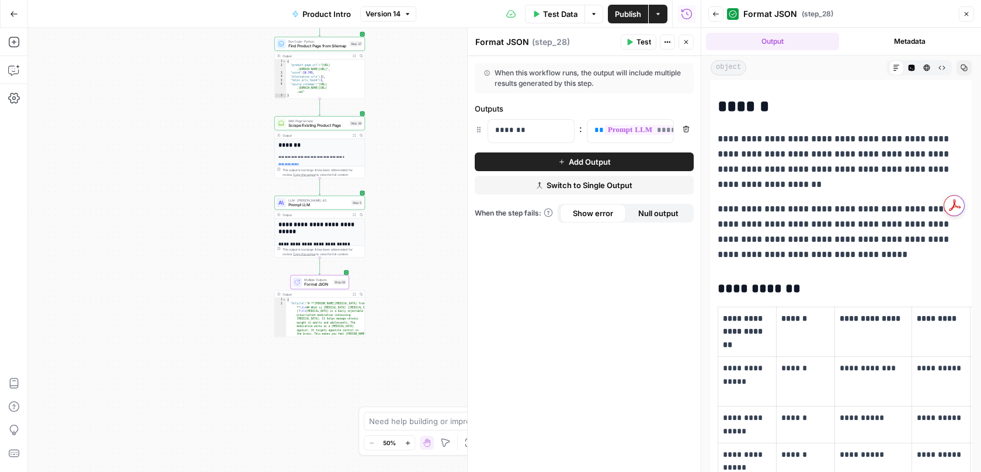
click at [965, 65] on icon "button" at bounding box center [964, 67] width 7 height 7
click at [684, 40] on div "Run History E" at bounding box center [686, 39] width 49 height 11
click at [688, 44] on icon "button" at bounding box center [686, 42] width 7 height 7
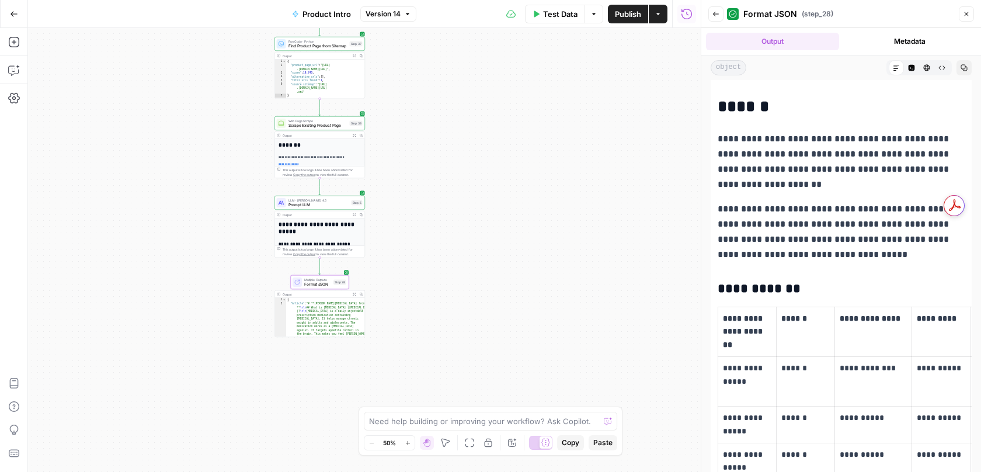
click at [961, 10] on button "Close" at bounding box center [966, 13] width 15 height 15
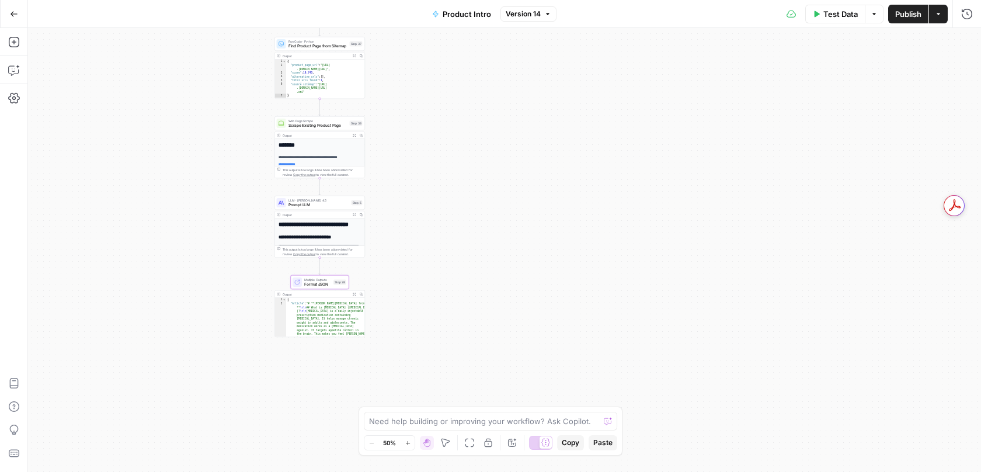
click at [459, 180] on div "true false Workflow Input Settings Inputs Power Agent Analyze SERP for Target K…" at bounding box center [504, 250] width 953 height 444
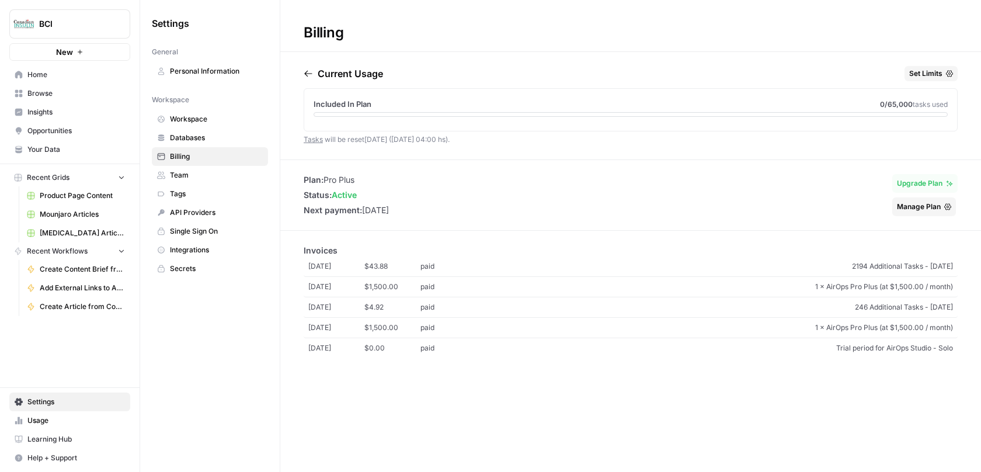
click at [216, 123] on span "Workspace" at bounding box center [216, 119] width 93 height 11
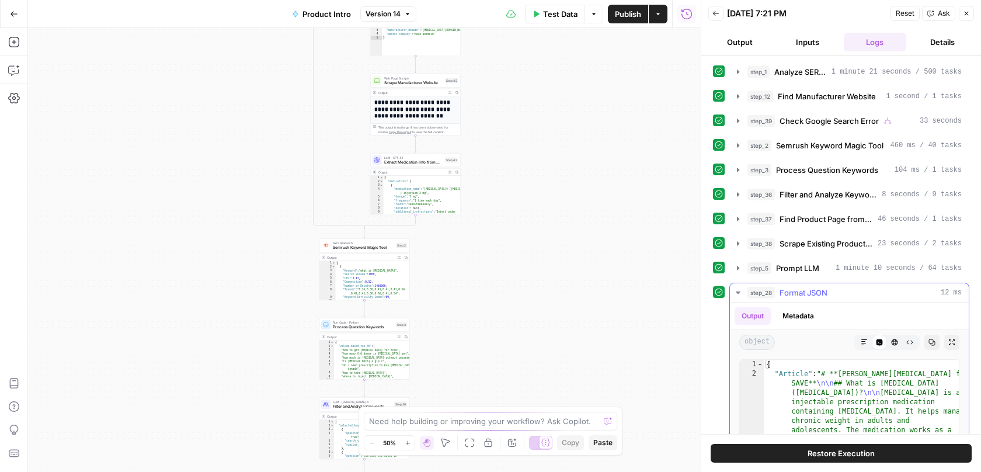
click at [866, 345] on icon "button" at bounding box center [864, 342] width 7 height 7
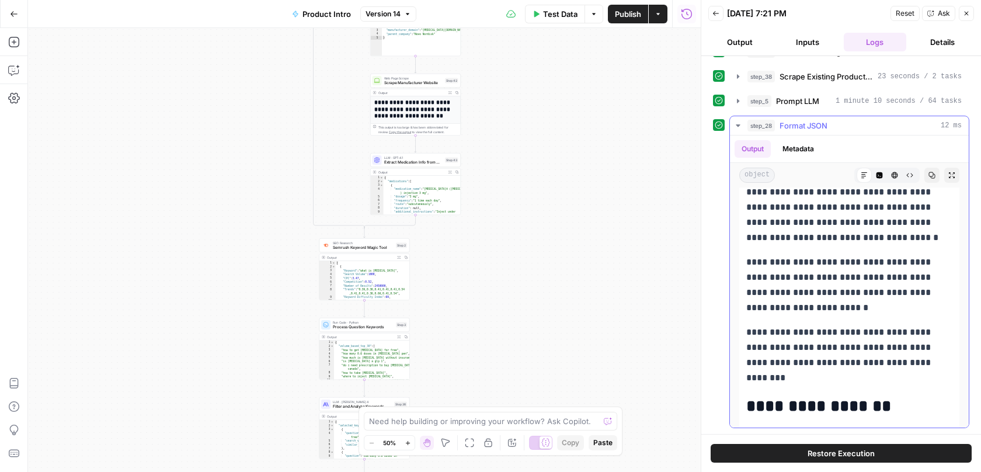
scroll to position [3470, 0]
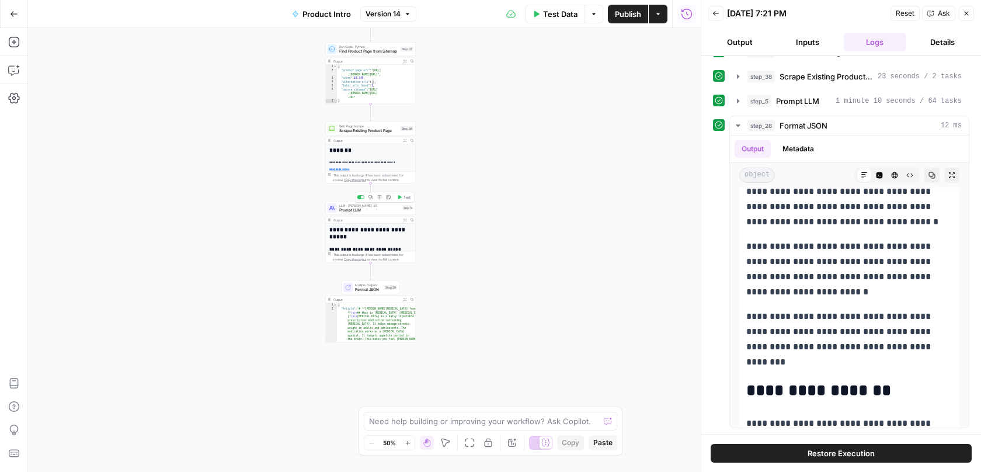
click at [359, 207] on span "Prompt LLM" at bounding box center [369, 210] width 61 height 6
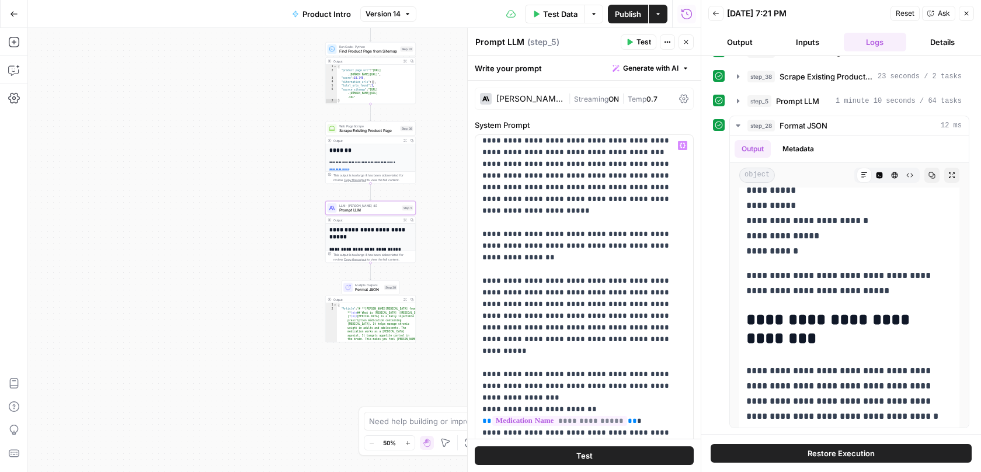
scroll to position [4200, 0]
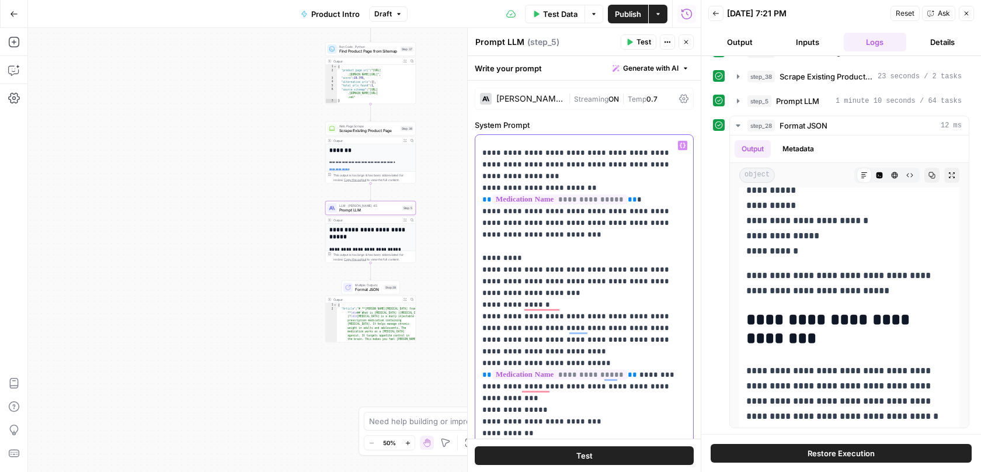
scroll to position [0, 0]
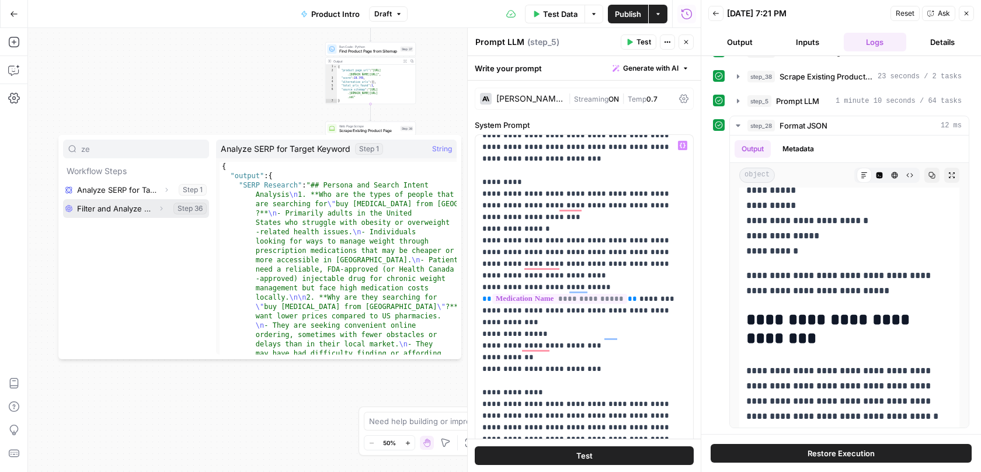
drag, startPoint x: 114, startPoint y: 207, endPoint x: 107, endPoint y: 151, distance: 56.5
click at [107, 151] on div "ze Workflow Steps Analyze SERP for Target Keyword Expand Step 1 Filter and Anal…" at bounding box center [136, 247] width 146 height 215
click at [107, 151] on input "ze" at bounding box center [142, 149] width 123 height 12
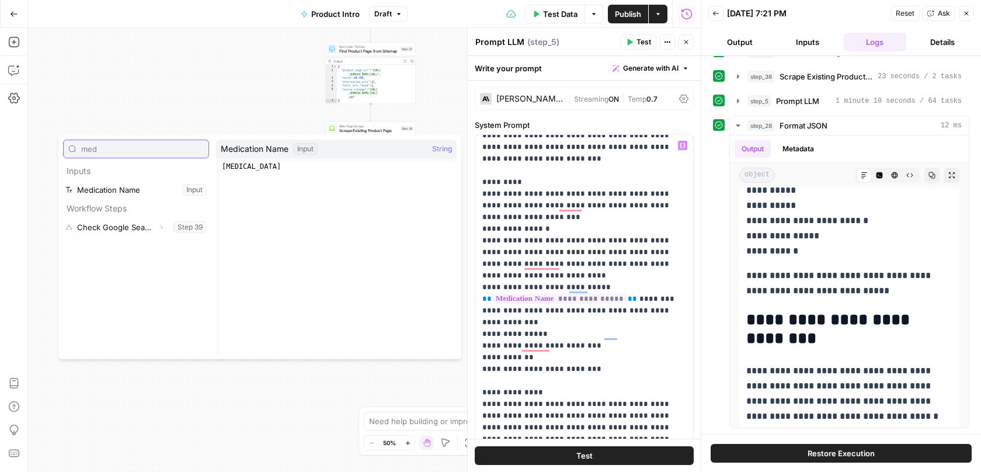
type input "med"
click at [114, 192] on button "Select variable Medication Name" at bounding box center [136, 189] width 146 height 19
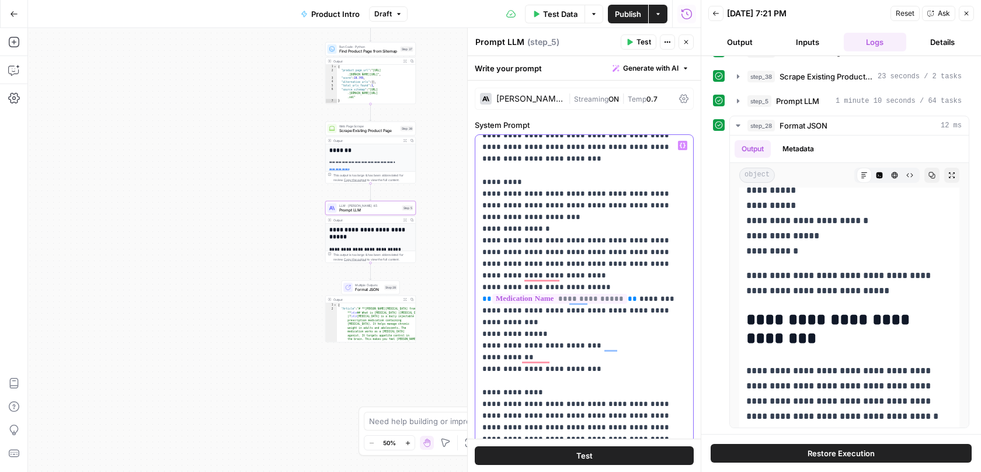
click at [479, 234] on div "**********" at bounding box center [584, 373] width 218 height 476
click at [622, 20] on button "Publish" at bounding box center [628, 14] width 40 height 19
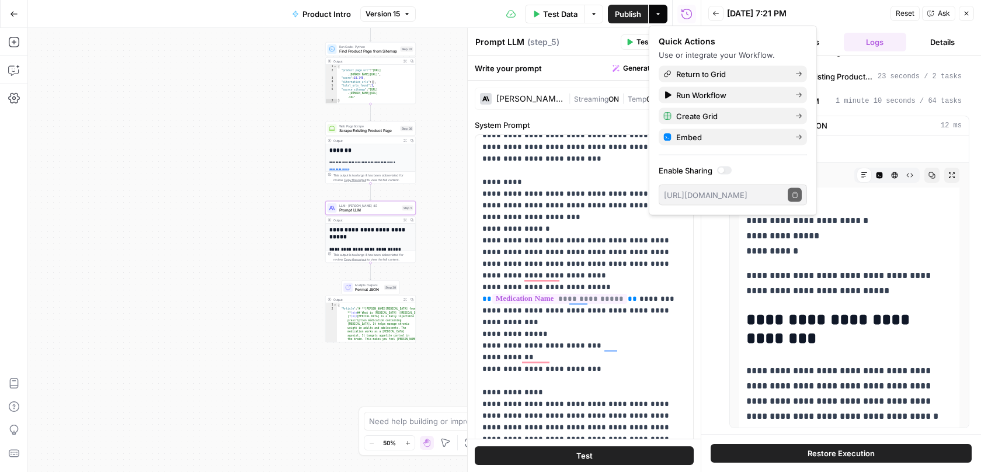
click at [400, 19] on button "Version 15" at bounding box center [387, 13] width 55 height 15
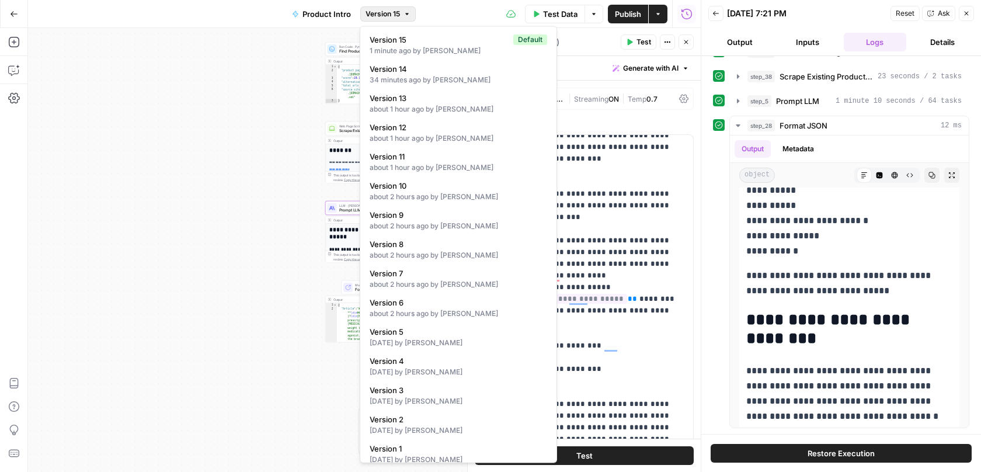
click at [10, 16] on icon "button" at bounding box center [14, 14] width 8 height 8
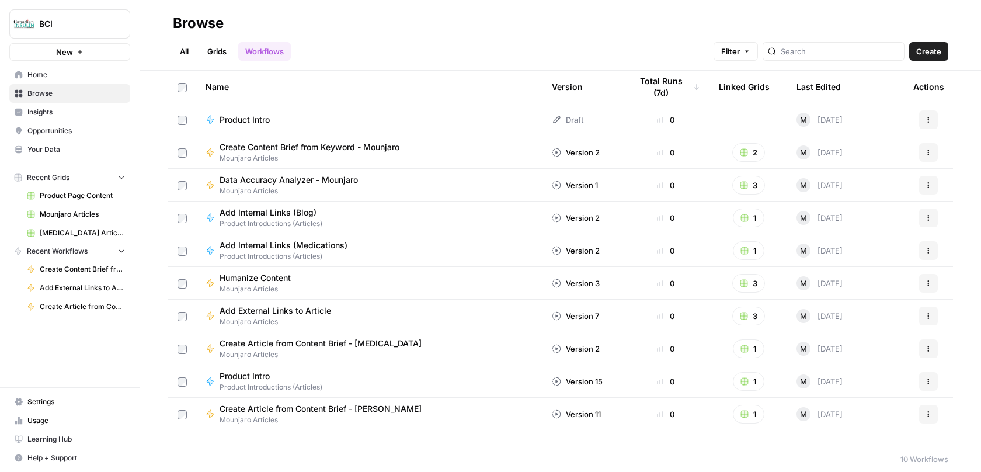
click at [65, 196] on span "Product Page Content" at bounding box center [82, 195] width 85 height 11
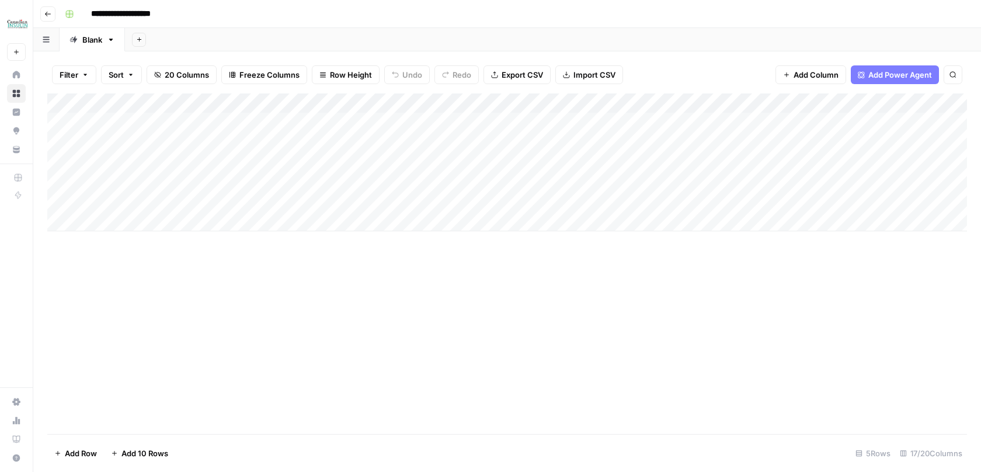
click at [124, 221] on div "Add Column" at bounding box center [507, 162] width 920 height 138
click at [132, 220] on textarea at bounding box center [181, 222] width 187 height 16
click at [90, 222] on textarea "*********" at bounding box center [181, 222] width 187 height 16
type textarea "*********"
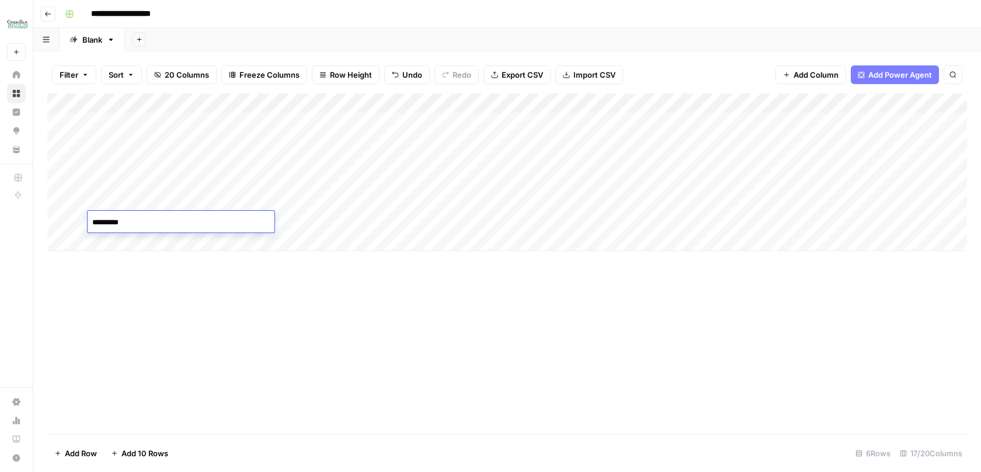
click at [224, 251] on div "Add Column" at bounding box center [507, 263] width 920 height 340
click at [224, 223] on div "Add Column" at bounding box center [507, 172] width 920 height 158
type textarea "*********"
click at [202, 206] on div "Add Column" at bounding box center [507, 172] width 920 height 158
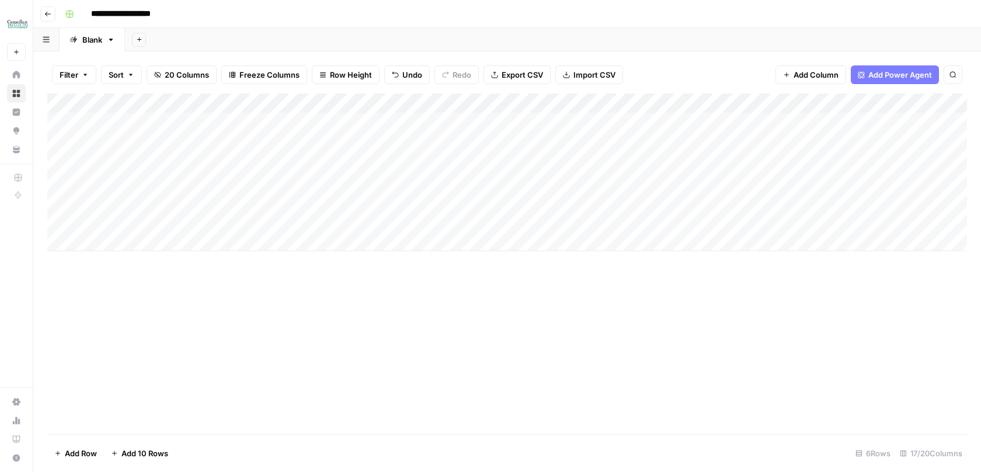
click at [202, 206] on div "Add Column" at bounding box center [507, 172] width 920 height 158
click at [230, 221] on div "Add Column" at bounding box center [507, 172] width 920 height 158
click at [231, 221] on textarea "**********" at bounding box center [286, 222] width 187 height 16
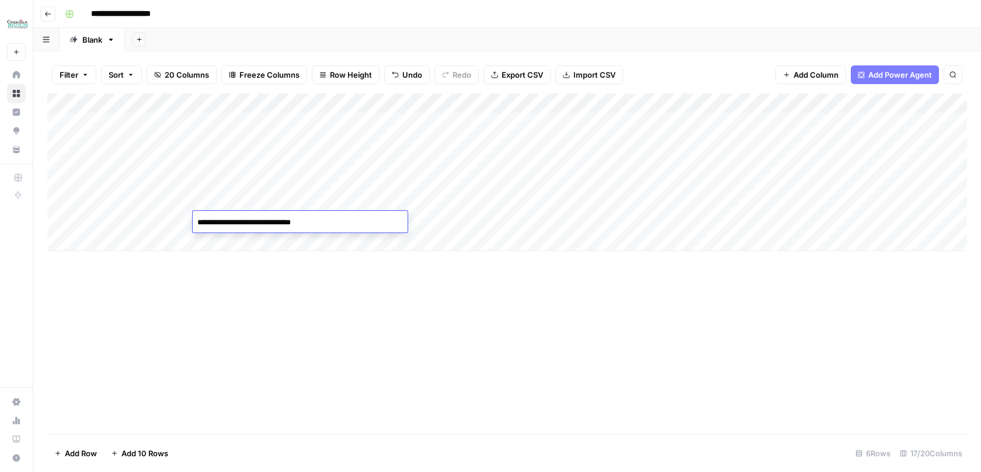
click at [234, 223] on textarea "**********" at bounding box center [286, 222] width 187 height 16
click at [258, 224] on textarea "**********" at bounding box center [286, 222] width 187 height 16
click at [231, 224] on textarea "**********" at bounding box center [286, 222] width 187 height 16
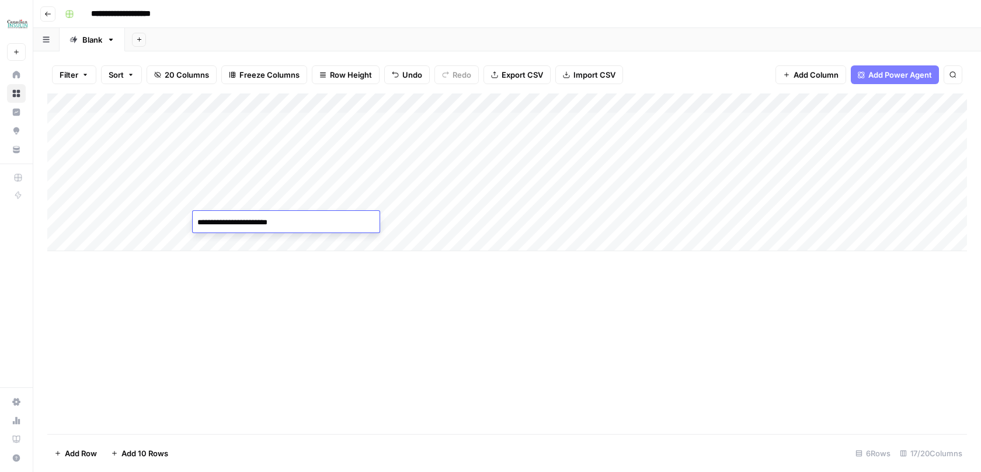
click at [231, 224] on textarea "**********" at bounding box center [286, 222] width 187 height 16
click at [236, 224] on textarea "**********" at bounding box center [286, 222] width 187 height 16
type textarea "**********"
drag, startPoint x: 49, startPoint y: 221, endPoint x: 53, endPoint y: 147, distance: 74.8
click at [53, 147] on div "Add Column" at bounding box center [507, 172] width 920 height 158
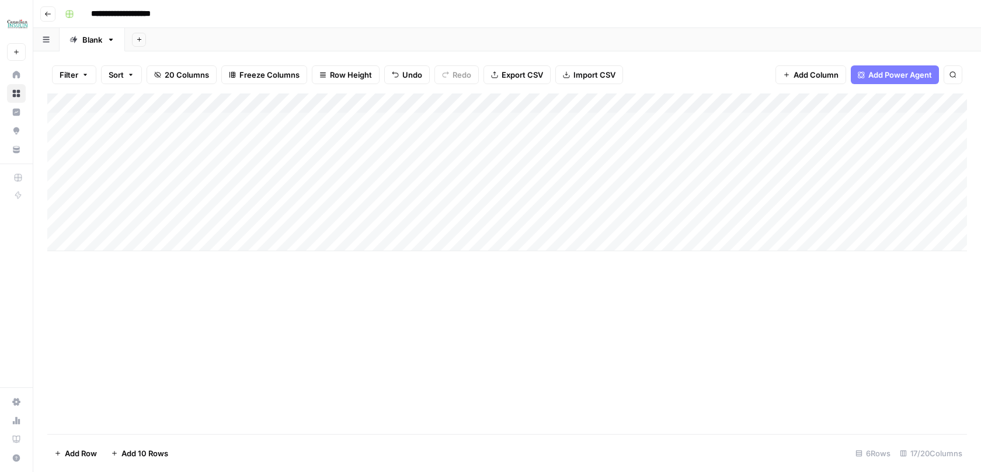
click at [380, 108] on div "Add Column" at bounding box center [507, 172] width 920 height 158
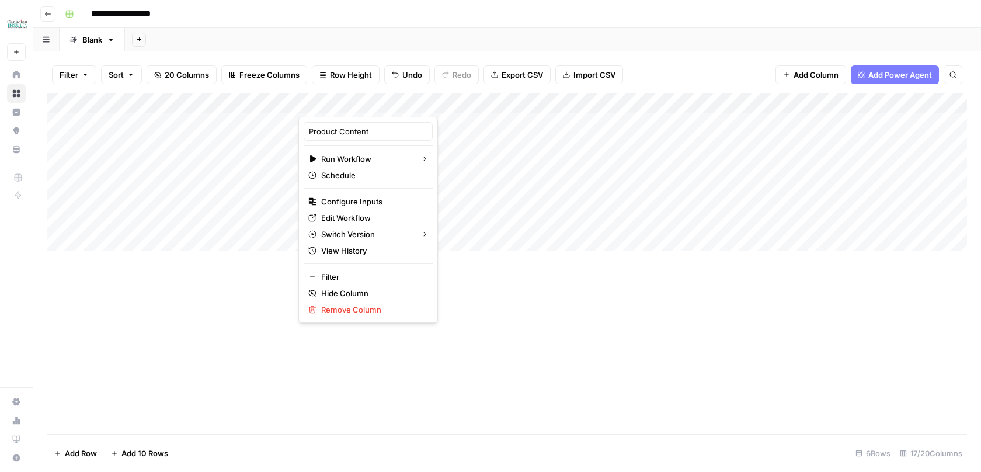
click at [264, 286] on div "Add Column" at bounding box center [507, 263] width 920 height 340
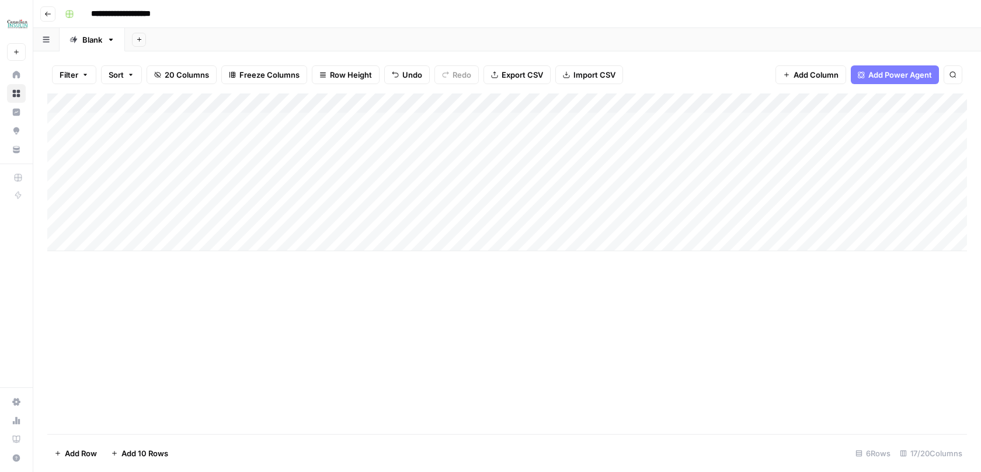
click at [352, 141] on div "Add Column" at bounding box center [507, 172] width 920 height 158
click at [379, 142] on div "Add Column" at bounding box center [507, 172] width 920 height 158
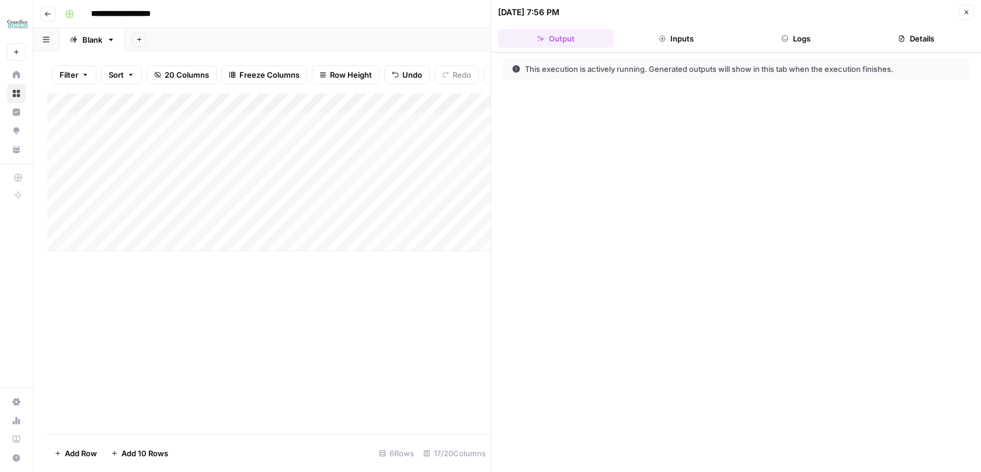
click at [808, 40] on button "Logs" at bounding box center [797, 38] width 116 height 19
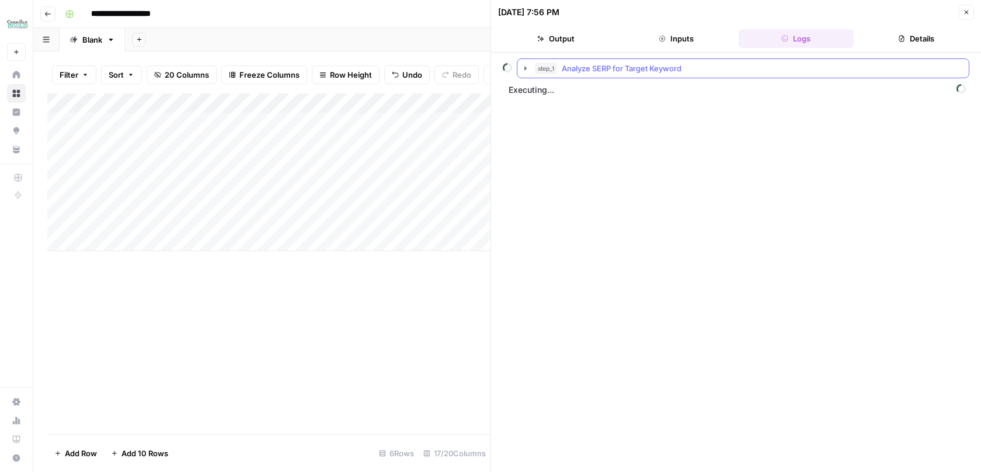
click at [530, 72] on icon "button" at bounding box center [525, 68] width 9 height 9
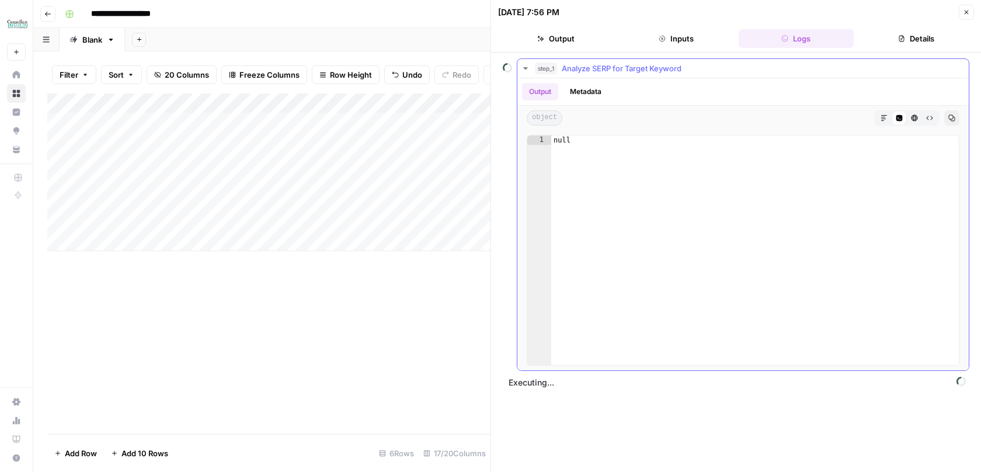
click at [527, 71] on icon "button" at bounding box center [525, 68] width 9 height 9
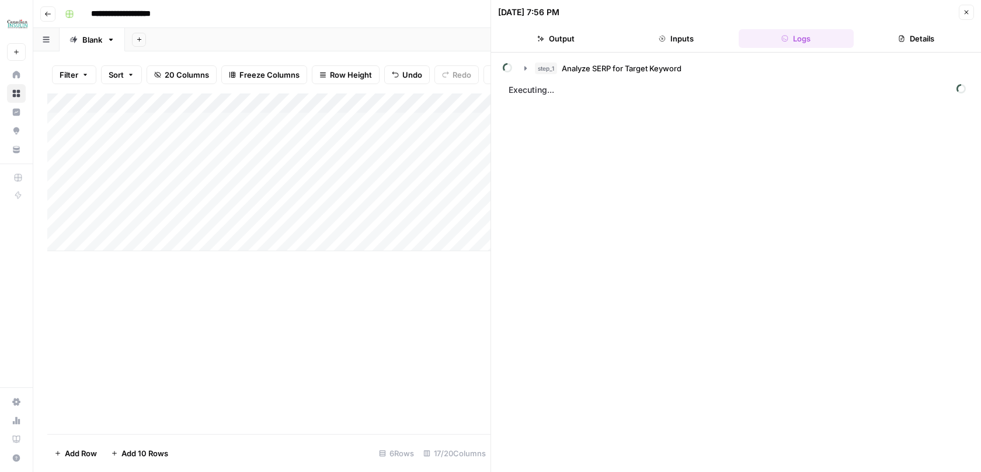
click at [386, 289] on div "Add Column" at bounding box center [268, 263] width 443 height 340
click at [969, 15] on icon "button" at bounding box center [966, 12] width 7 height 7
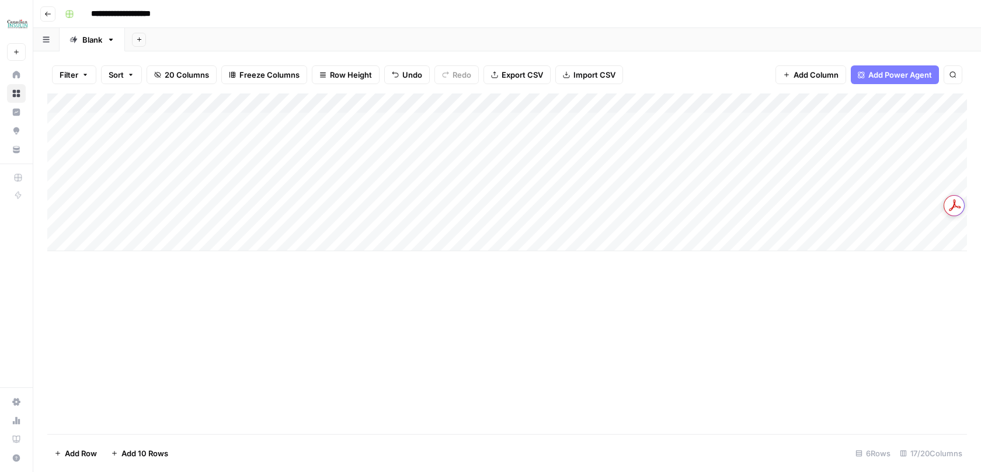
click at [646, 104] on div "Add Column" at bounding box center [507, 172] width 920 height 158
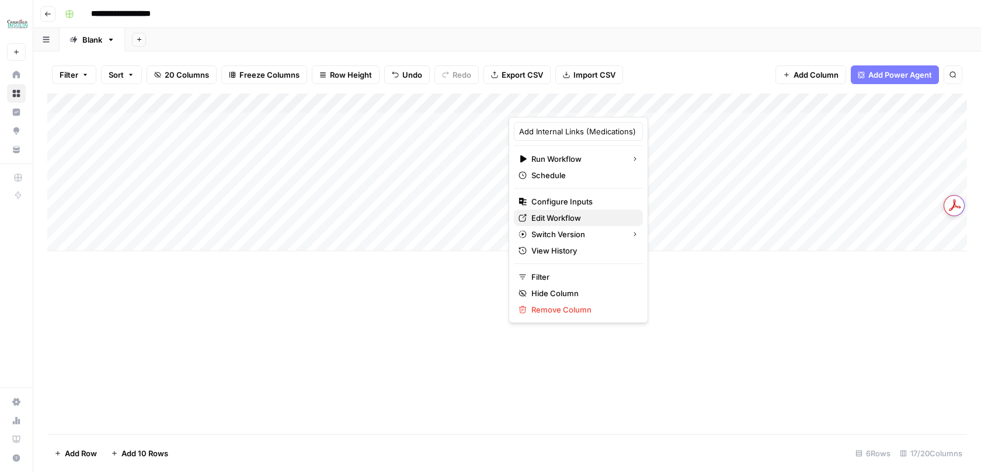
click at [562, 216] on span "Edit Workflow" at bounding box center [582, 218] width 102 height 12
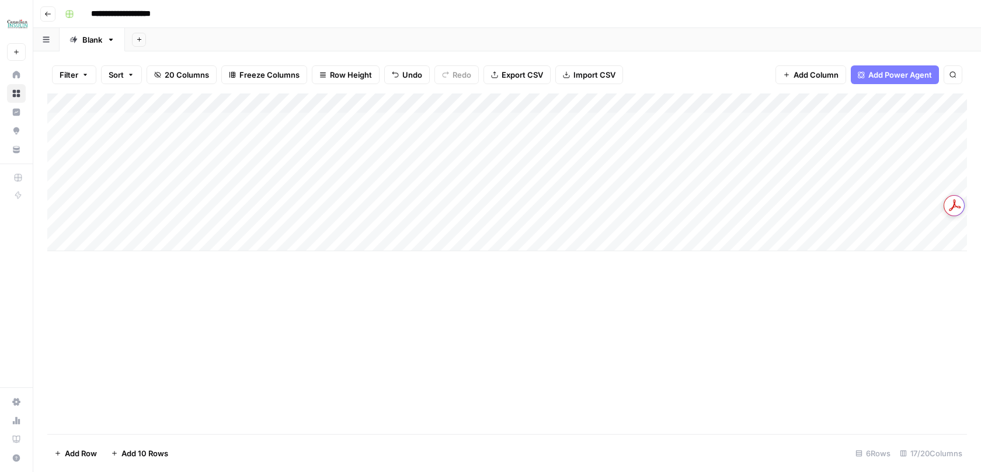
click at [912, 105] on div "Add Column" at bounding box center [507, 172] width 920 height 158
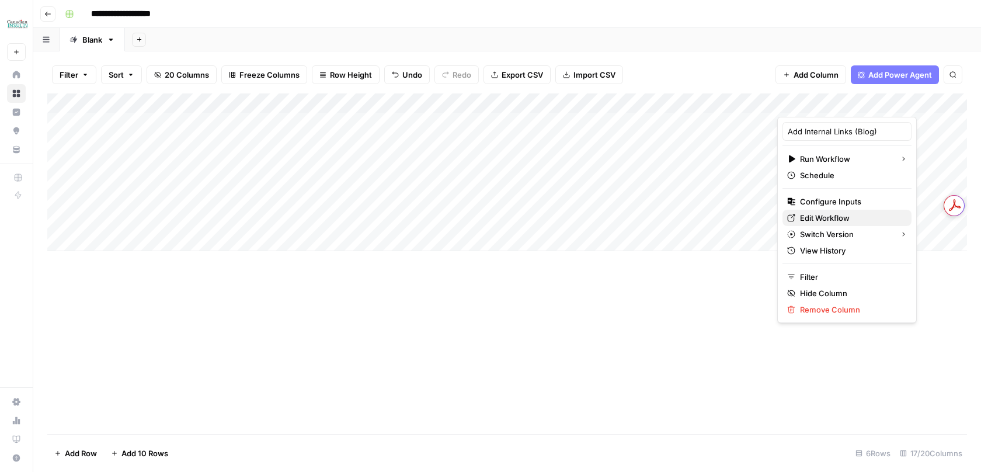
click at [808, 218] on span "Edit Workflow" at bounding box center [851, 218] width 102 height 12
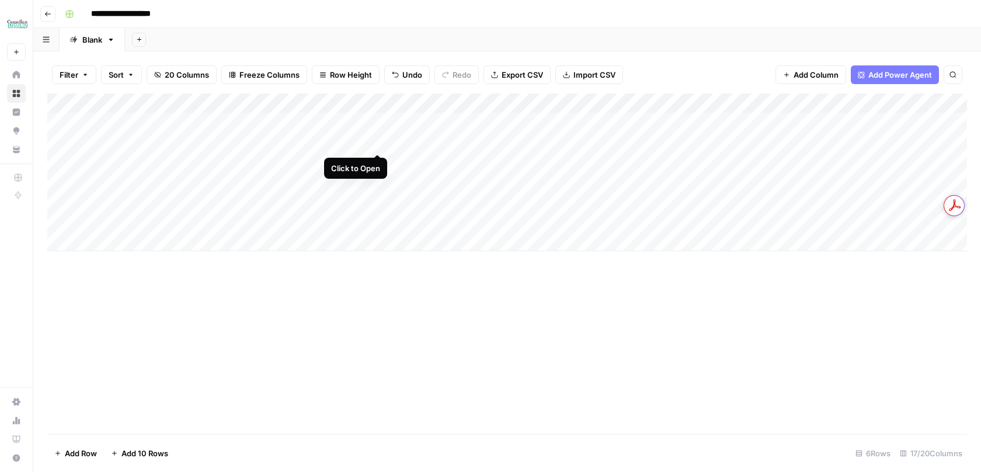
click at [376, 144] on div "Add Column" at bounding box center [507, 172] width 920 height 158
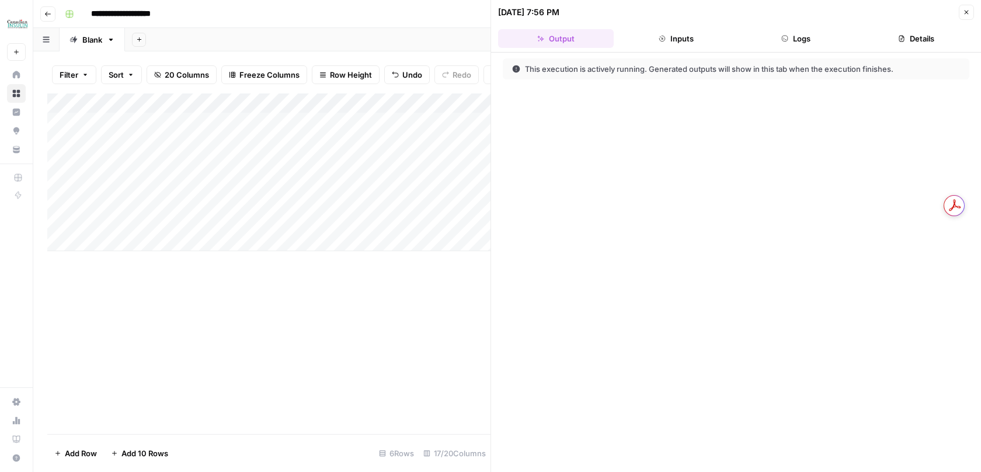
click at [804, 37] on button "Logs" at bounding box center [797, 38] width 116 height 19
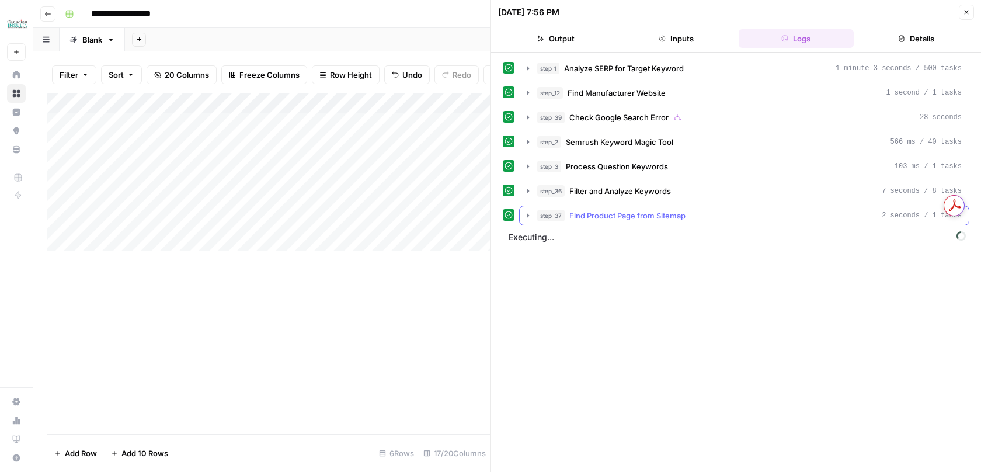
click at [531, 214] on icon "button" at bounding box center [527, 215] width 9 height 9
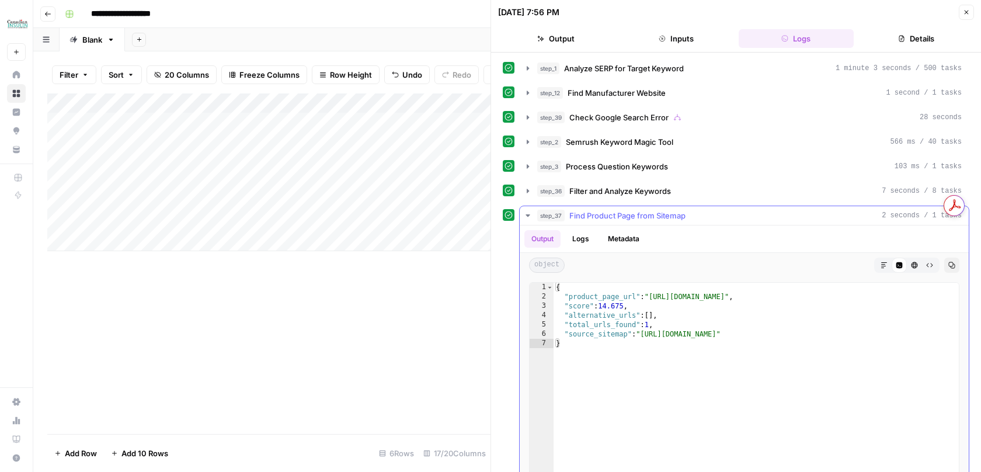
click at [530, 214] on icon "button" at bounding box center [527, 215] width 9 height 9
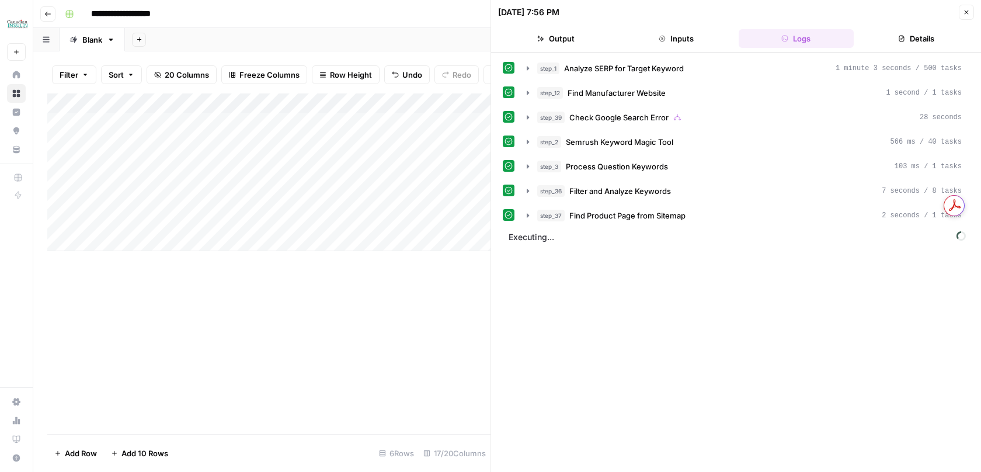
click at [966, 14] on icon "button" at bounding box center [966, 12] width 7 height 7
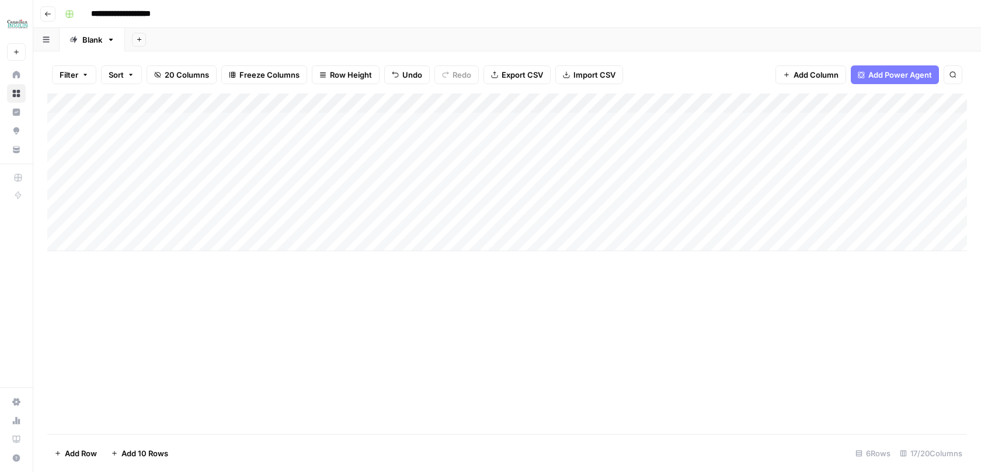
click at [121, 139] on div "Add Column" at bounding box center [507, 172] width 920 height 158
click at [121, 139] on textarea "*********" at bounding box center [181, 143] width 187 height 16
click at [343, 336] on div "Add Column" at bounding box center [507, 263] width 920 height 340
click at [375, 145] on div "Add Column" at bounding box center [507, 172] width 920 height 158
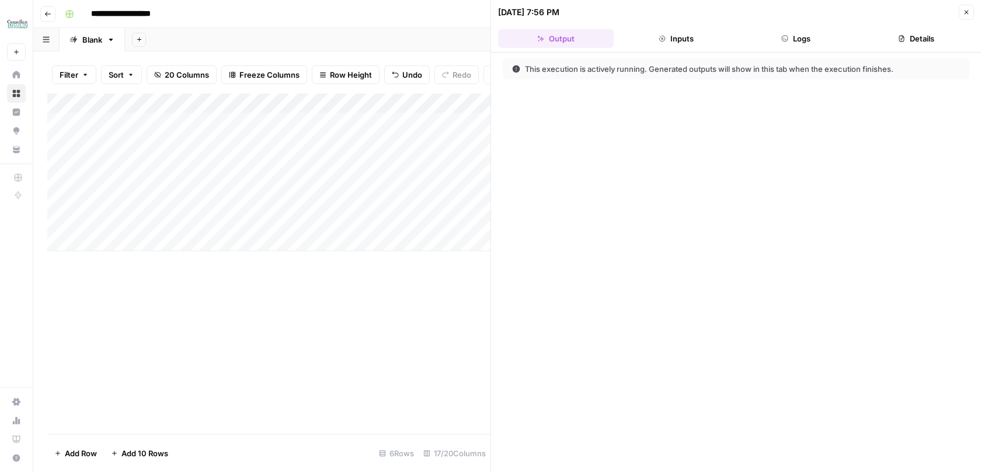
click at [787, 40] on icon "button" at bounding box center [784, 38] width 7 height 7
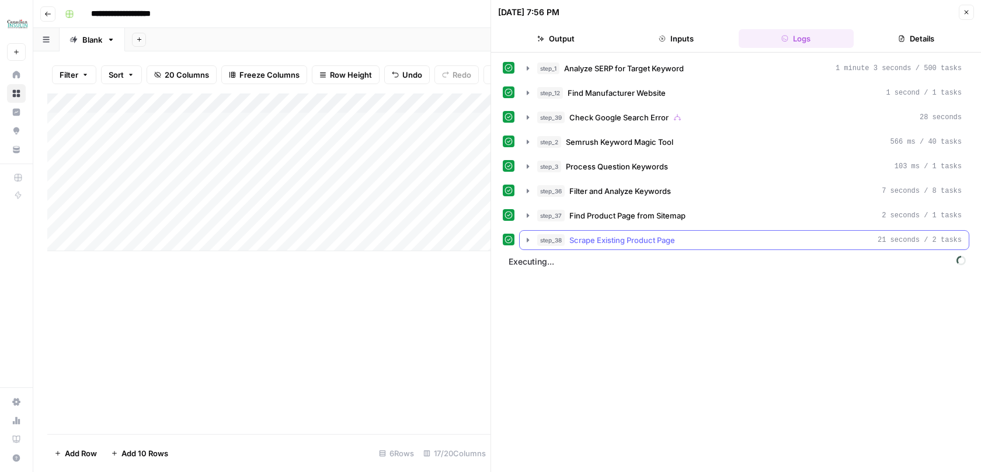
click at [526, 238] on icon "button" at bounding box center [527, 239] width 9 height 9
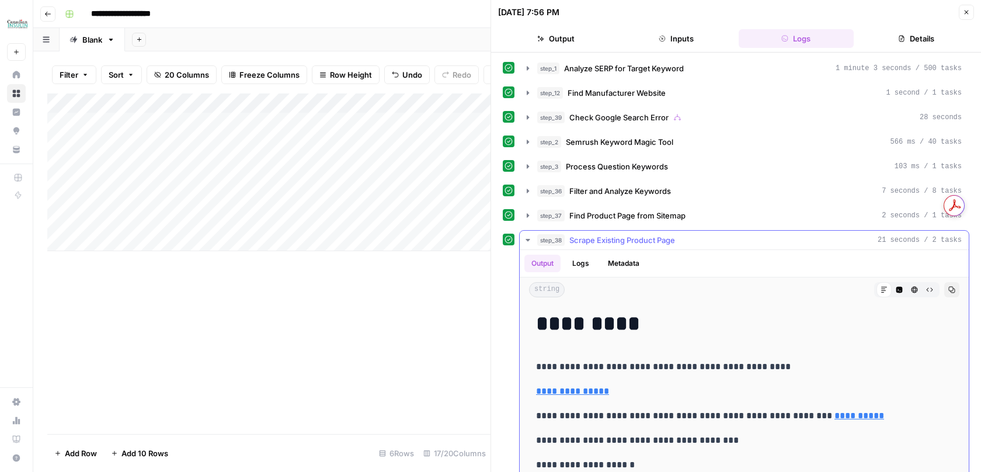
click at [526, 238] on icon "button" at bounding box center [527, 239] width 9 height 9
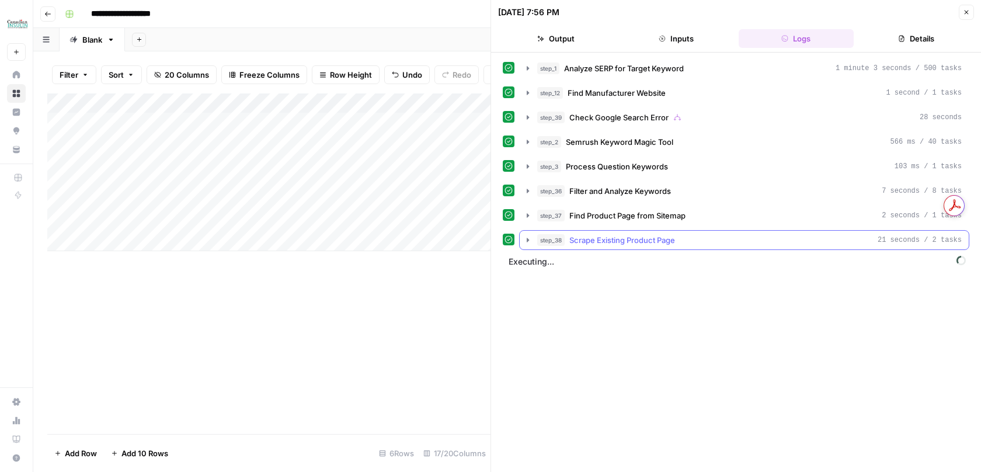
click at [523, 241] on icon "button" at bounding box center [527, 239] width 9 height 9
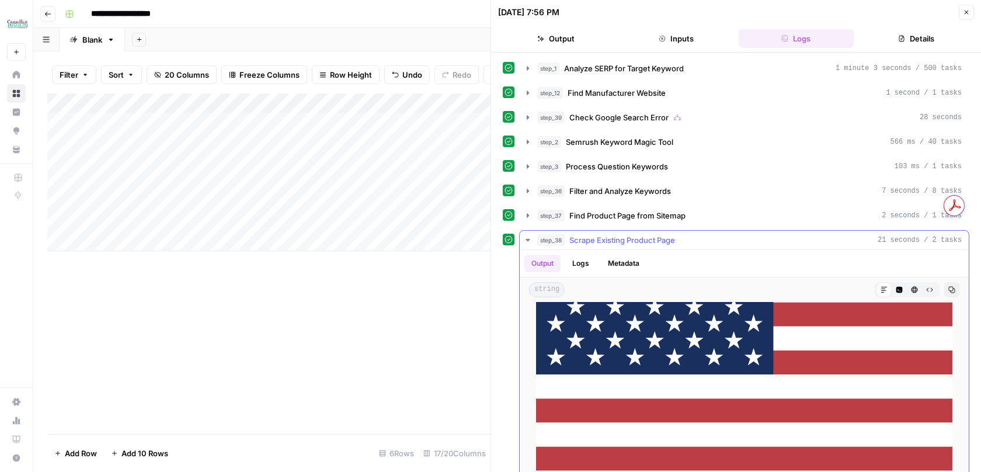
scroll to position [345, 0]
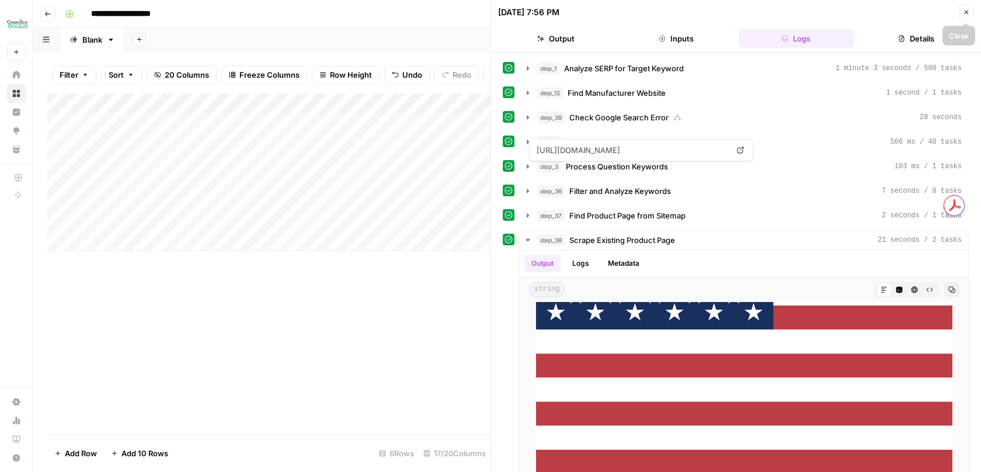
click at [967, 8] on button "Close" at bounding box center [966, 12] width 15 height 15
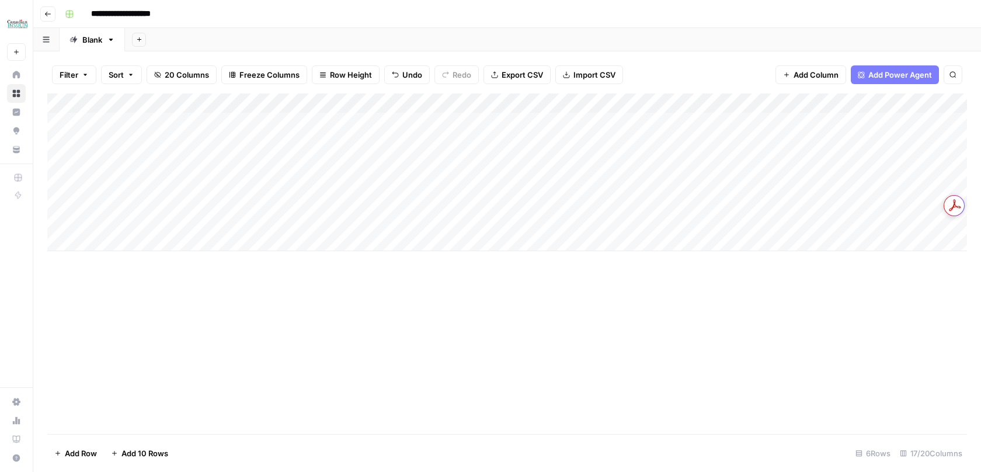
click at [456, 319] on div "Add Column" at bounding box center [507, 263] width 920 height 340
click at [496, 143] on div "Add Column" at bounding box center [507, 172] width 920 height 158
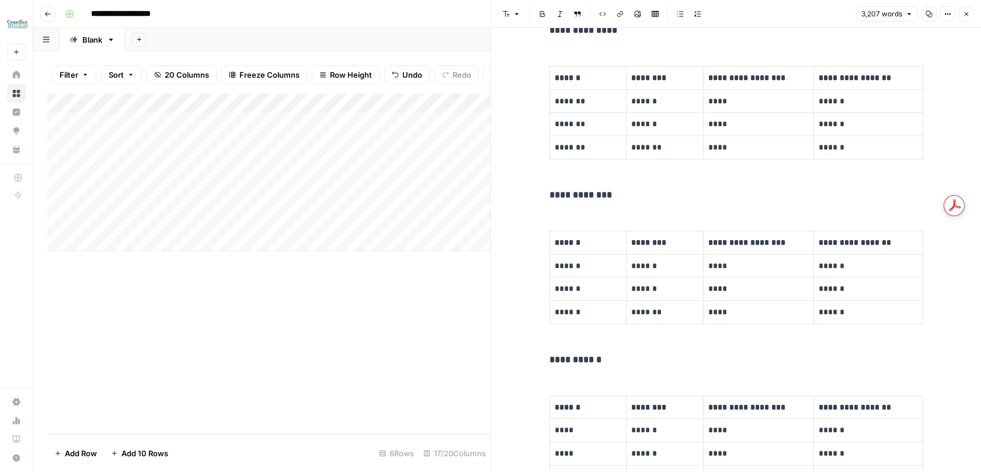
scroll to position [3209, 0]
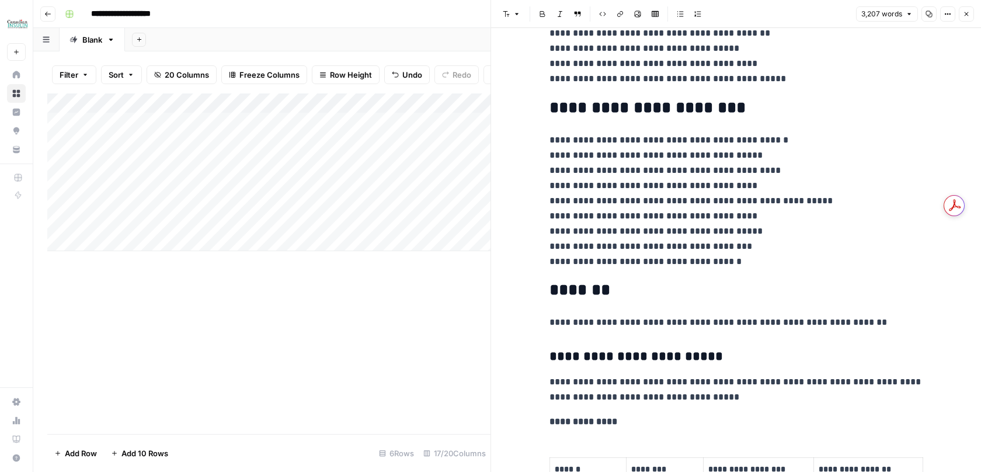
click at [967, 13] on icon "button" at bounding box center [967, 14] width 4 height 4
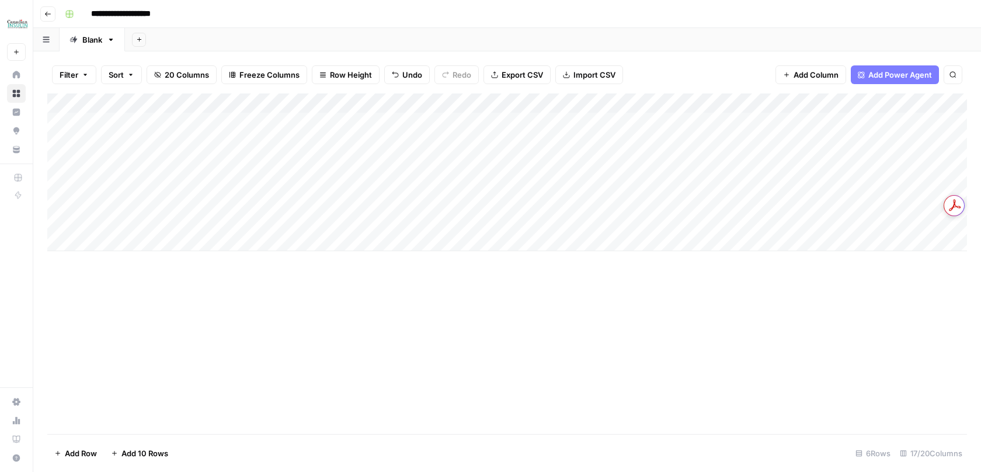
click at [589, 141] on div "Add Column" at bounding box center [507, 172] width 920 height 158
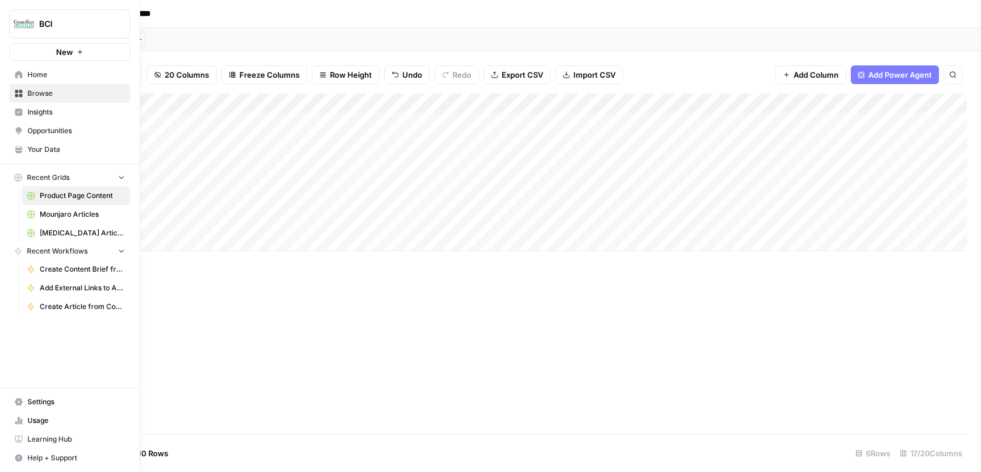
click at [27, 401] on span "Settings" at bounding box center [76, 402] width 98 height 11
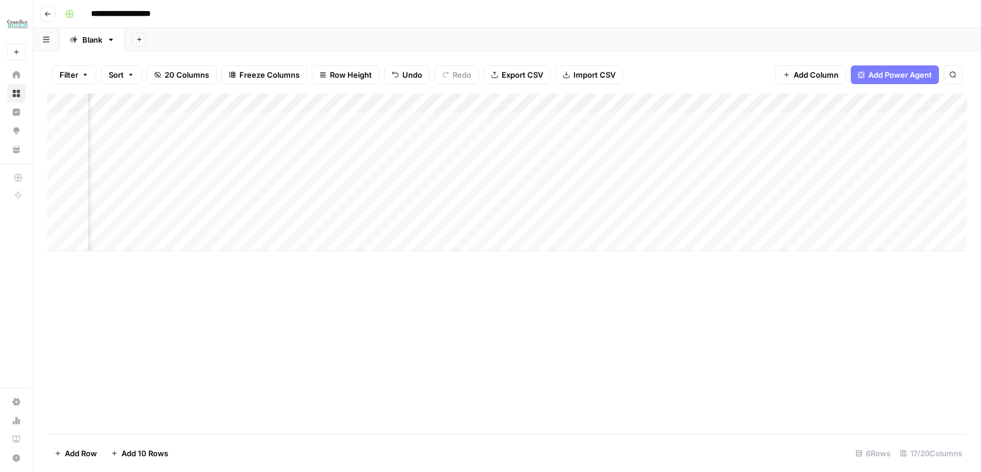
scroll to position [0, 367]
click at [398, 144] on div "Add Column" at bounding box center [507, 172] width 920 height 158
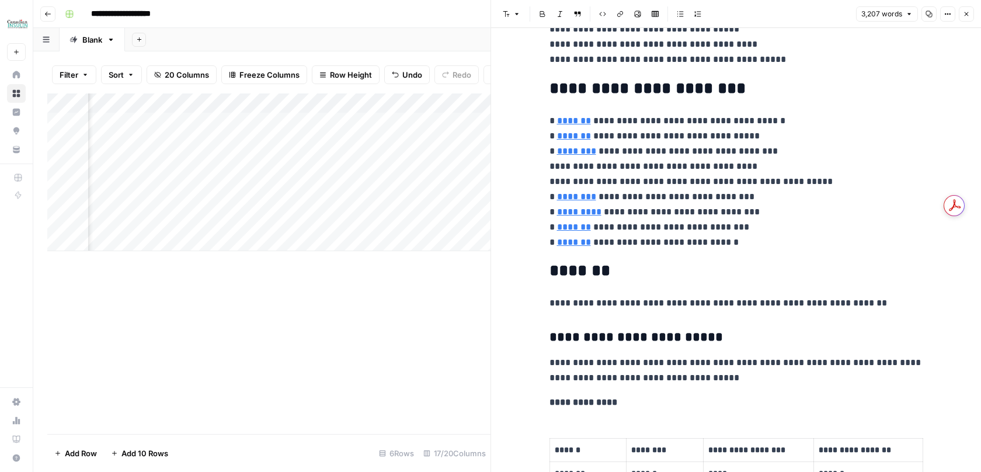
scroll to position [3245, 0]
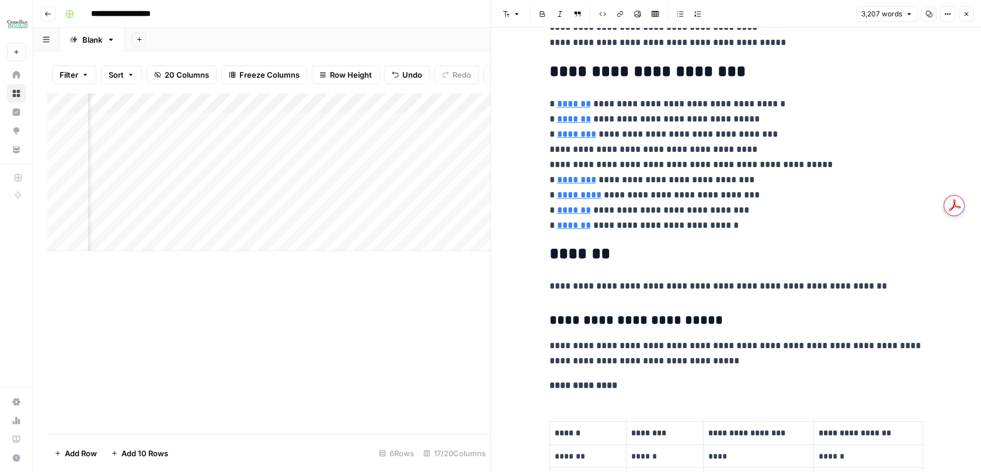
click at [474, 136] on div "Add Column" at bounding box center [268, 172] width 443 height 158
type input "https://www.buycanadianinsulin.com/product/jardiance/"
type input "https://www.buycanadianinsulin.com/product/ozempic/"
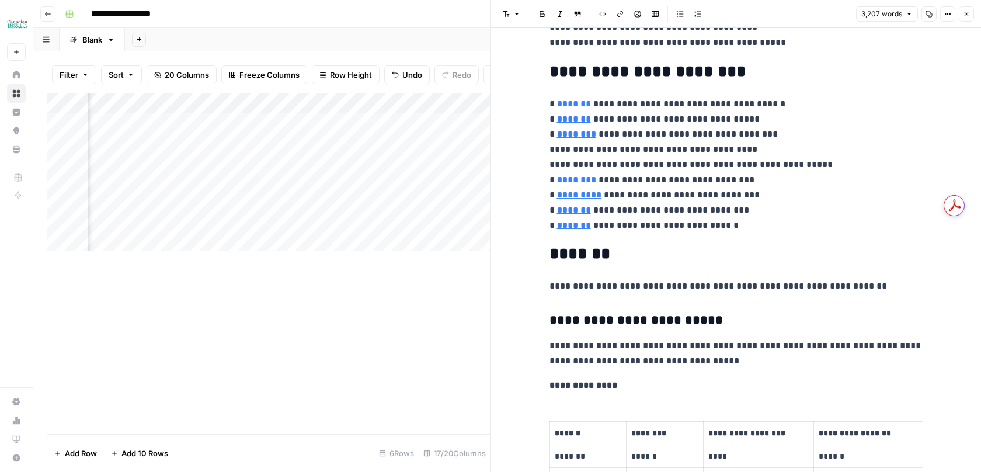
click at [967, 9] on button "Close" at bounding box center [966, 13] width 15 height 15
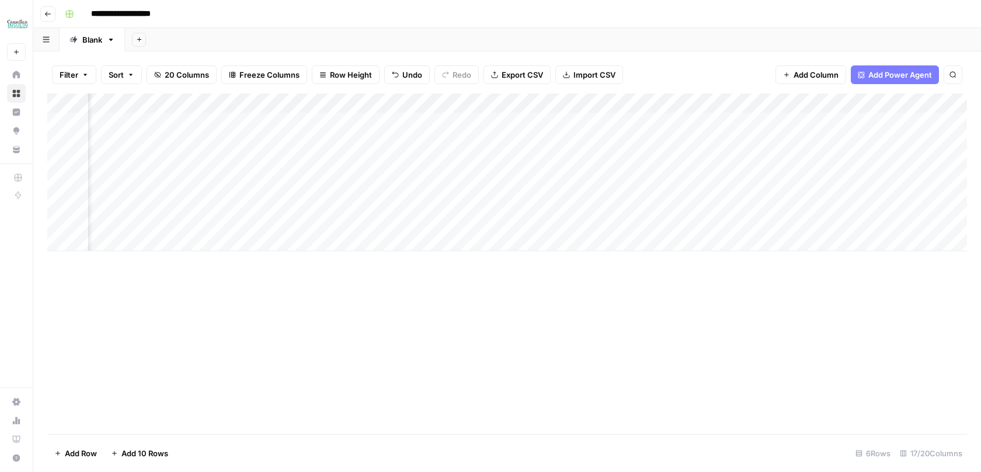
scroll to position [0, 618]
click at [497, 142] on div "Add Column" at bounding box center [507, 172] width 920 height 158
click at [410, 145] on div "Add Column" at bounding box center [507, 172] width 920 height 158
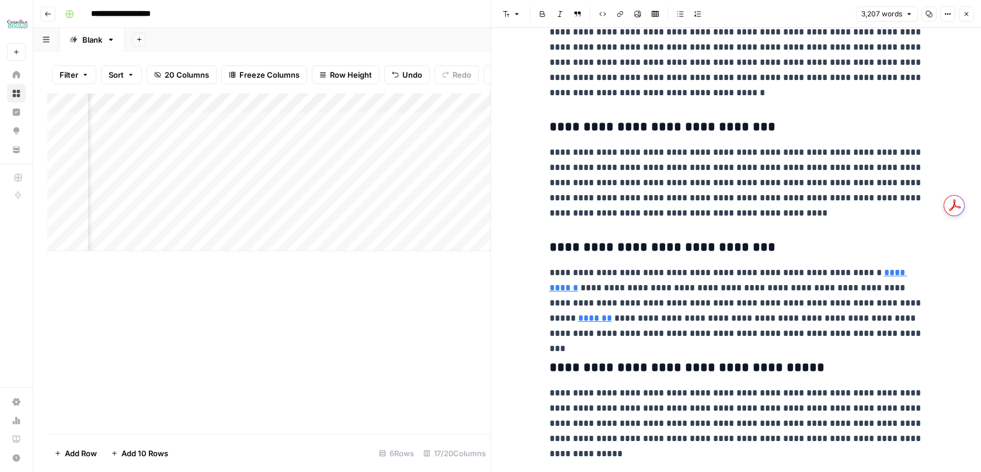
scroll to position [5053, 0]
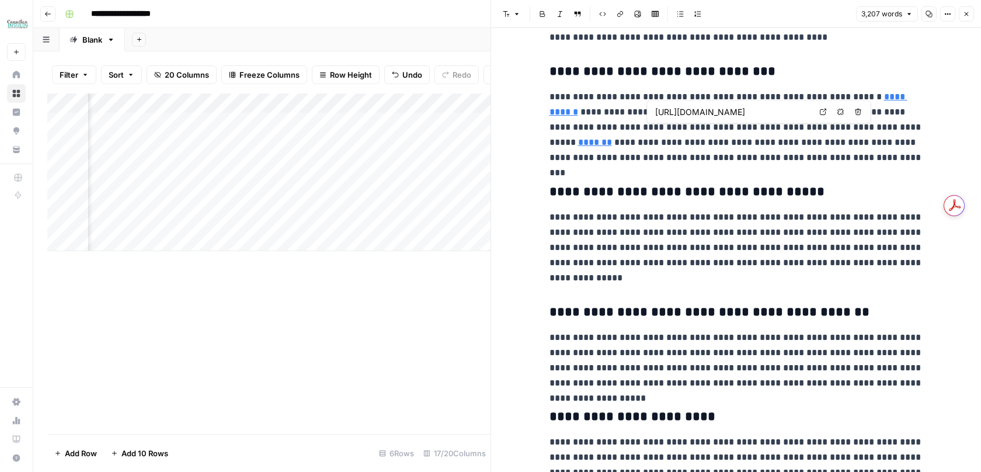
click at [612, 138] on link "*******" at bounding box center [595, 142] width 34 height 9
click at [786, 116] on p "**********" at bounding box center [737, 127] width 374 height 76
click at [612, 138] on link "*******" at bounding box center [595, 142] width 34 height 9
click at [820, 112] on icon at bounding box center [823, 112] width 7 height 7
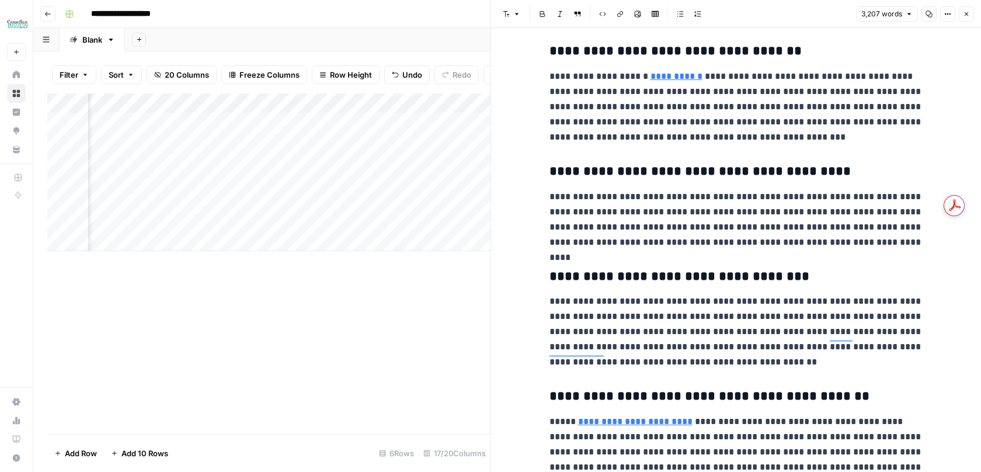
scroll to position [6244, 0]
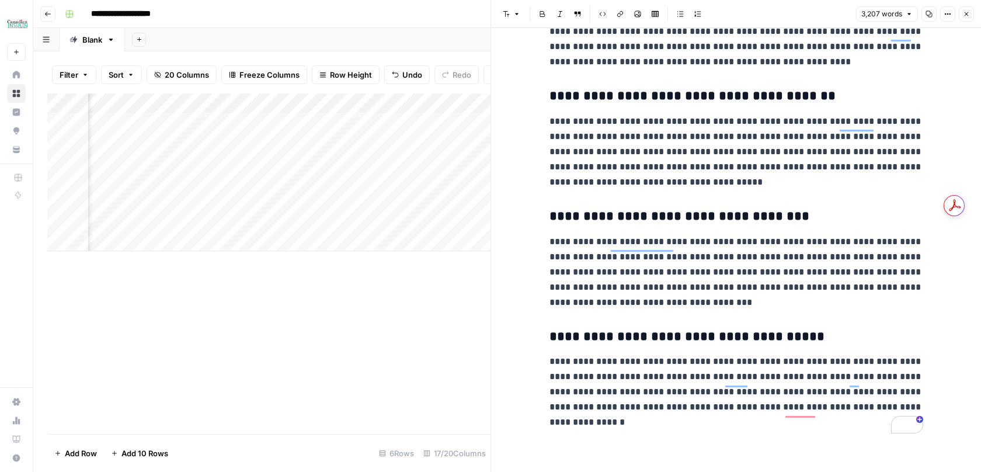
click at [967, 15] on icon "button" at bounding box center [966, 14] width 7 height 7
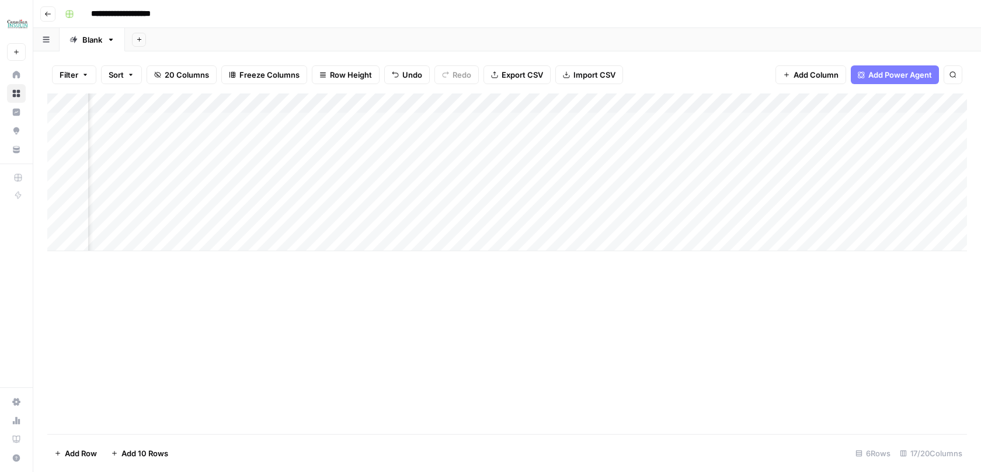
scroll to position [0, 932]
click at [522, 184] on div "Add Column" at bounding box center [507, 172] width 920 height 158
click at [413, 140] on div "Add Column" at bounding box center [507, 172] width 920 height 158
click at [343, 143] on div "Add Column" at bounding box center [507, 172] width 920 height 158
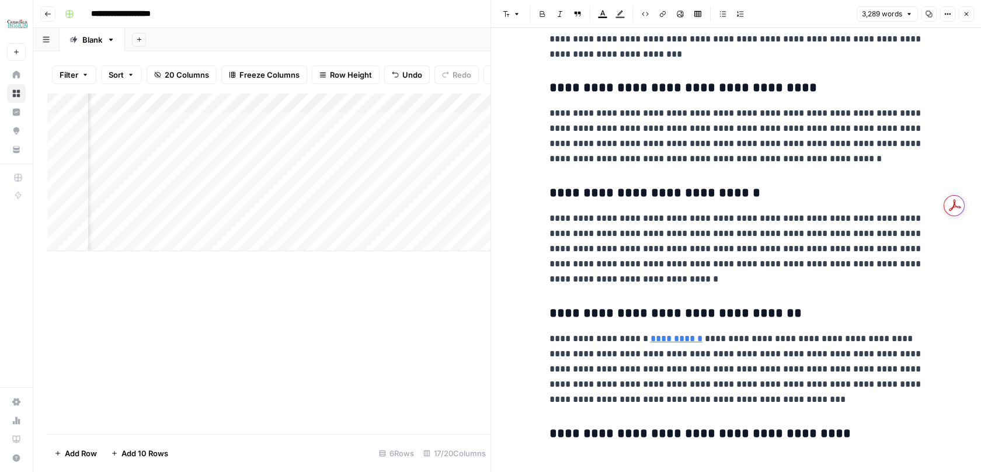
scroll to position [5902, 0]
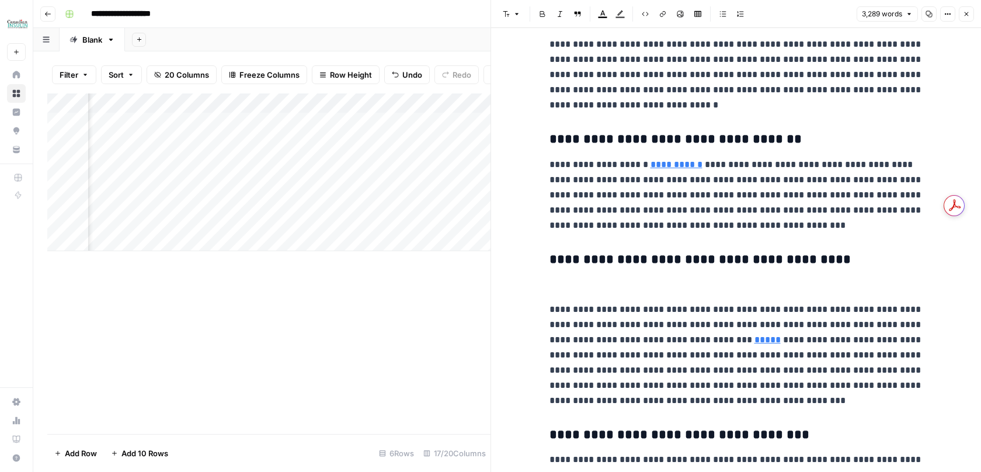
click at [968, 20] on button "Close" at bounding box center [966, 13] width 15 height 15
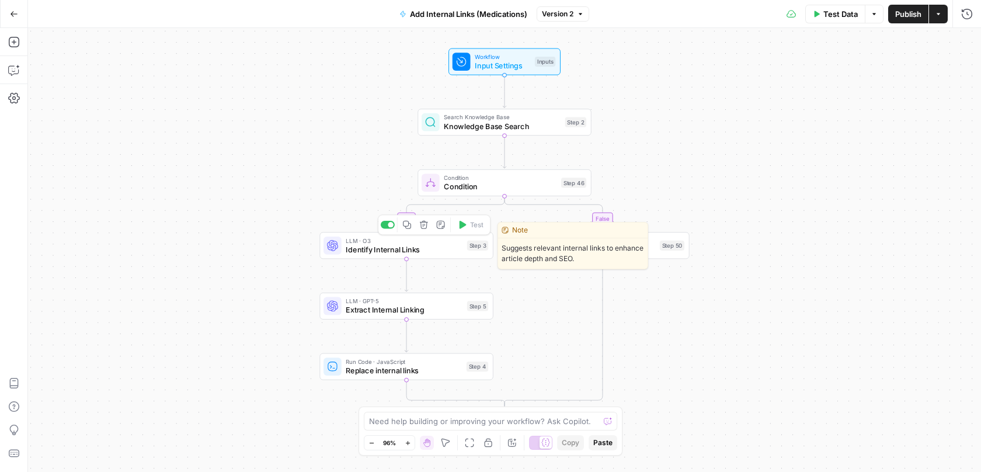
click at [398, 244] on span "Identify Internal Links" at bounding box center [404, 249] width 117 height 11
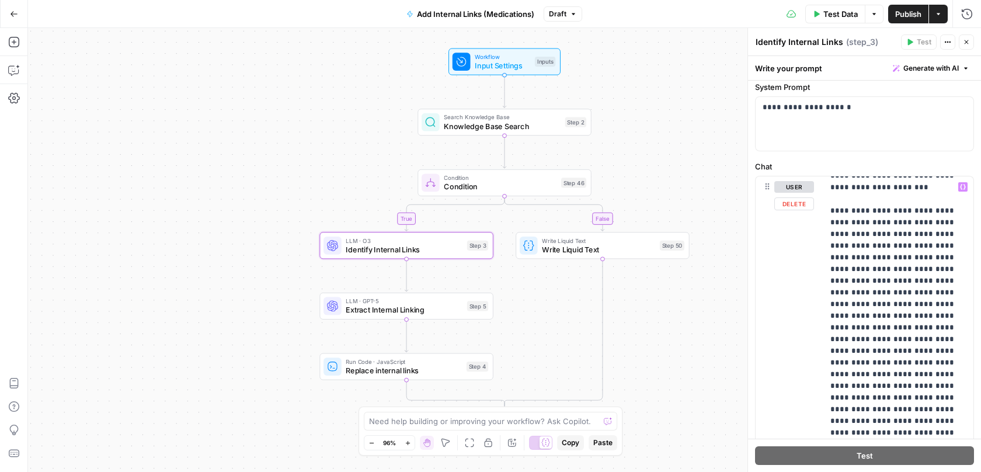
scroll to position [421, 0]
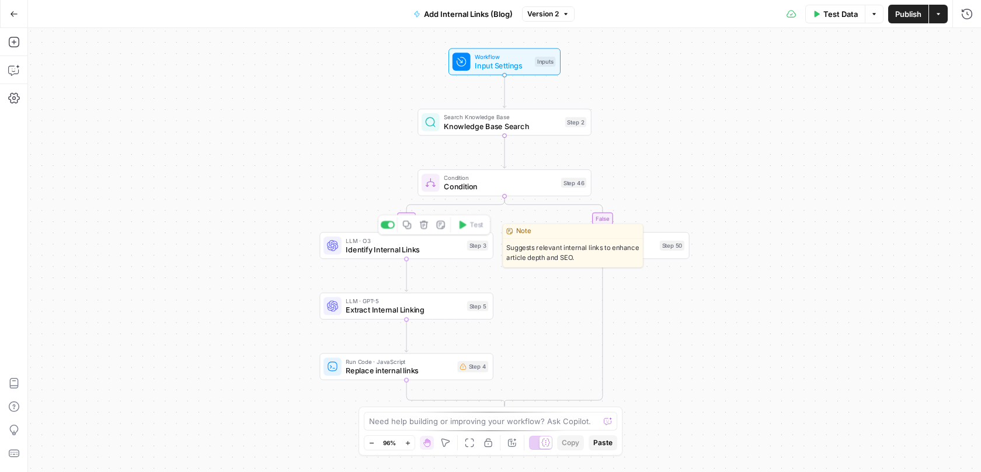
click at [415, 258] on div "LLM · O3 Identify Internal Links Step 3 Copy step Delete step Edit Note Test" at bounding box center [405, 245] width 173 height 27
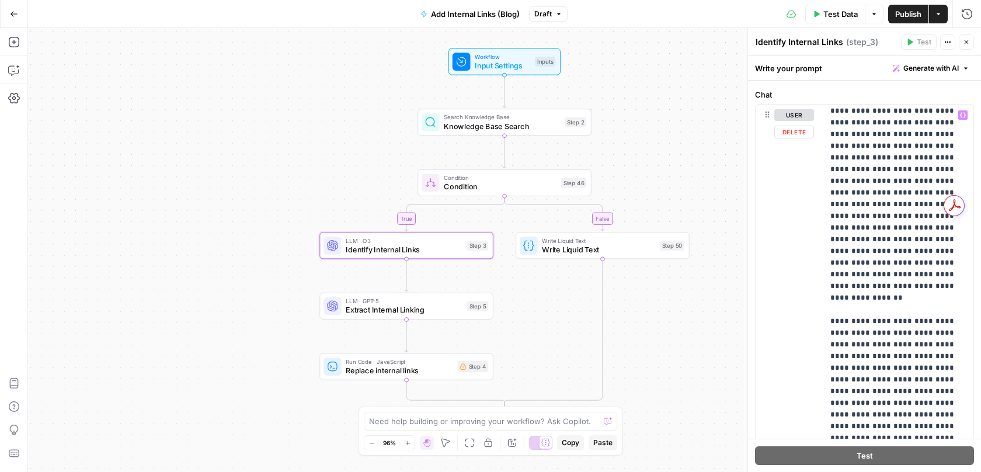
scroll to position [352, 0]
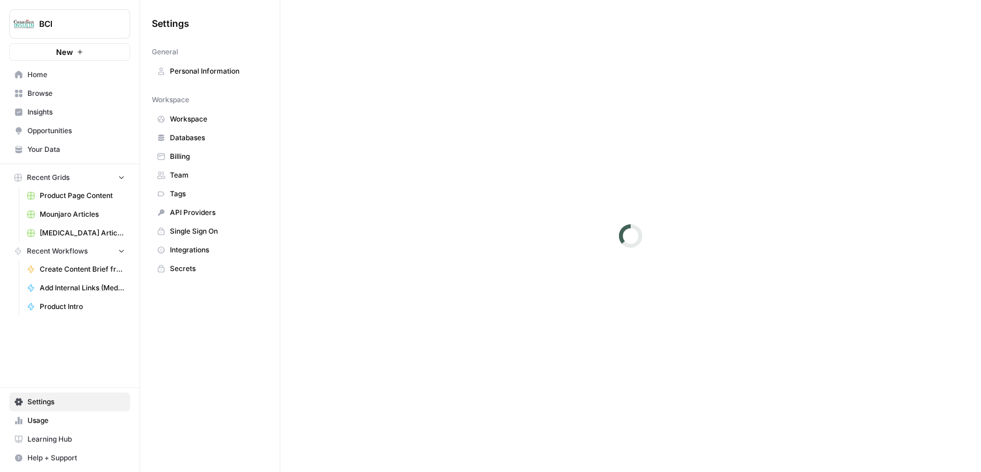
click at [218, 147] on link "Databases" at bounding box center [210, 137] width 116 height 19
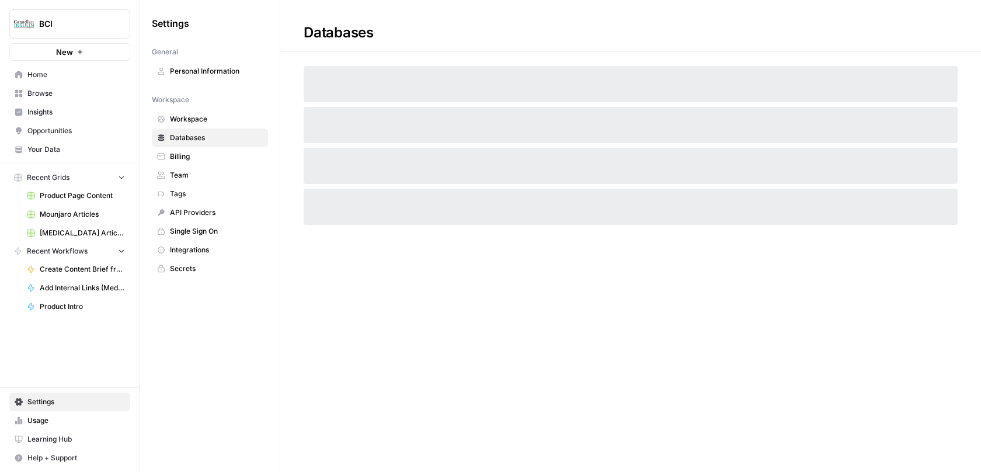
click at [218, 147] on link "Databases" at bounding box center [210, 137] width 116 height 19
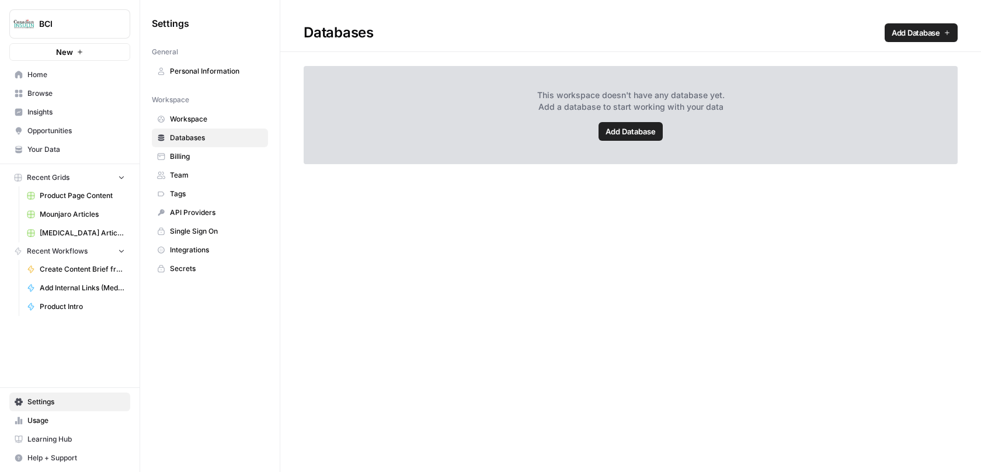
click at [217, 150] on link "Billing" at bounding box center [210, 156] width 116 height 19
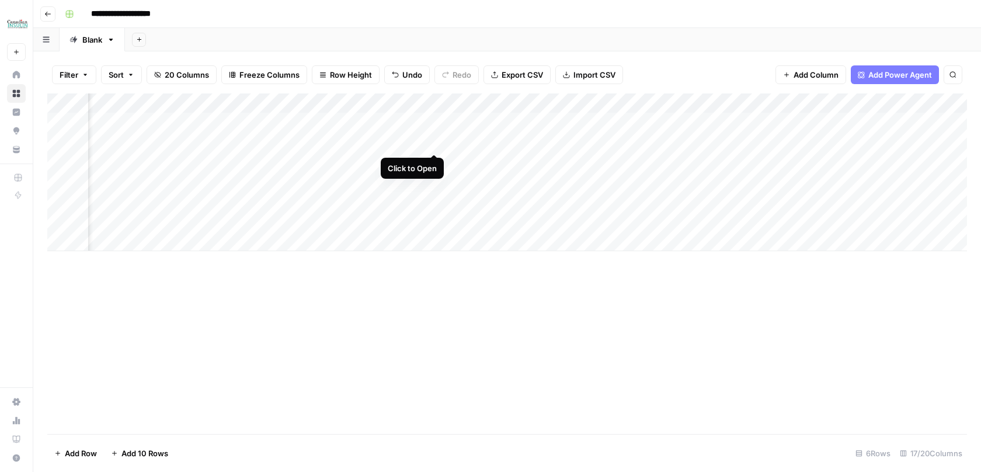
scroll to position [0, 932]
click at [557, 140] on div "Add Column" at bounding box center [507, 172] width 920 height 158
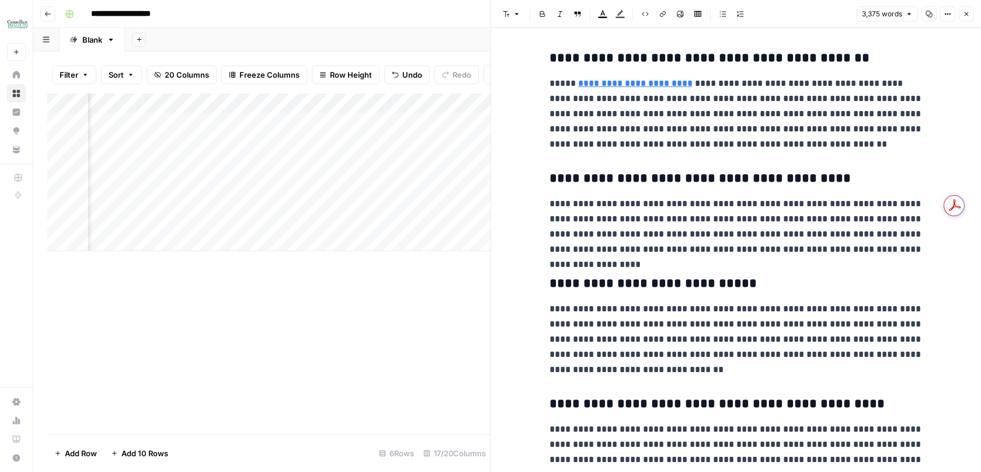
scroll to position [7416, 0]
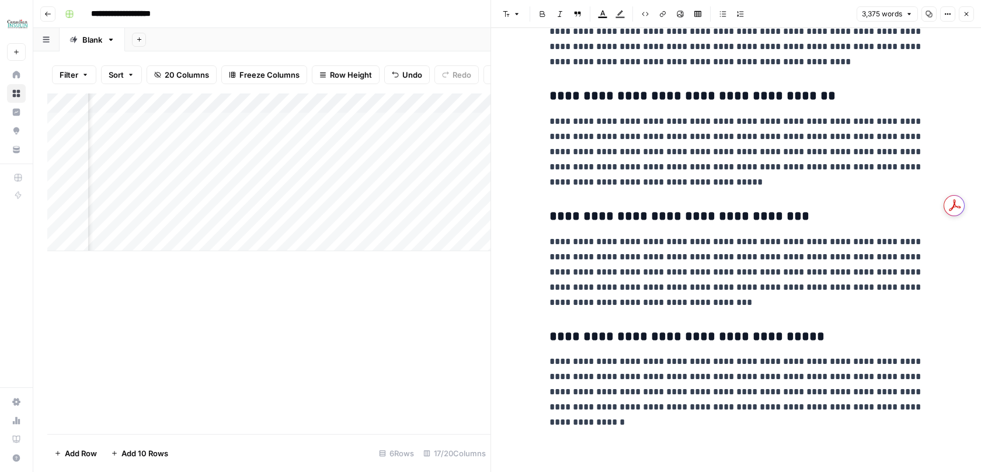
click at [932, 14] on icon "button" at bounding box center [929, 14] width 6 height 6
click at [963, 14] on icon "button" at bounding box center [966, 14] width 7 height 7
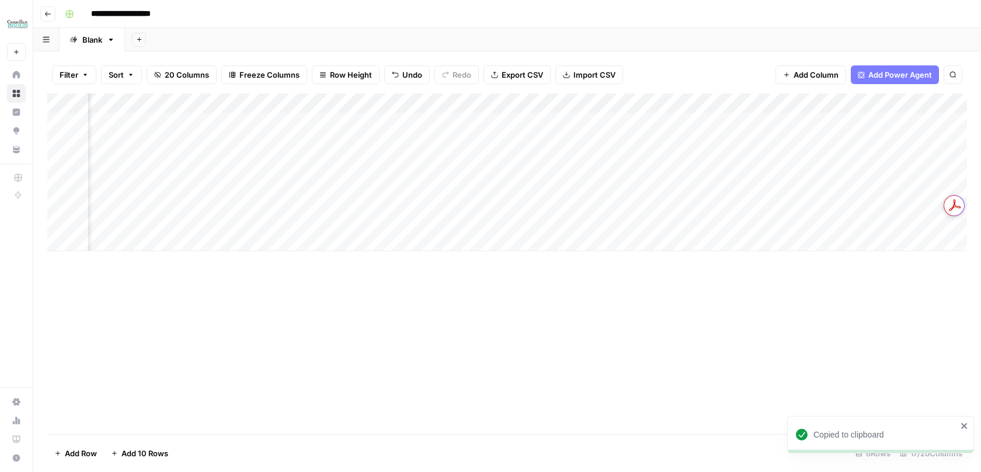
click at [630, 145] on div "Add Column" at bounding box center [507, 172] width 920 height 158
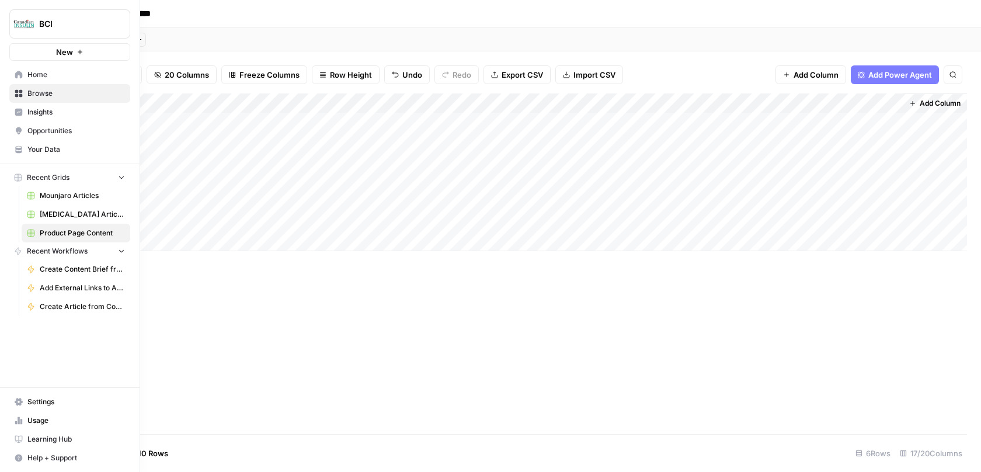
click at [55, 402] on span "Settings" at bounding box center [76, 402] width 98 height 11
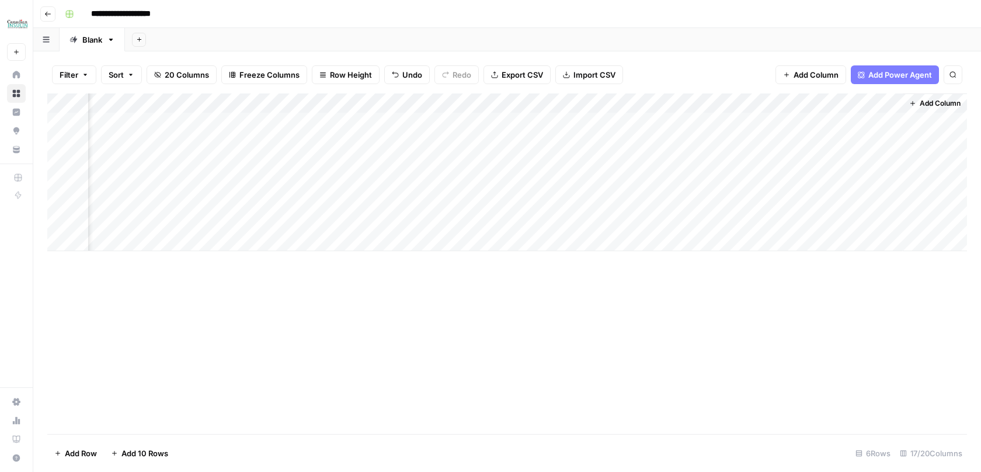
click at [614, 141] on div "Add Column" at bounding box center [507, 172] width 920 height 158
click at [402, 361] on div "Add Column" at bounding box center [507, 263] width 920 height 340
click at [458, 144] on div "Add Column" at bounding box center [507, 172] width 920 height 158
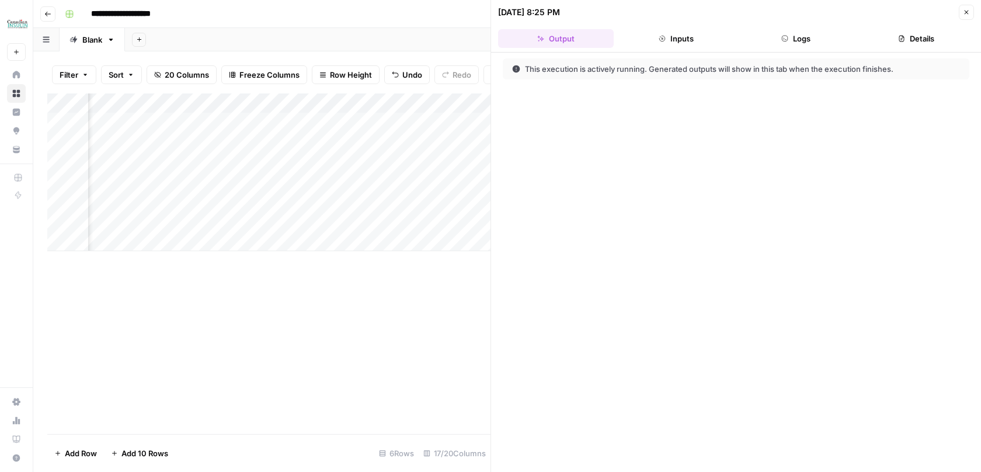
click at [776, 41] on button "Logs" at bounding box center [797, 38] width 116 height 19
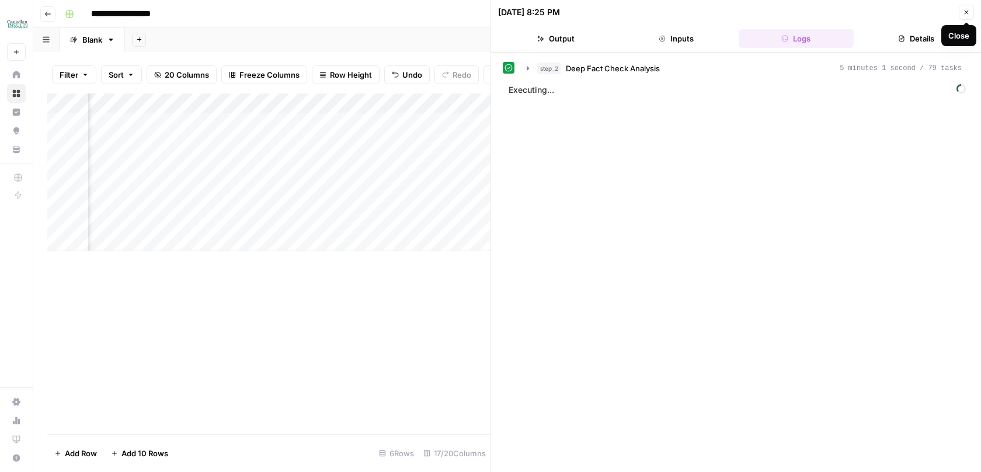
click at [970, 15] on button "Close" at bounding box center [966, 12] width 15 height 15
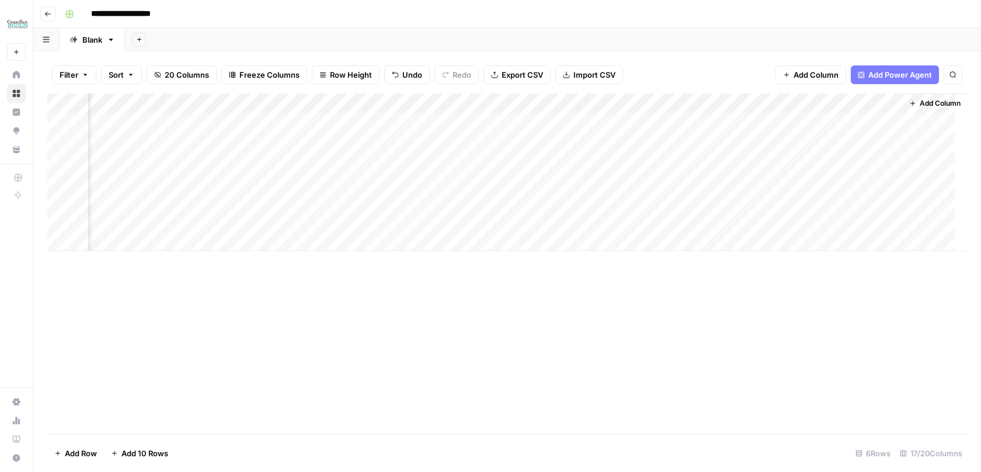
scroll to position [0, 1107]
click at [585, 144] on div "Add Column" at bounding box center [507, 172] width 920 height 158
click at [588, 145] on div "Add Column" at bounding box center [507, 172] width 920 height 158
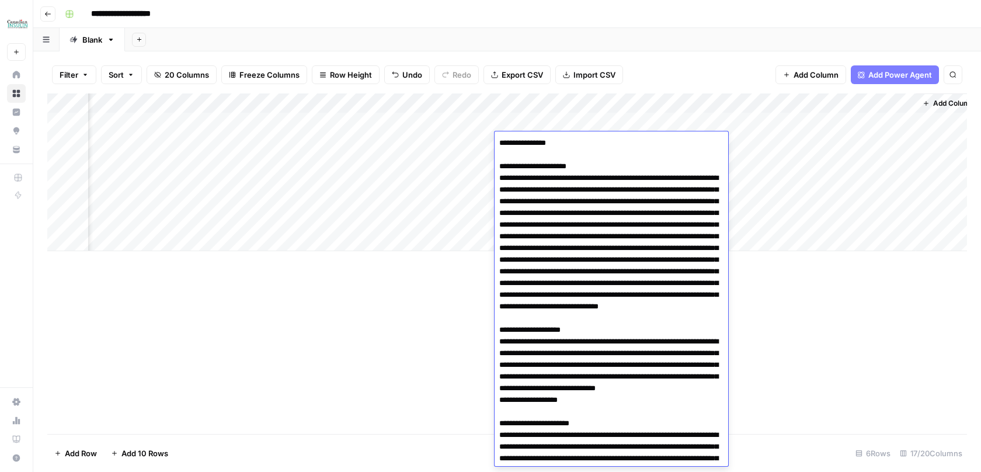
scroll to position [351, 0]
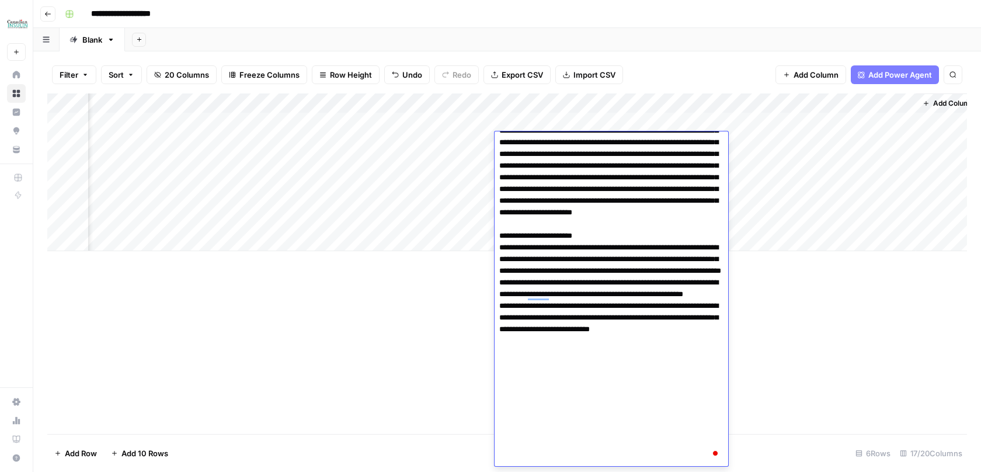
click at [592, 102] on div "Add Column" at bounding box center [507, 172] width 920 height 158
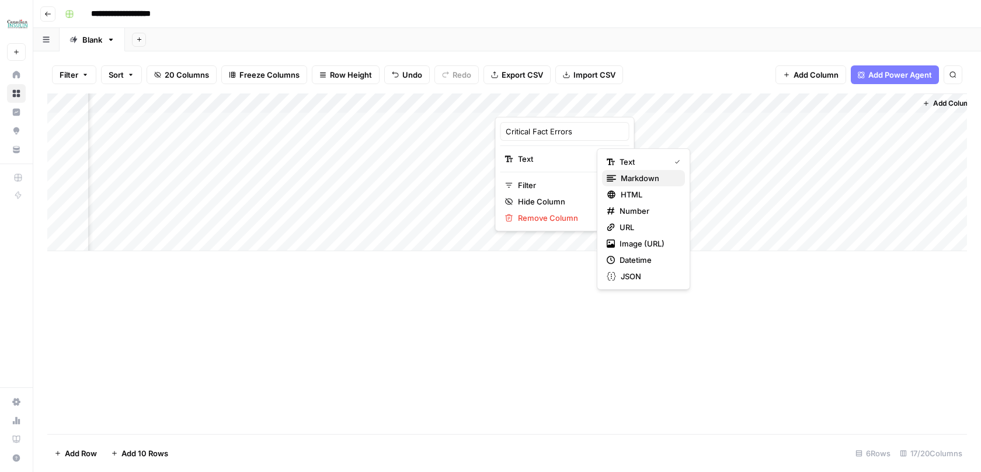
click at [619, 182] on div "Markdown" at bounding box center [644, 178] width 74 height 12
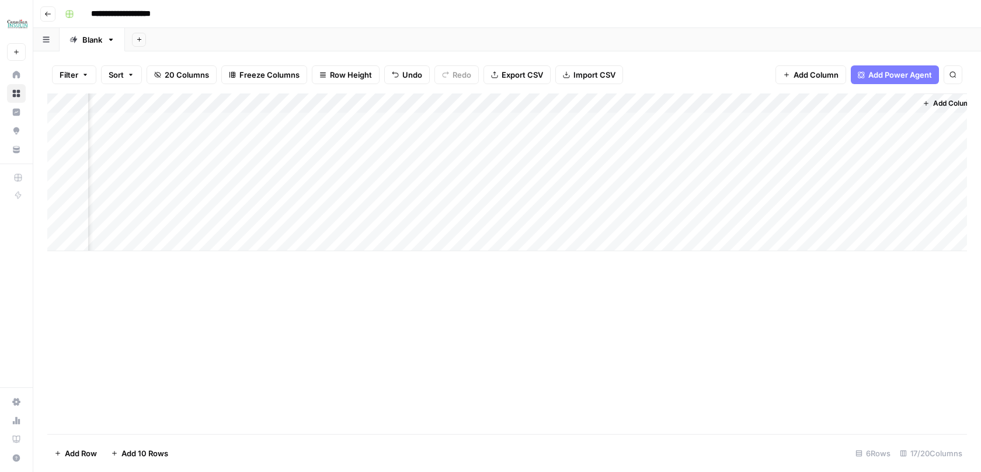
click at [589, 141] on div "Add Column" at bounding box center [507, 172] width 920 height 158
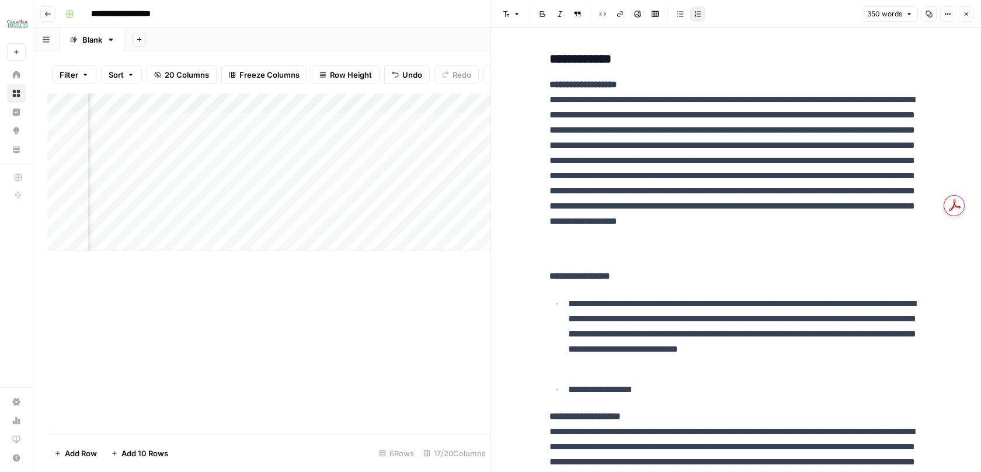
click at [966, 22] on header "Font style Bold Italic Block quote Code block Link Image Insert Table Bulleted …" at bounding box center [736, 14] width 490 height 28
click at [966, 20] on button "Close" at bounding box center [966, 13] width 15 height 15
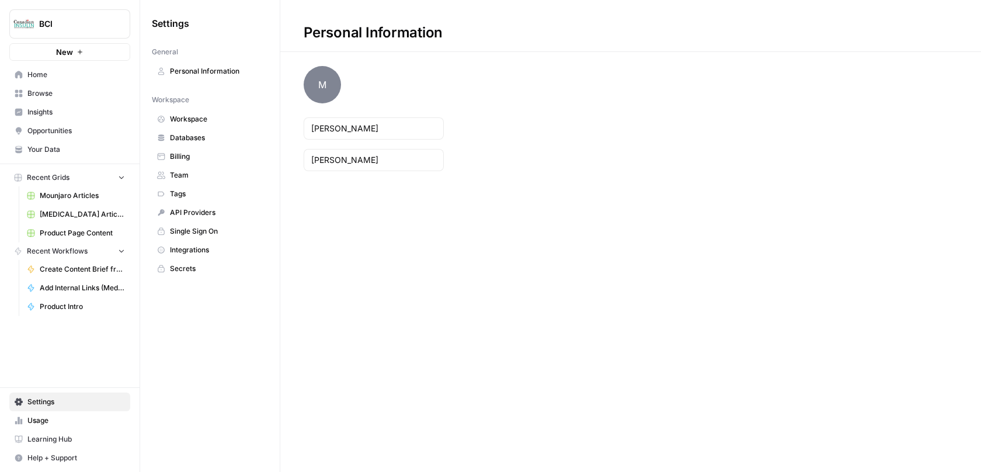
click at [195, 157] on span "Billing" at bounding box center [216, 156] width 93 height 11
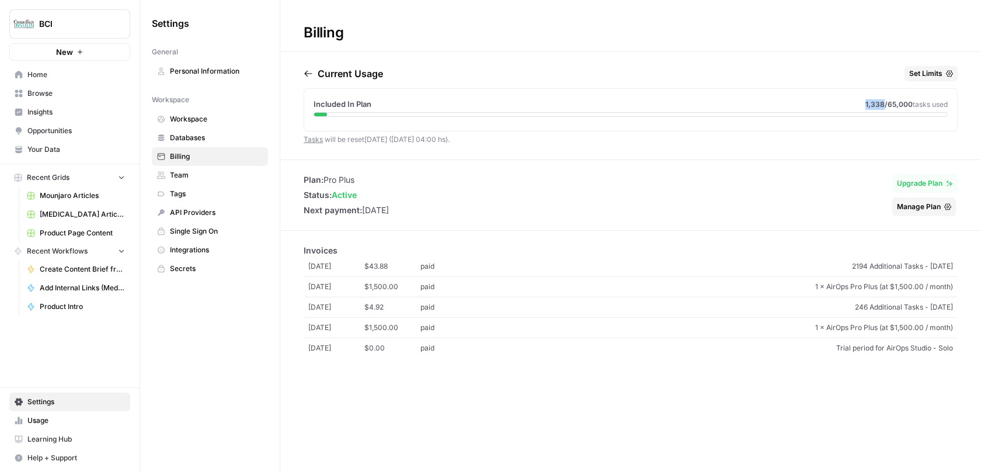
drag, startPoint x: 882, startPoint y: 104, endPoint x: 859, endPoint y: 104, distance: 23.4
click at [859, 104] on div "Included In Plan 1,338 /65,000 tasks used" at bounding box center [631, 104] width 634 height 12
copy span "1,338"
